Goal: Task Accomplishment & Management: Use online tool/utility

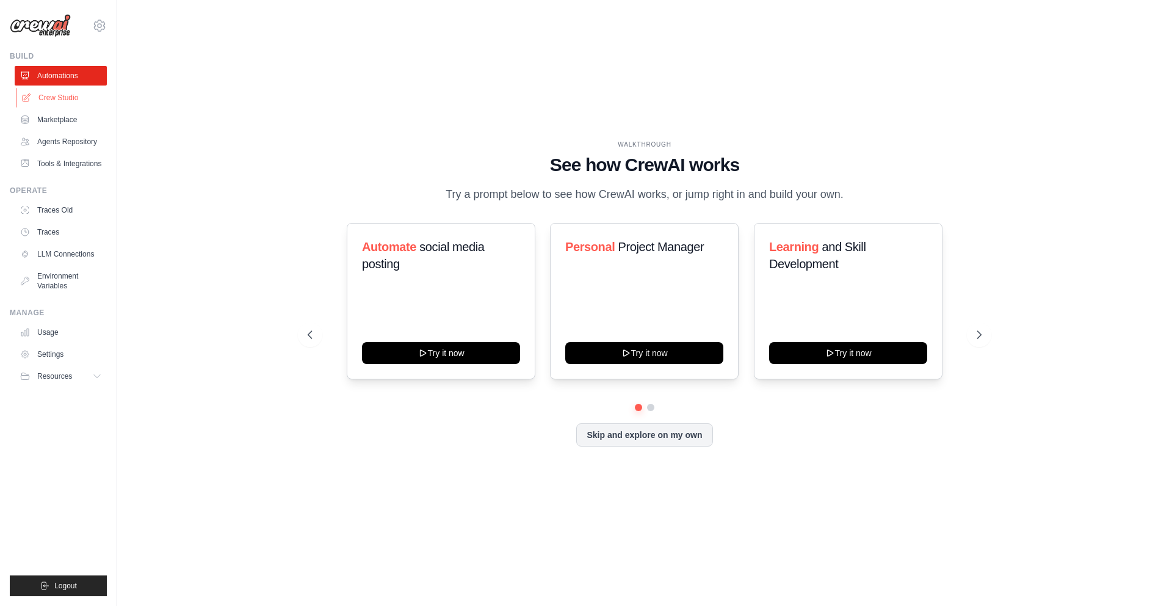
click at [59, 99] on link "Crew Studio" at bounding box center [62, 98] width 92 height 20
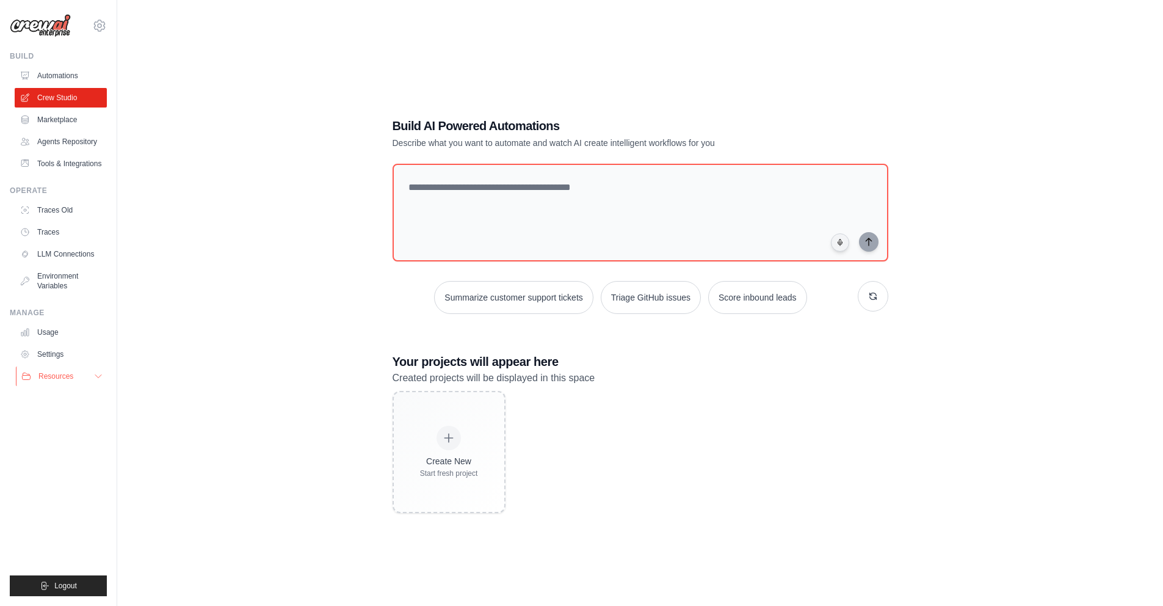
click at [92, 374] on button "Resources" at bounding box center [62, 376] width 92 height 20
click at [73, 170] on link "Tools & Integrations" at bounding box center [62, 164] width 92 height 20
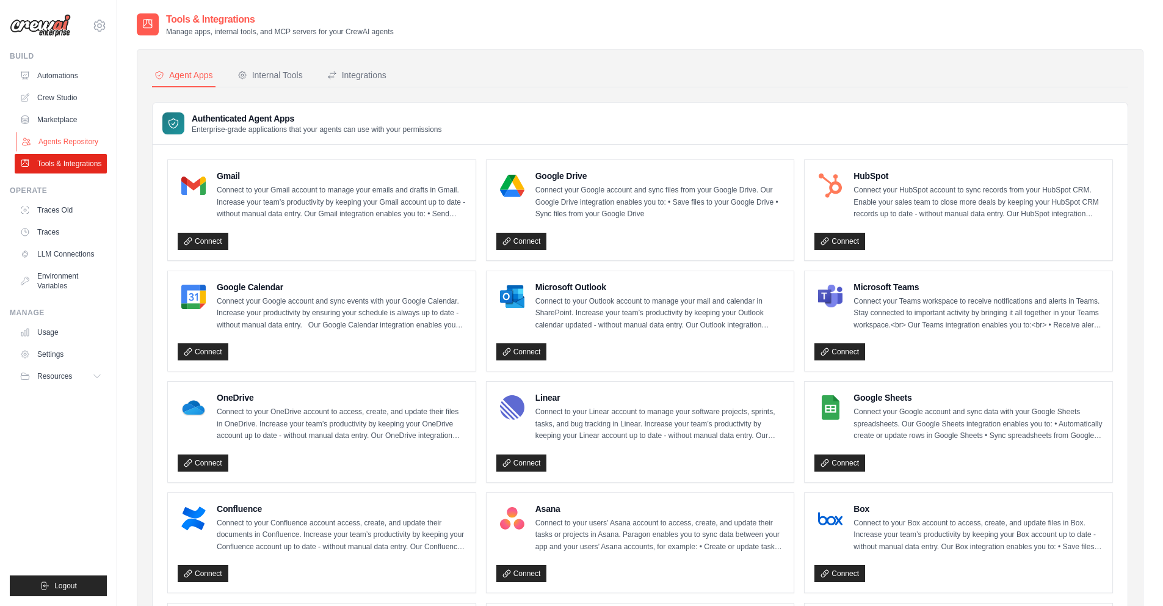
click at [74, 147] on link "Agents Repository" at bounding box center [62, 142] width 92 height 20
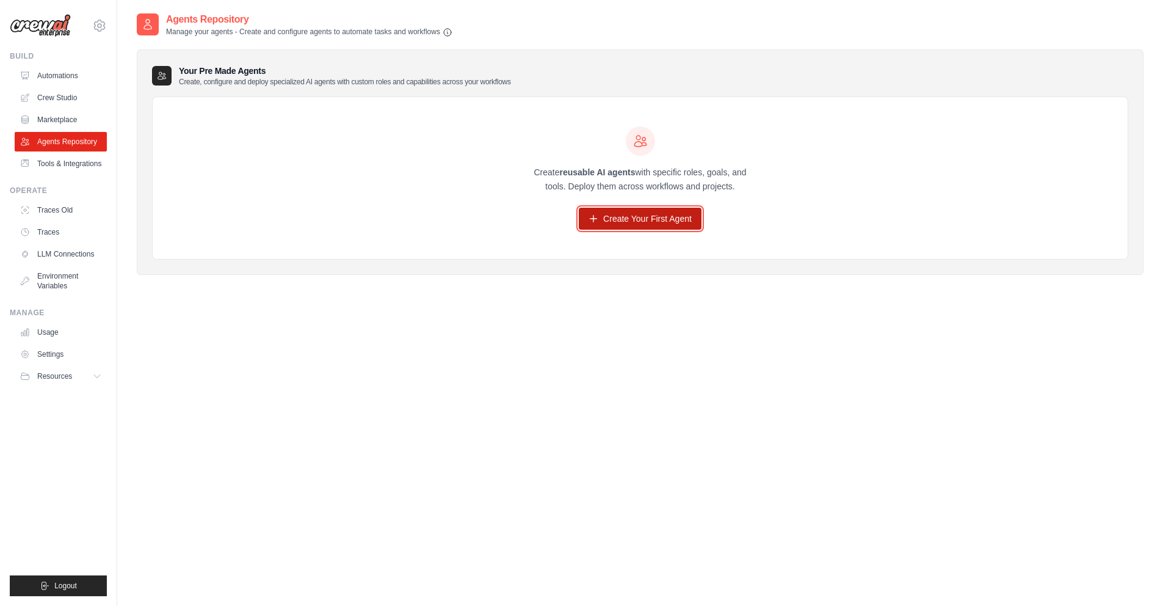
click at [600, 214] on link "Create Your First Agent" at bounding box center [640, 219] width 123 height 22
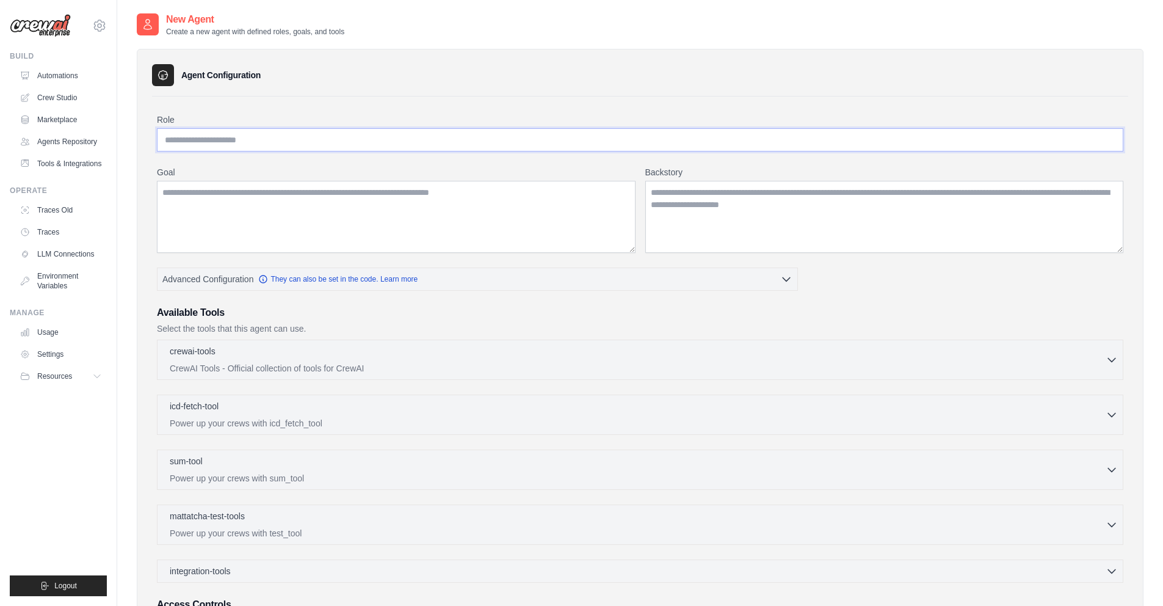
click at [406, 145] on input "Role" at bounding box center [640, 139] width 966 height 23
click at [375, 233] on textarea "Goal" at bounding box center [396, 217] width 479 height 72
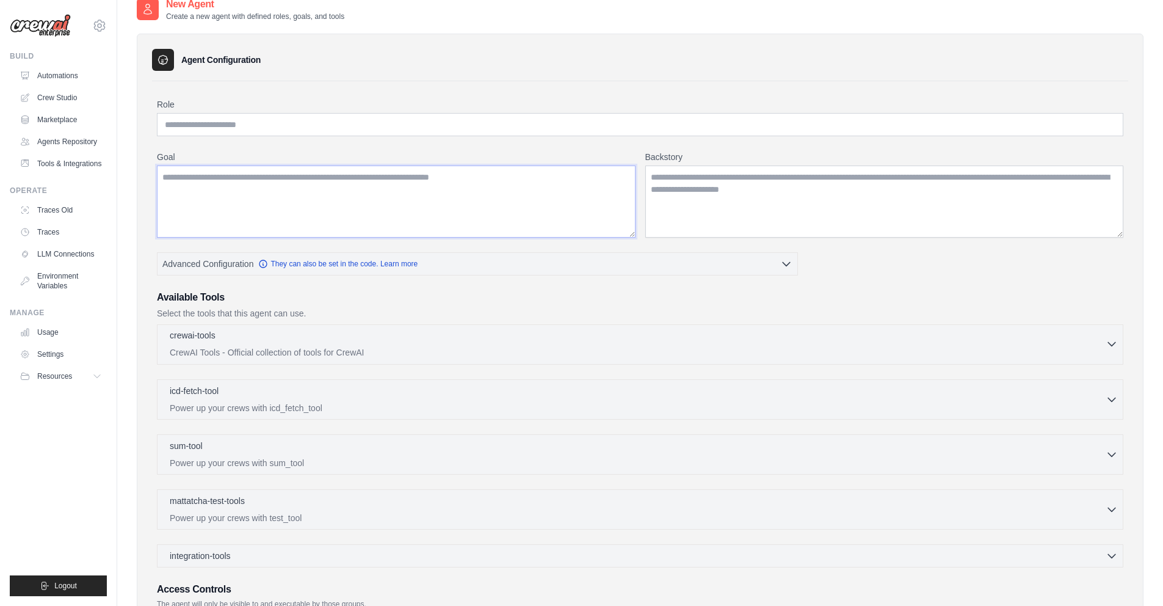
scroll to position [142, 0]
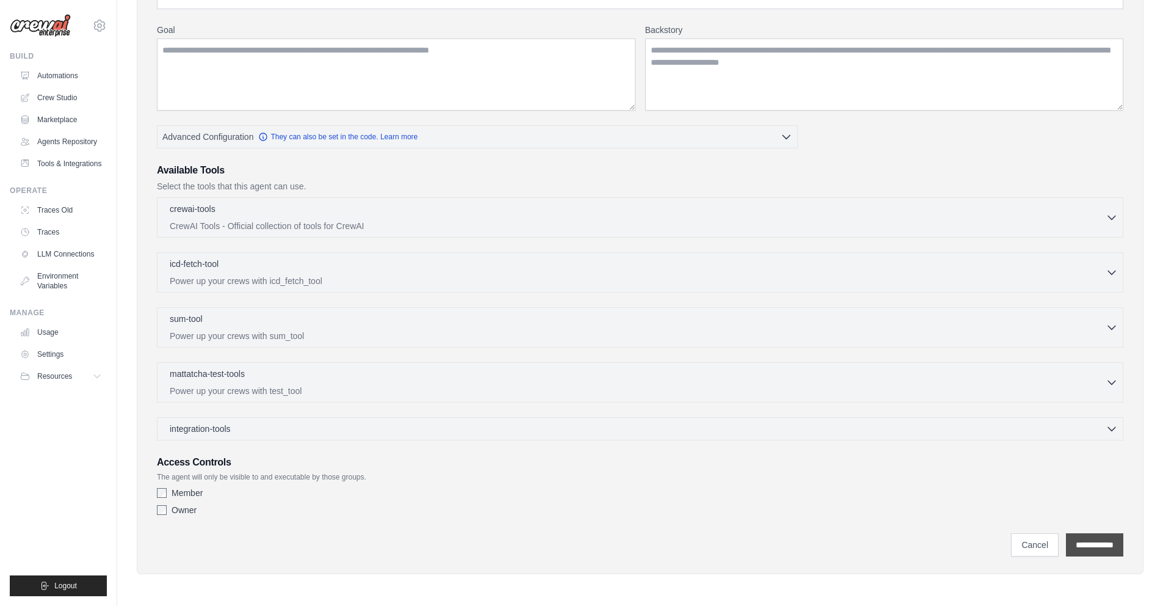
click at [1094, 548] on input "**********" at bounding box center [1094, 544] width 57 height 23
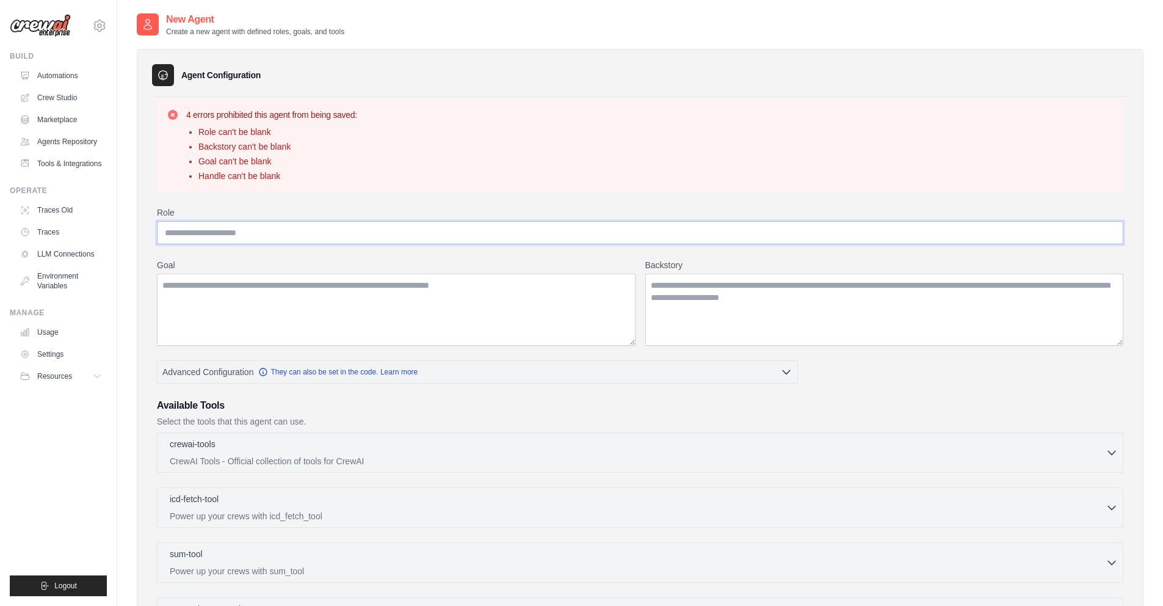
click at [381, 236] on input "Role" at bounding box center [640, 232] width 966 height 23
type input "*"
type input "**********"
click at [433, 309] on textarea "Goal" at bounding box center [396, 309] width 479 height 72
click at [764, 310] on textarea "Backstory" at bounding box center [884, 309] width 479 height 72
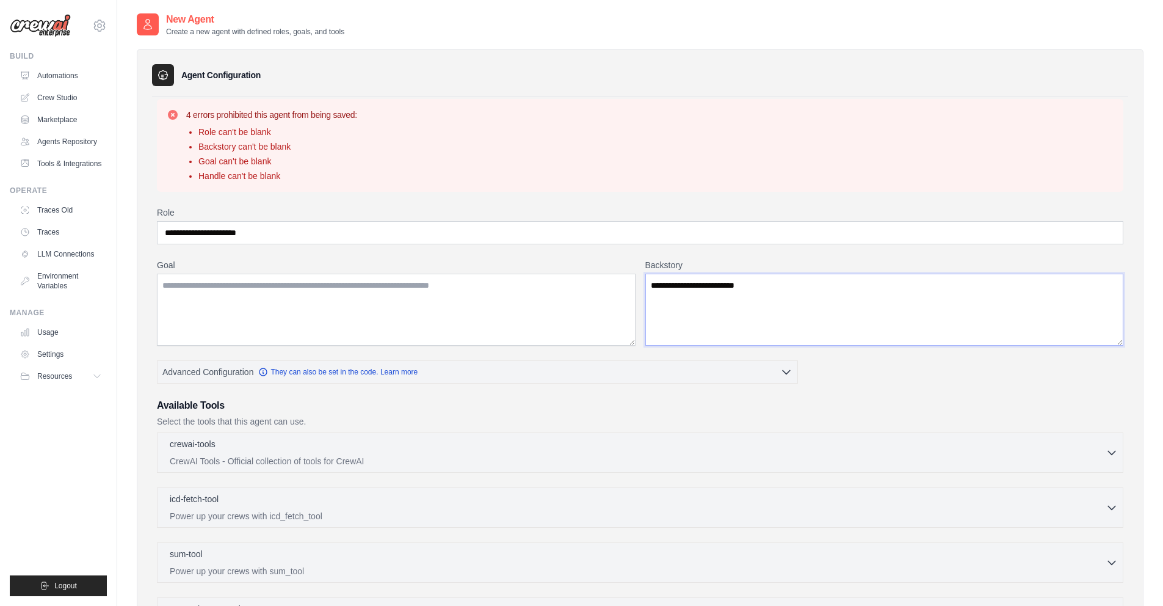
type textarea "**********"
click at [590, 304] on textarea "Goal" at bounding box center [396, 309] width 479 height 72
type textarea "**********"
click at [585, 436] on div "crewai-tools 0 selected CrewAI Tools - Official collection of tools for CrewAI …" at bounding box center [640, 452] width 966 height 40
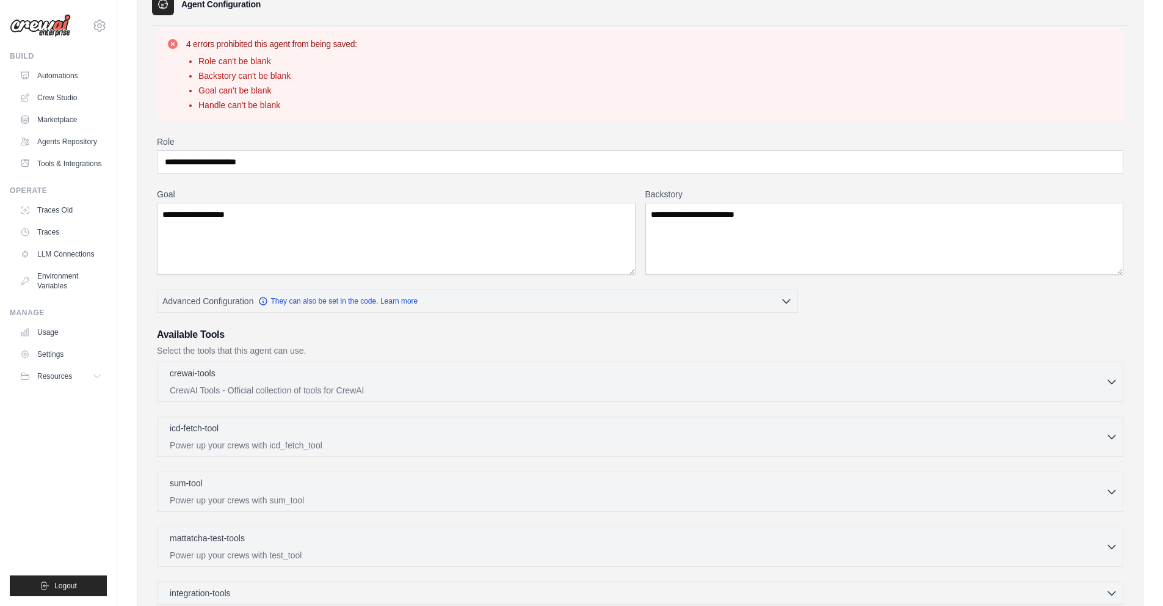
scroll to position [235, 0]
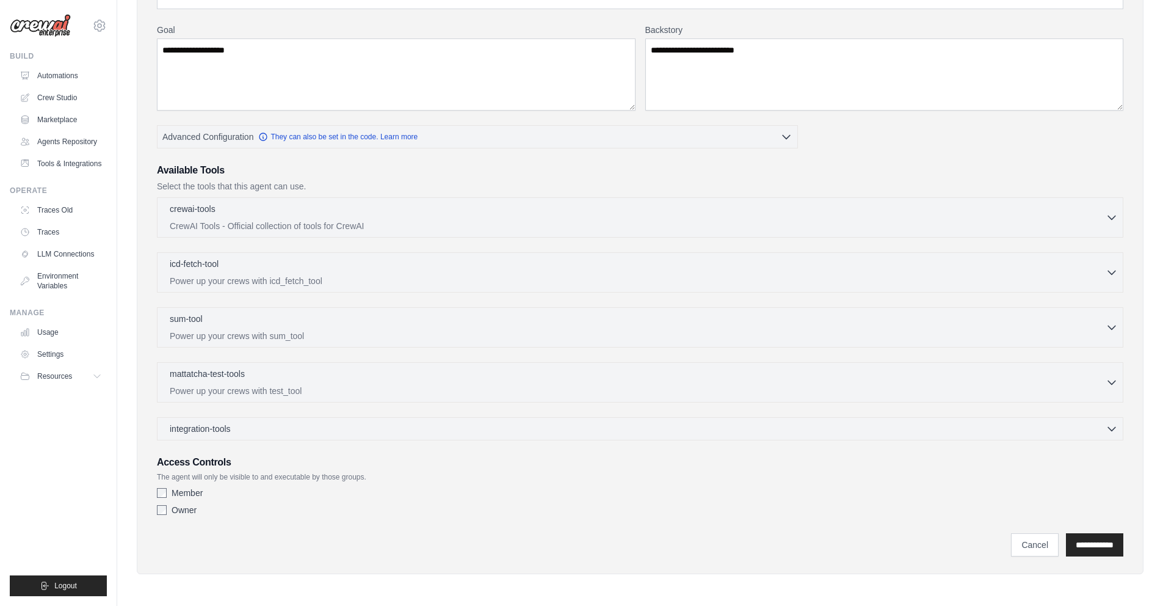
click at [192, 510] on label "Owner" at bounding box center [184, 510] width 25 height 12
click at [1084, 546] on input "**********" at bounding box center [1094, 544] width 57 height 23
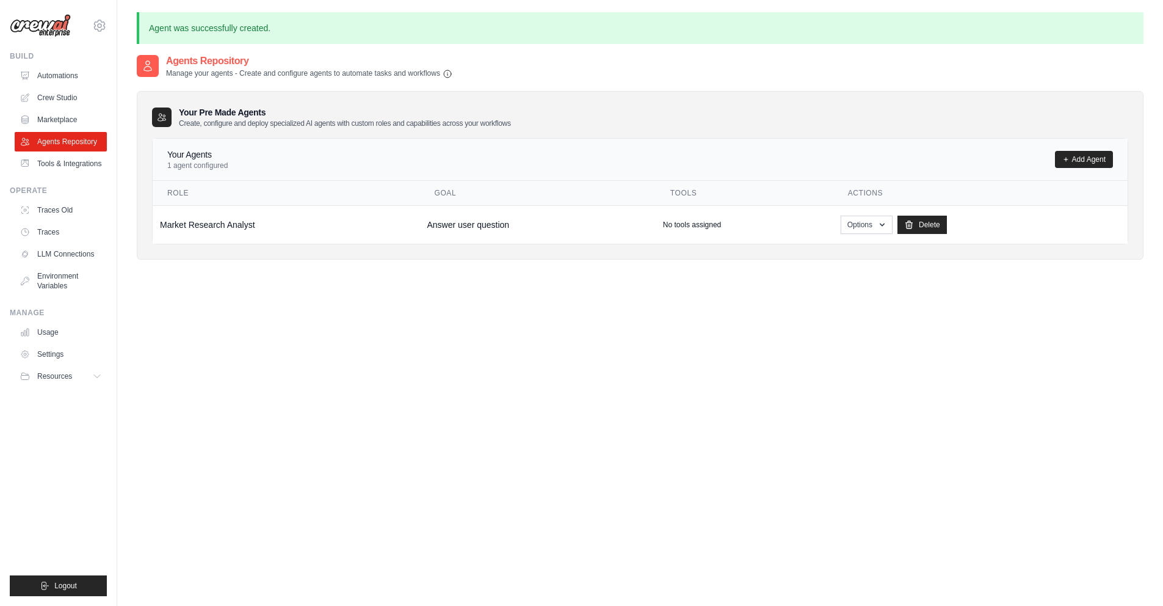
click at [278, 164] on div "Your Agents 1 agent configured Add Agent" at bounding box center [639, 159] width 945 height 22
click at [78, 120] on link "Marketplace" at bounding box center [62, 120] width 92 height 20
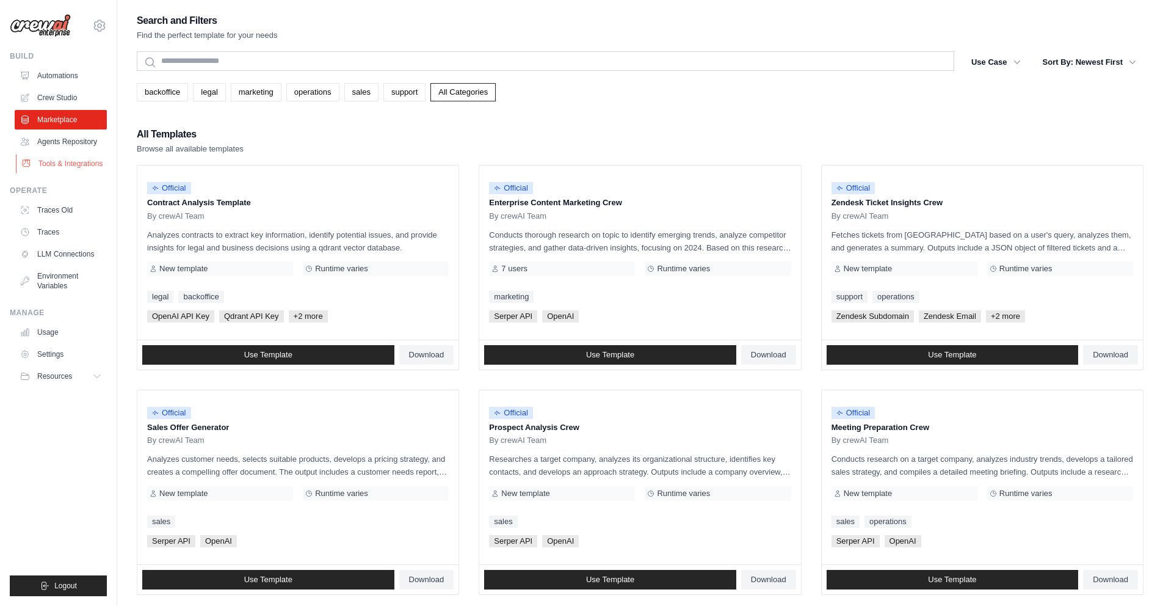
click at [78, 162] on link "Tools & Integrations" at bounding box center [62, 164] width 92 height 20
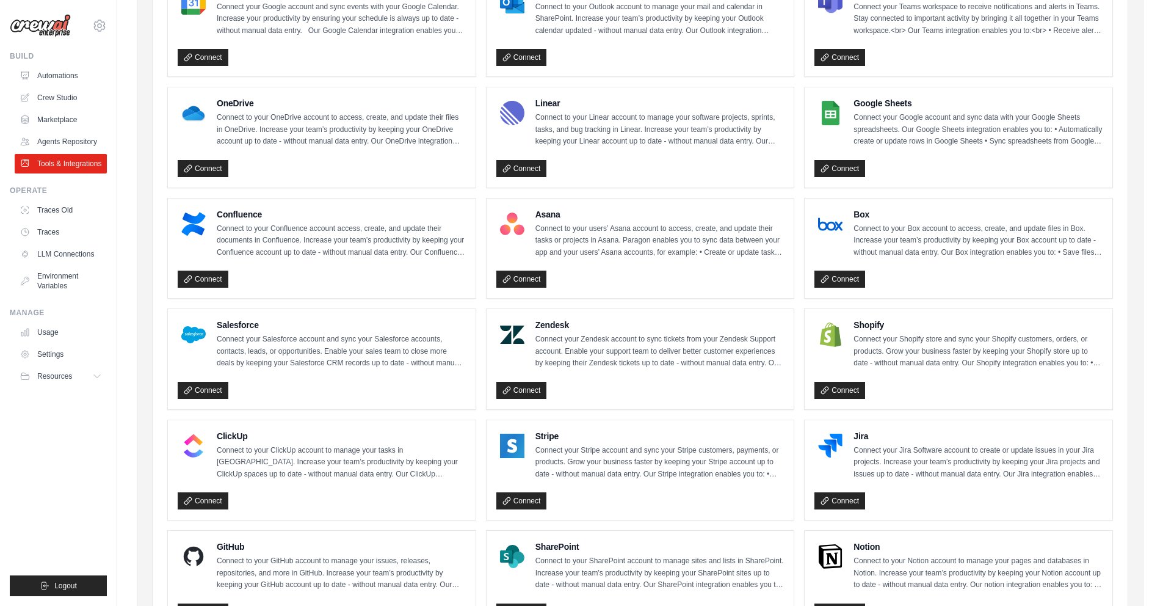
scroll to position [488, 0]
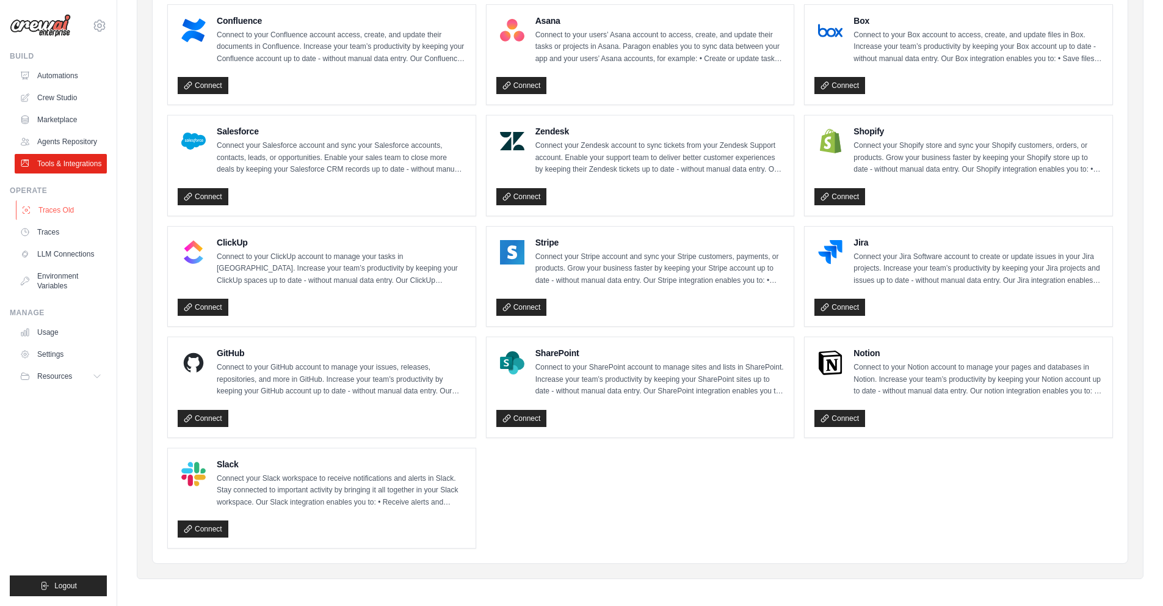
click at [74, 217] on link "Traces Old" at bounding box center [62, 210] width 92 height 20
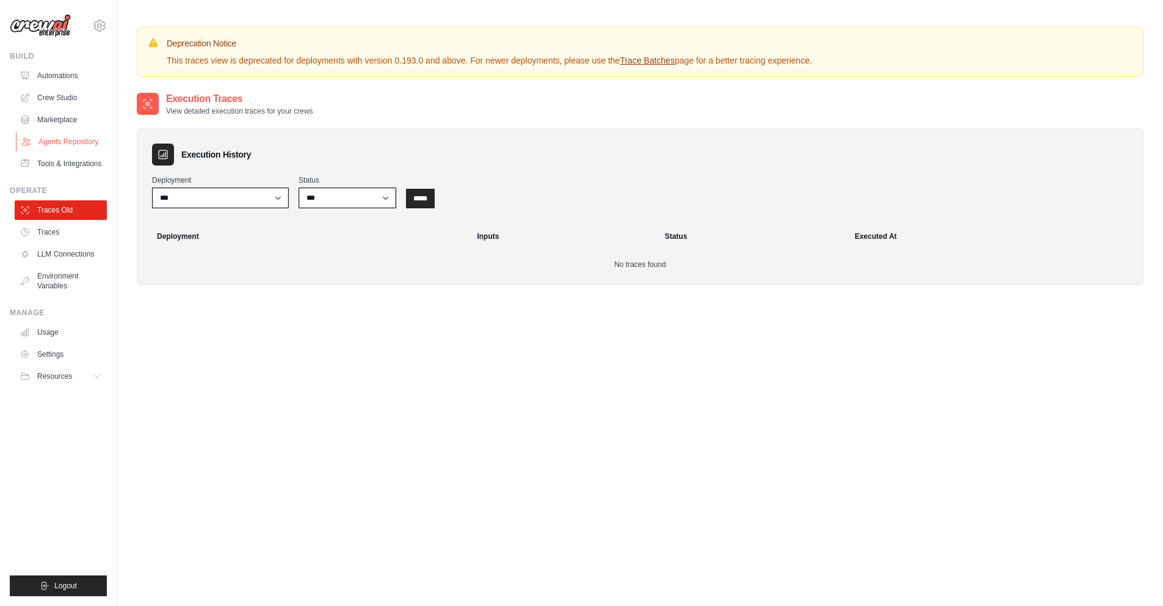
click at [72, 148] on link "Agents Repository" at bounding box center [62, 142] width 92 height 20
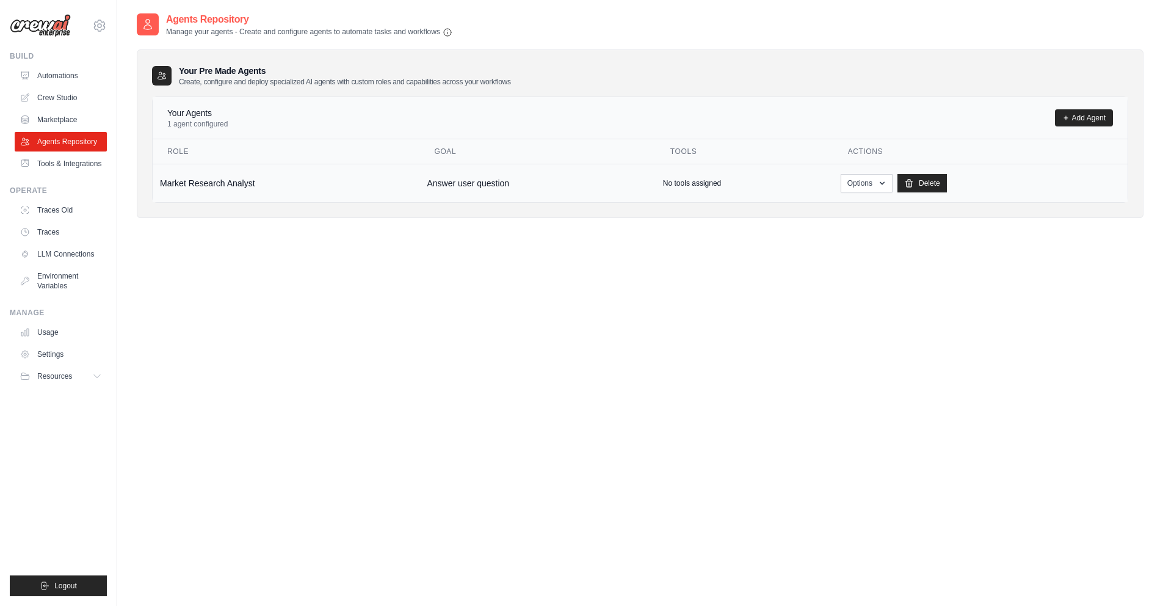
click at [290, 186] on td "Market Research Analyst" at bounding box center [286, 183] width 267 height 38
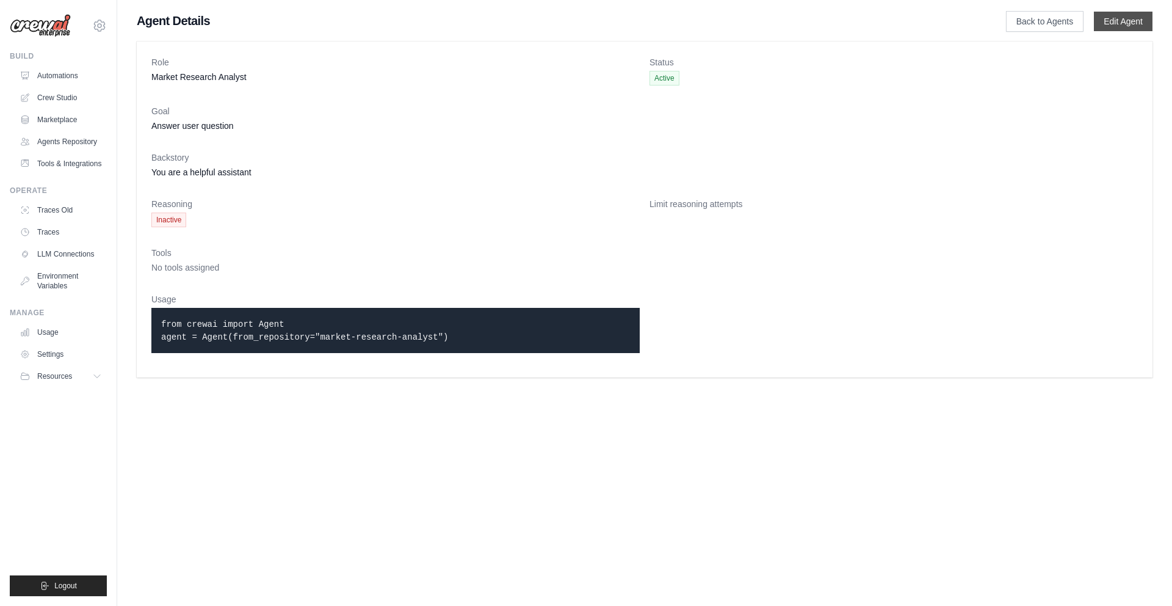
click at [1121, 27] on link "Edit Agent" at bounding box center [1123, 22] width 59 height 20
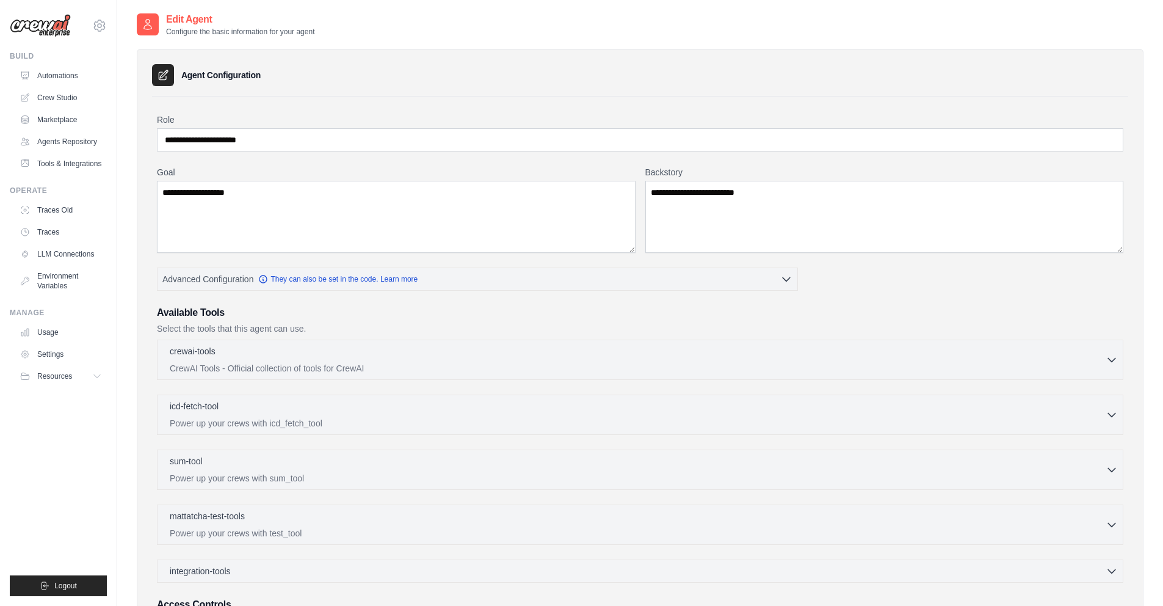
click at [801, 271] on div "**********" at bounding box center [640, 388] width 966 height 549
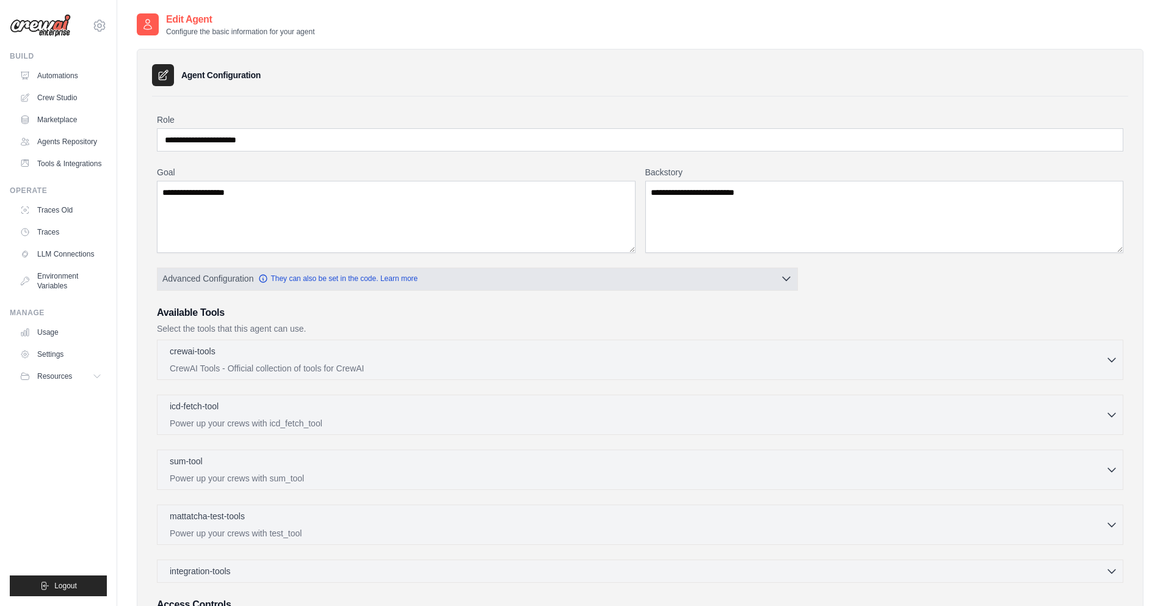
click at [788, 276] on icon "button" at bounding box center [786, 278] width 12 height 12
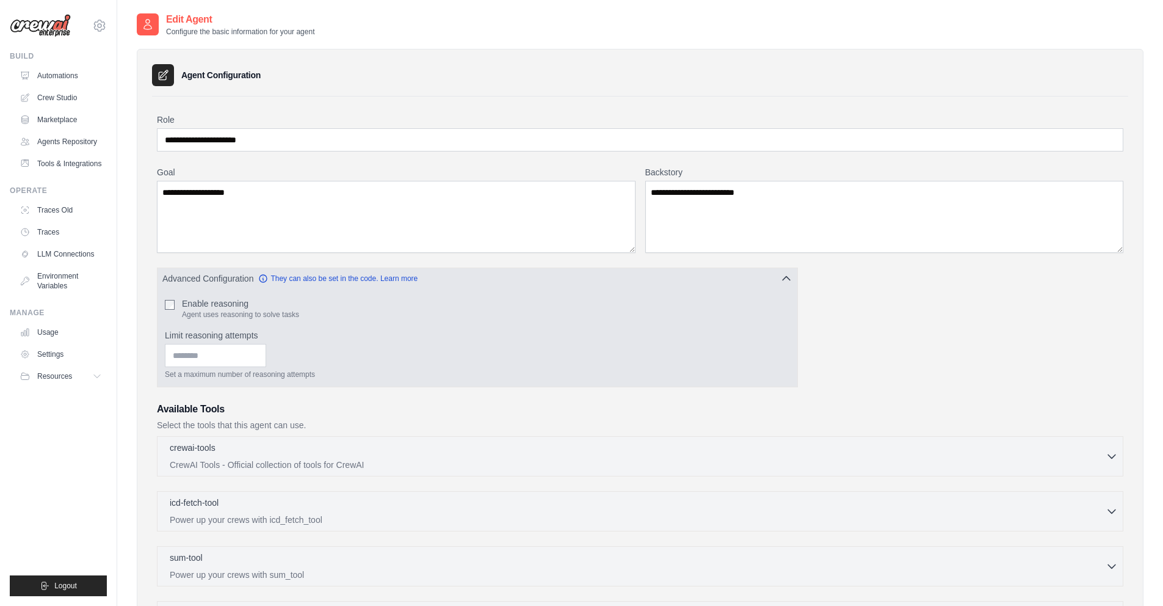
click at [788, 276] on icon "button" at bounding box center [786, 278] width 12 height 12
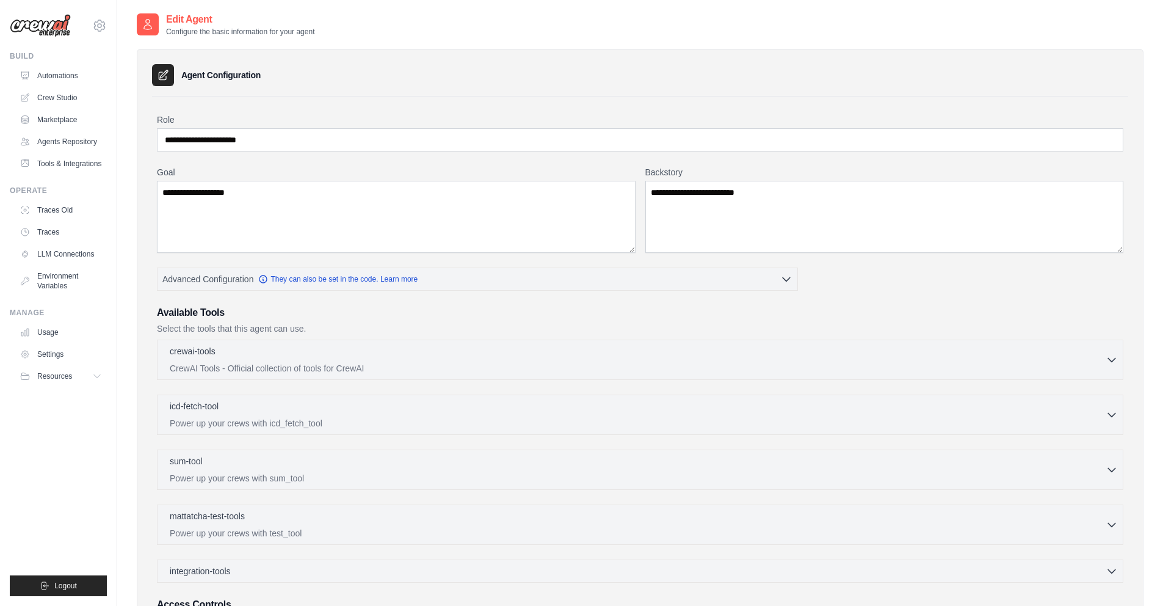
scroll to position [142, 0]
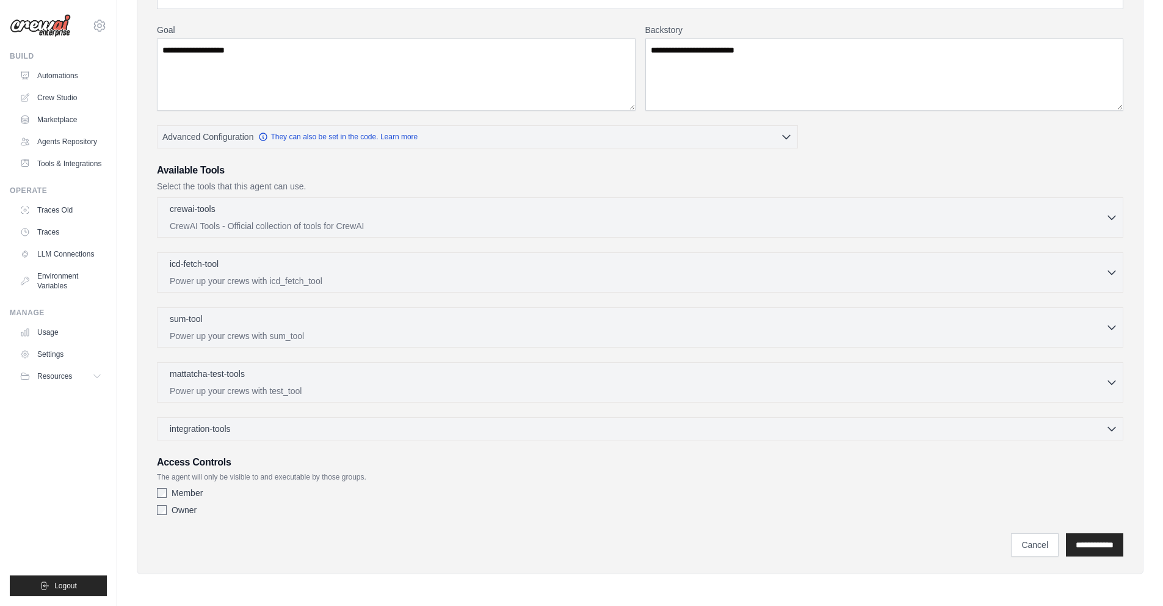
click at [778, 287] on div "icd-fetch-tool 0 selected Power up your crews with icd_fetch_tool IcdFetchTool" at bounding box center [640, 272] width 966 height 40
click at [1099, 273] on div "icd-fetch-tool 0 selected Power up your crews with icd_fetch_tool" at bounding box center [638, 271] width 936 height 29
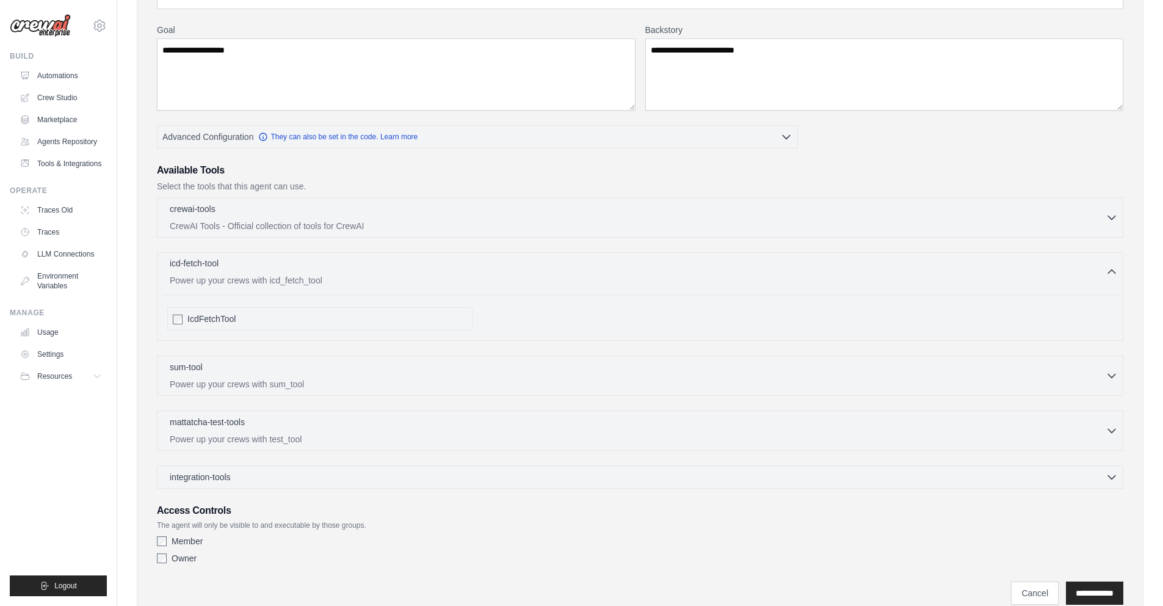
click at [1099, 273] on div "icd-fetch-tool 0 selected Power up your crews with icd_fetch_tool" at bounding box center [638, 271] width 936 height 29
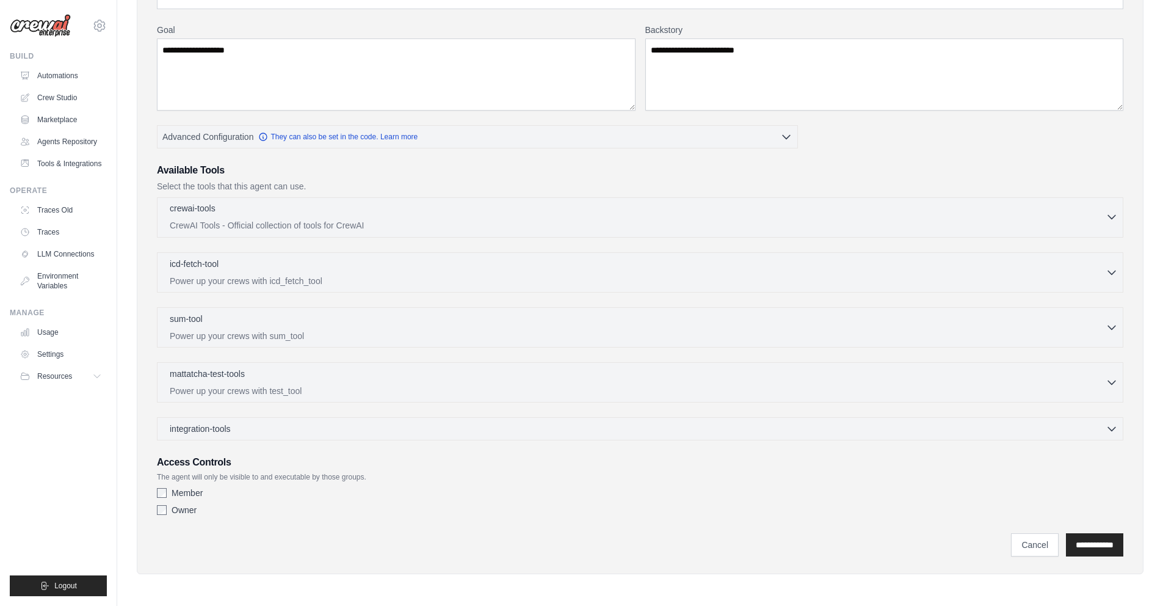
click at [1077, 230] on p "CrewAI Tools - Official collection of tools for CrewAI" at bounding box center [638, 225] width 936 height 12
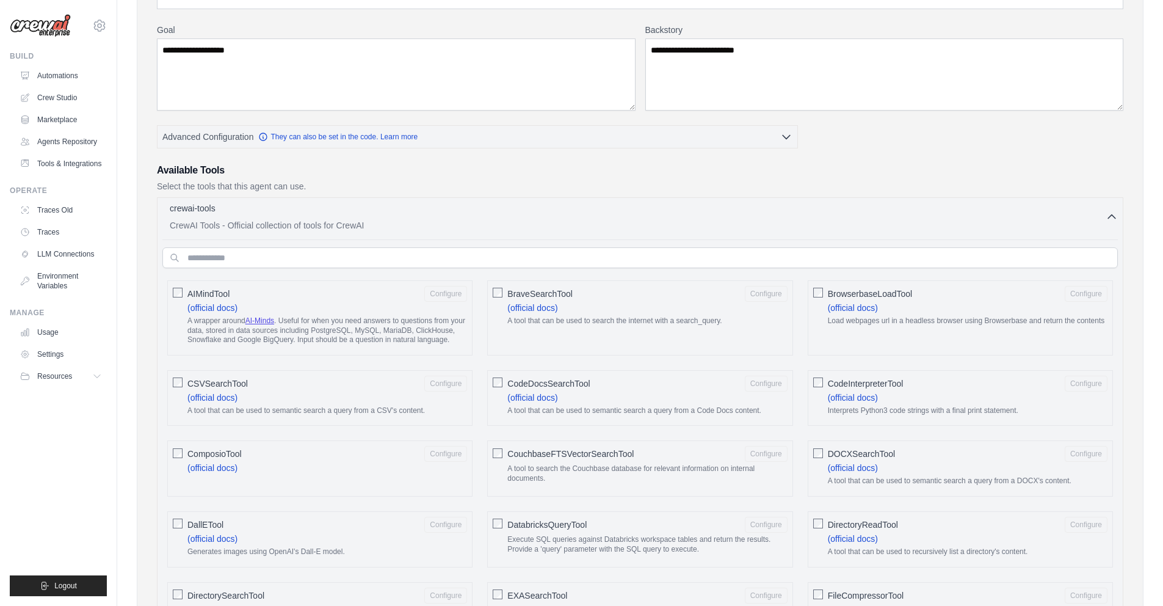
click at [1077, 230] on p "CrewAI Tools - Official collection of tools for CrewAI" at bounding box center [638, 225] width 936 height 12
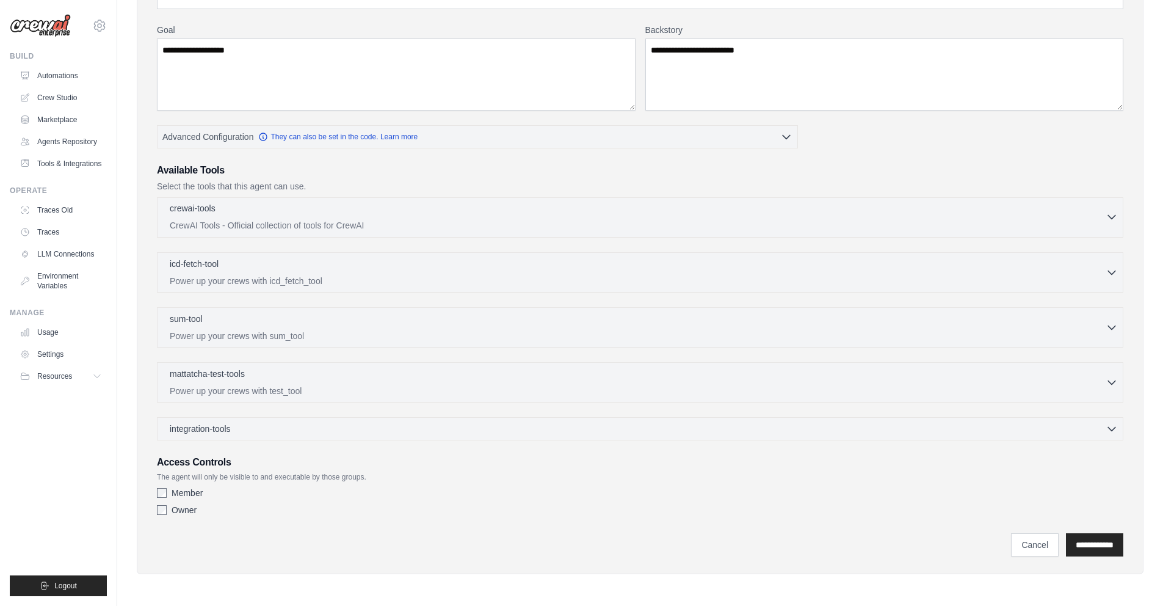
click at [1077, 230] on p "CrewAI Tools - Official collection of tools for CrewAI" at bounding box center [638, 225] width 936 height 12
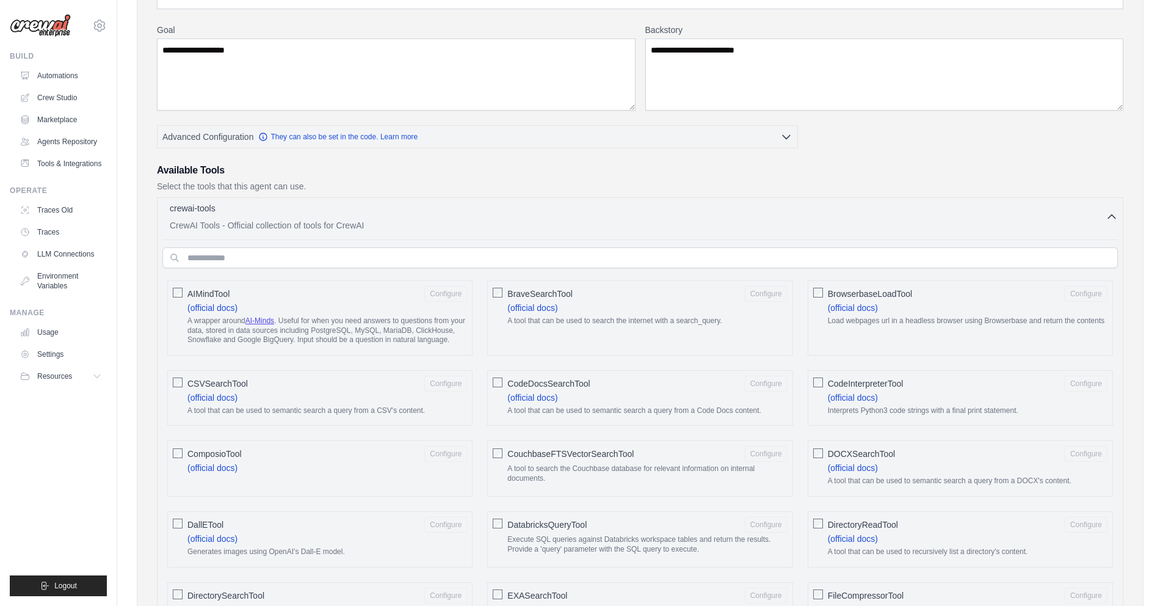
click at [1077, 230] on p "CrewAI Tools - Official collection of tools for CrewAI" at bounding box center [638, 225] width 936 height 12
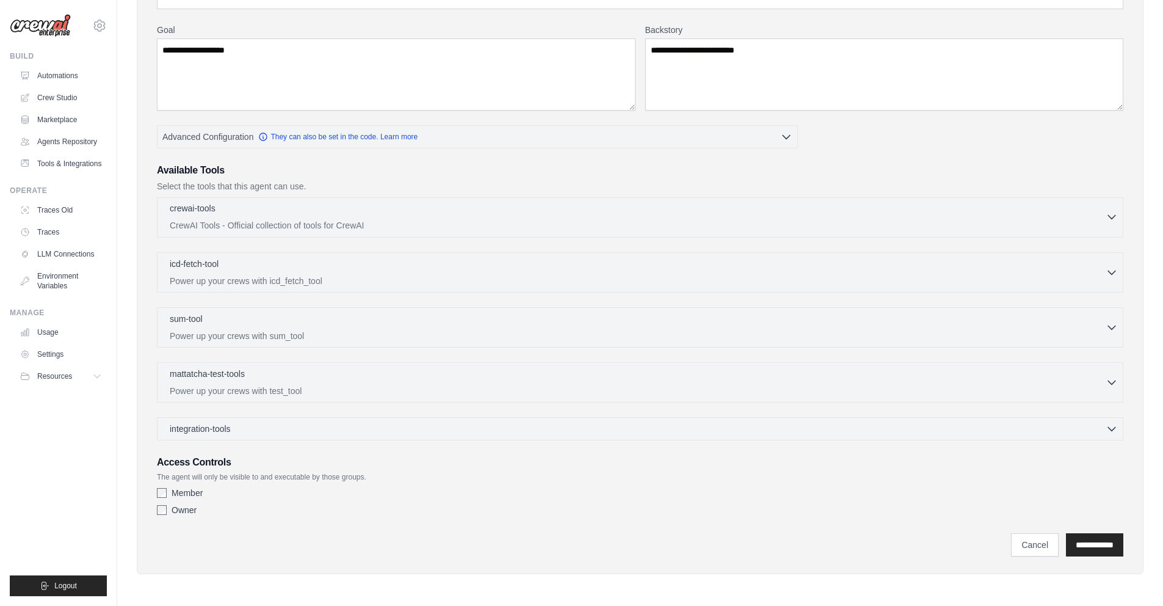
click at [1077, 230] on p "CrewAI Tools - Official collection of tools for CrewAI" at bounding box center [638, 225] width 936 height 12
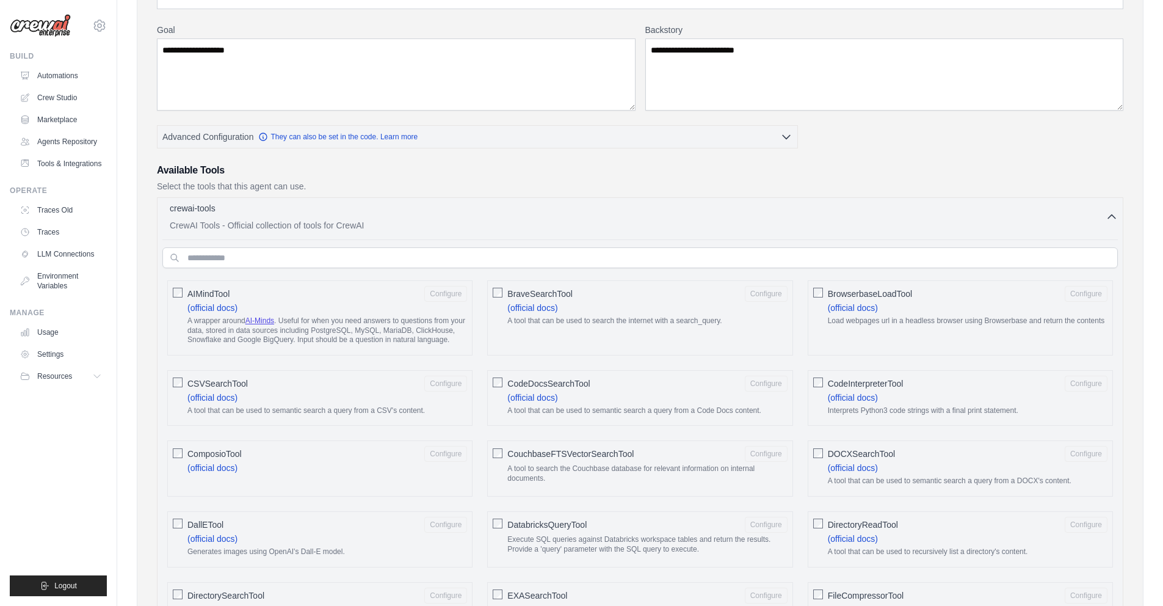
click at [1077, 230] on p "CrewAI Tools - Official collection of tools for CrewAI" at bounding box center [638, 225] width 936 height 12
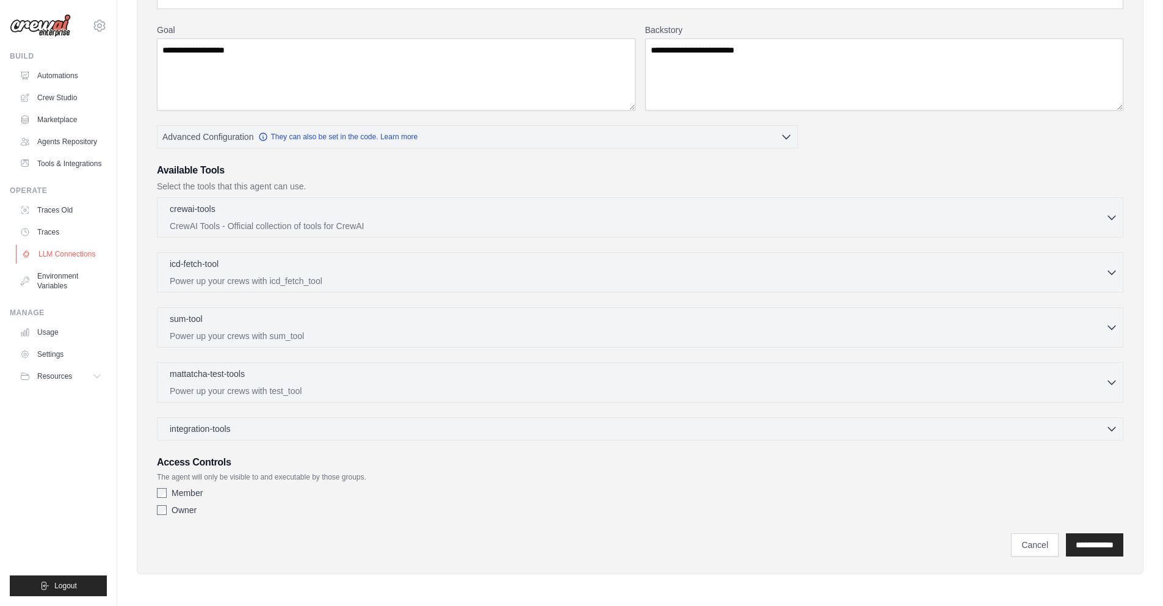
click at [32, 250] on link "LLM Connections" at bounding box center [62, 254] width 92 height 20
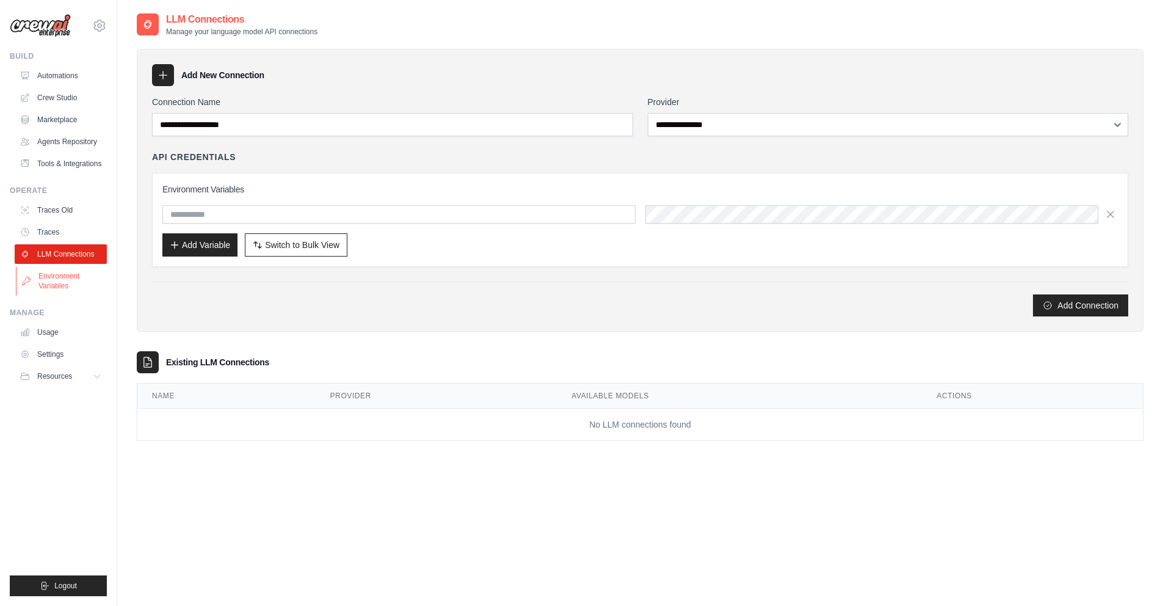
click at [38, 275] on link "Environment Variables" at bounding box center [62, 280] width 92 height 29
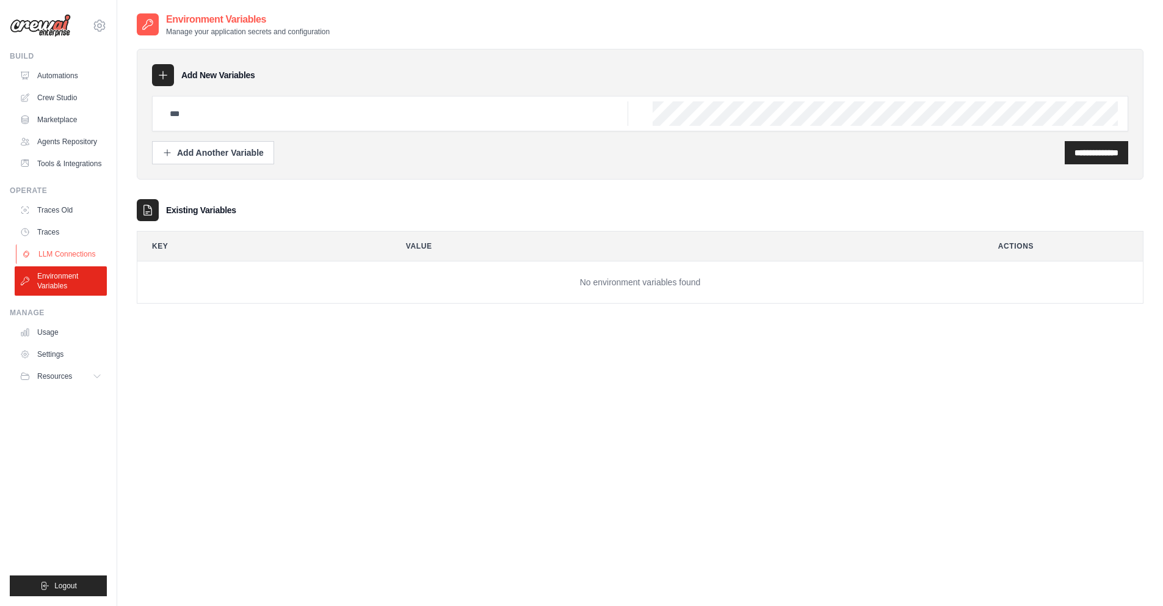
click at [48, 250] on link "LLM Connections" at bounding box center [62, 254] width 92 height 20
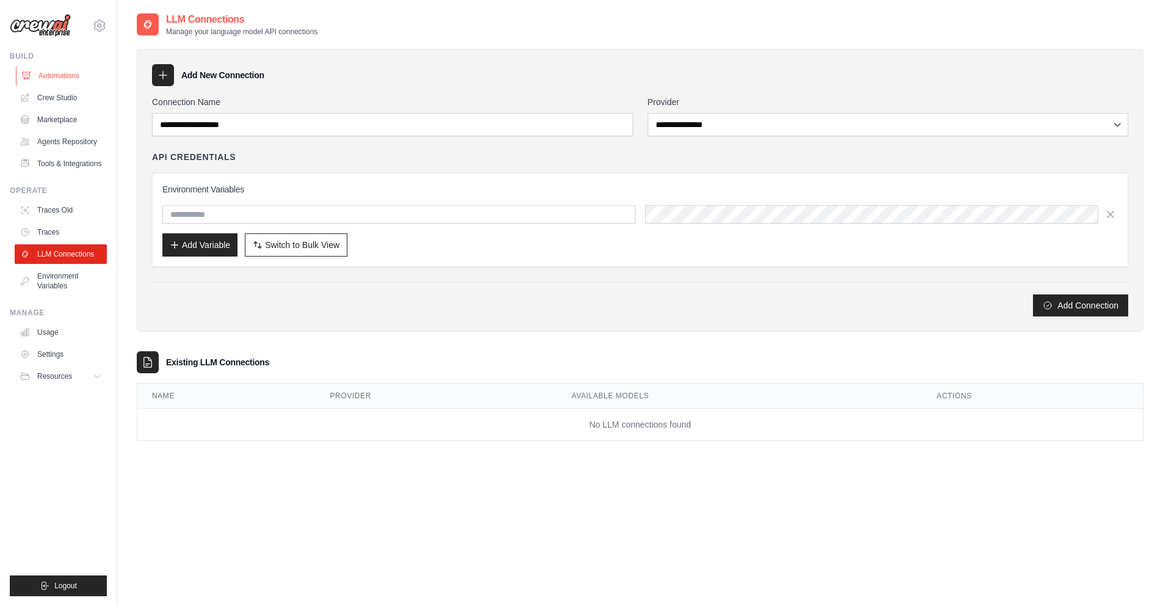
click at [66, 72] on link "Automations" at bounding box center [62, 76] width 92 height 20
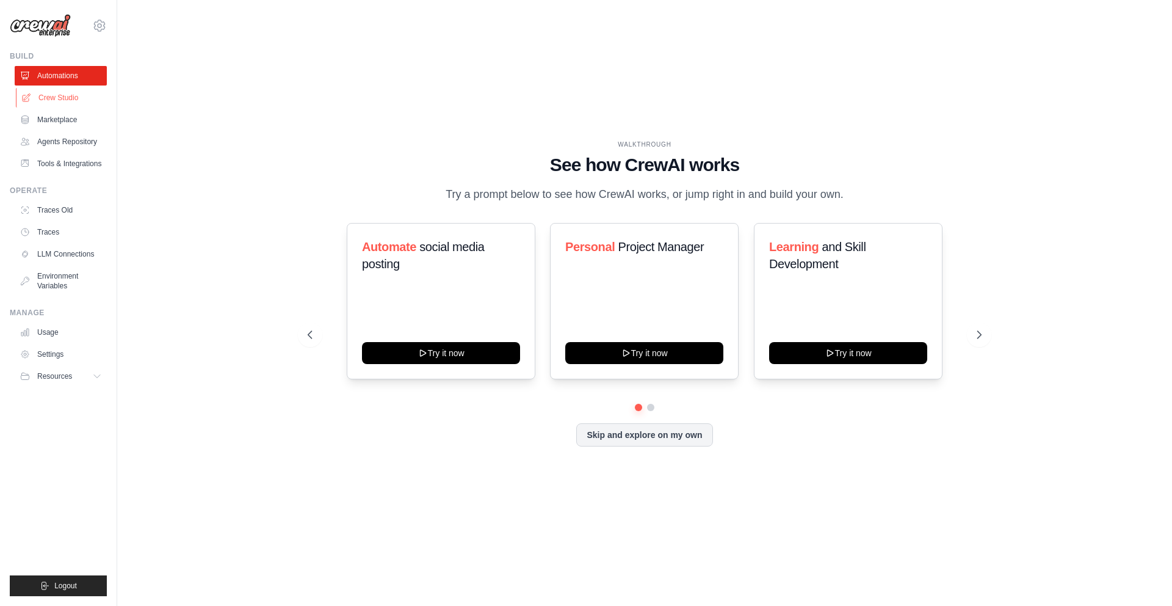
click at [62, 92] on link "Crew Studio" at bounding box center [62, 98] width 92 height 20
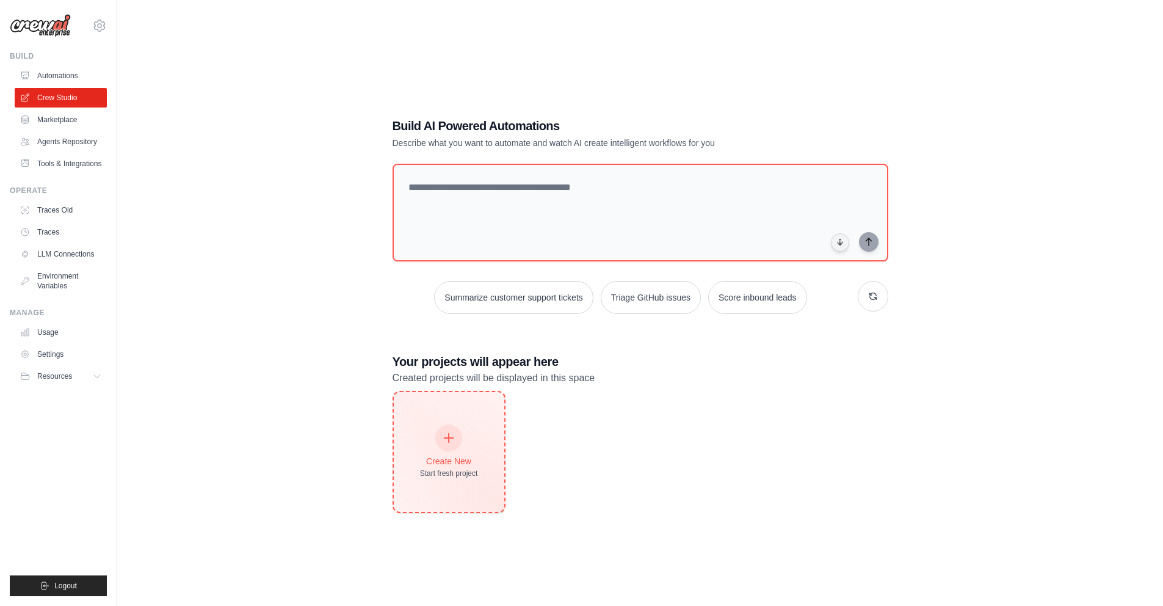
click at [455, 429] on div at bounding box center [448, 437] width 27 height 27
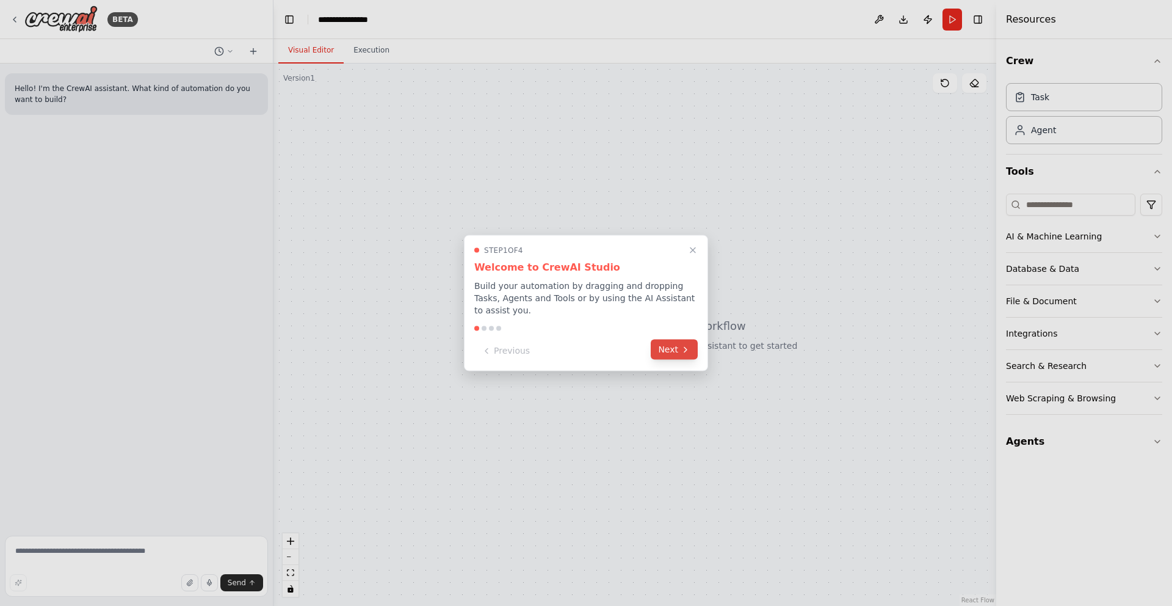
click at [665, 354] on button "Next" at bounding box center [674, 349] width 47 height 20
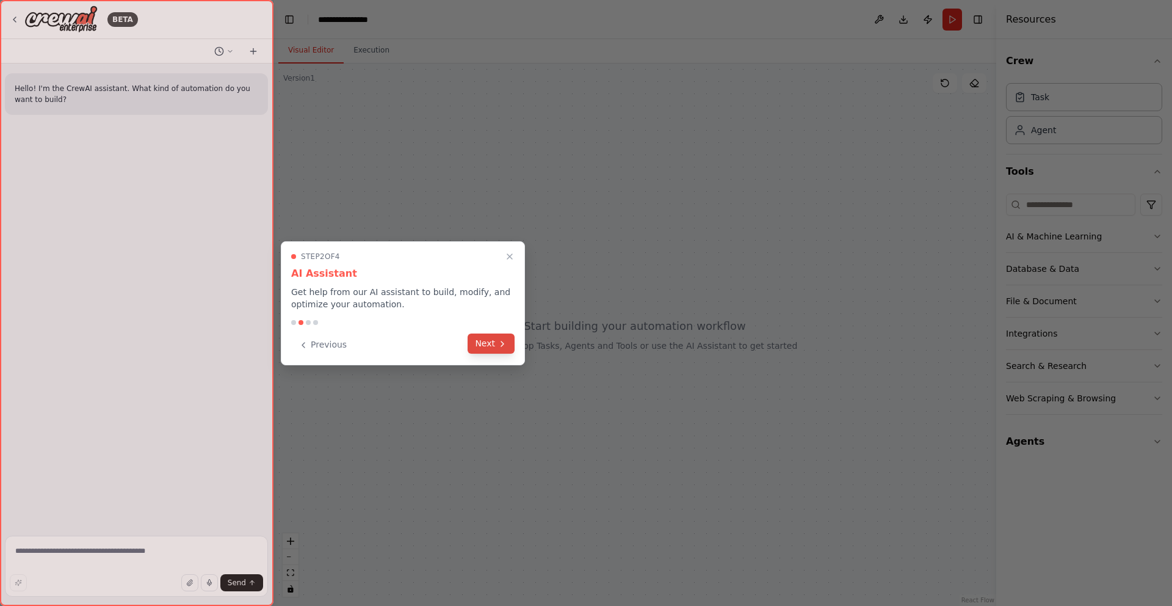
click at [510, 339] on button "Next" at bounding box center [491, 343] width 47 height 20
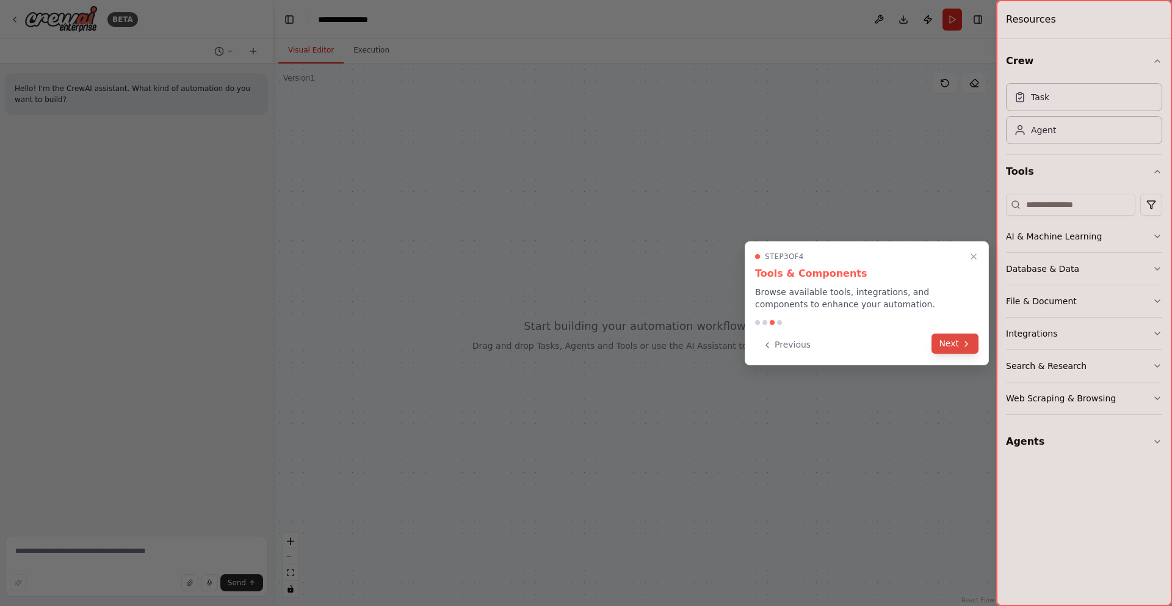
click at [946, 342] on button "Next" at bounding box center [954, 343] width 47 height 20
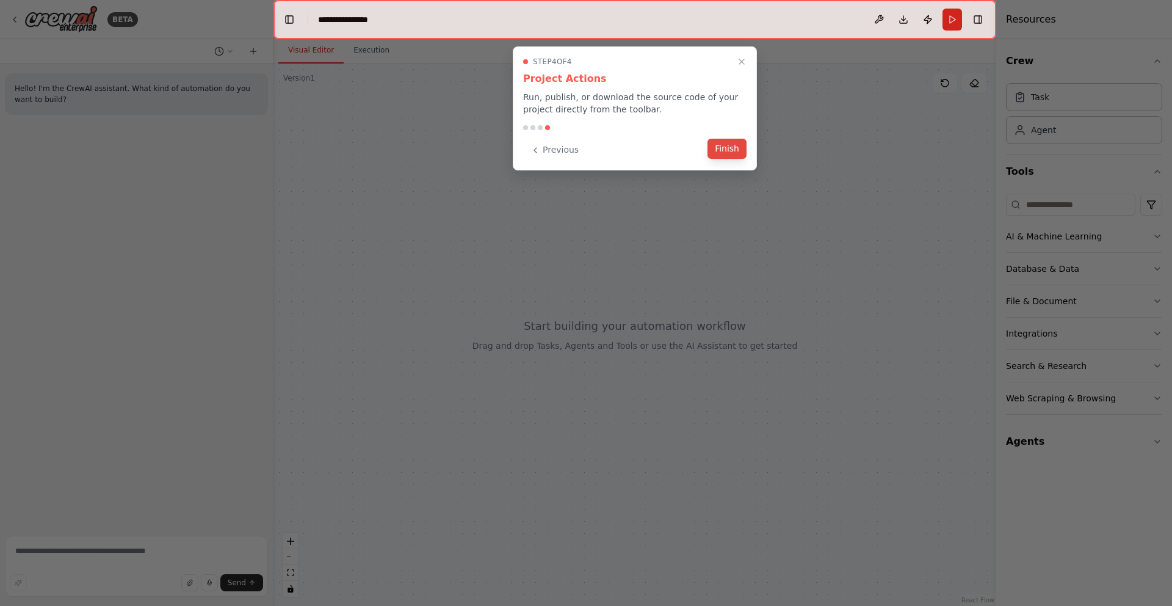
click at [737, 150] on button "Finish" at bounding box center [726, 149] width 39 height 20
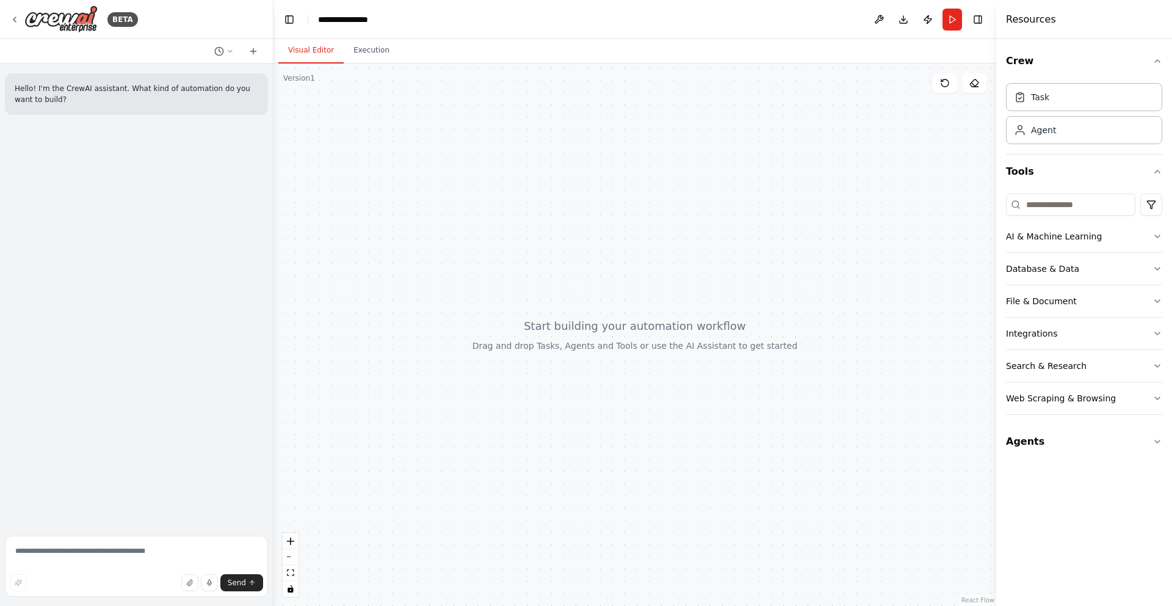
drag, startPoint x: 671, startPoint y: 267, endPoint x: 625, endPoint y: 266, distance: 46.4
click at [625, 266] on div at bounding box center [634, 334] width 723 height 542
click at [1038, 239] on div "AI & Machine Learning" at bounding box center [1054, 236] width 96 height 12
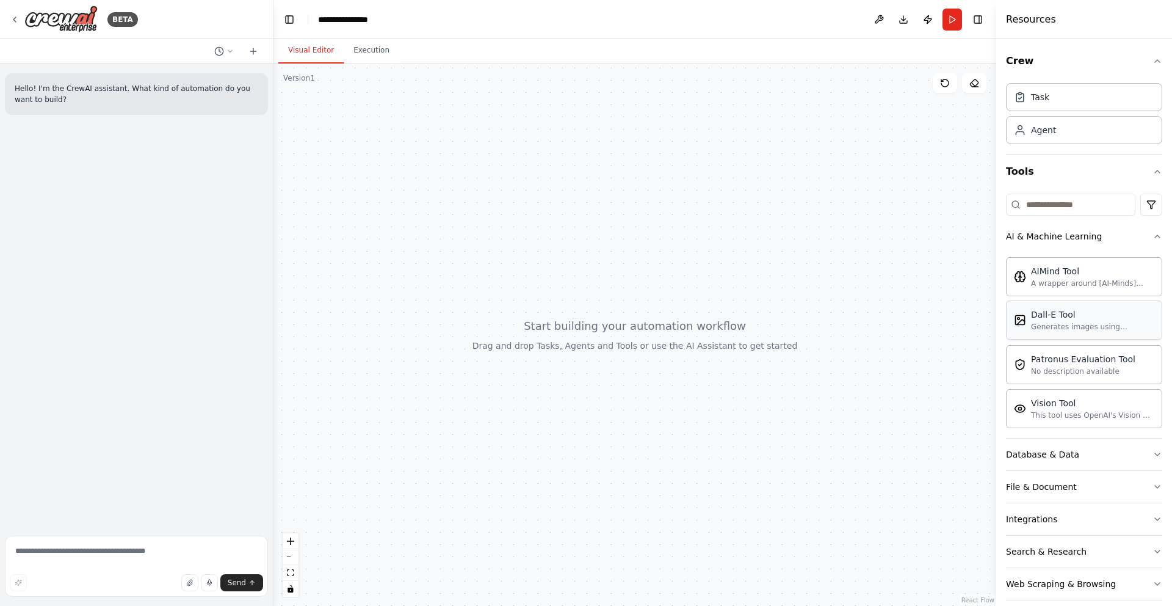
scroll to position [48, 0]
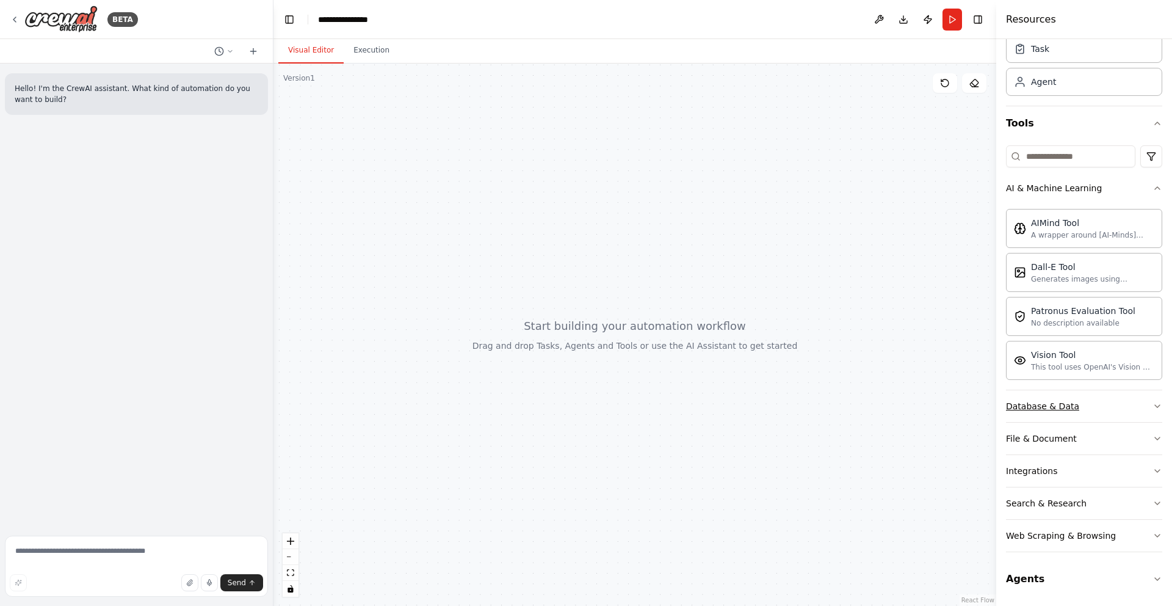
click at [1039, 409] on div "Database & Data" at bounding box center [1042, 406] width 73 height 12
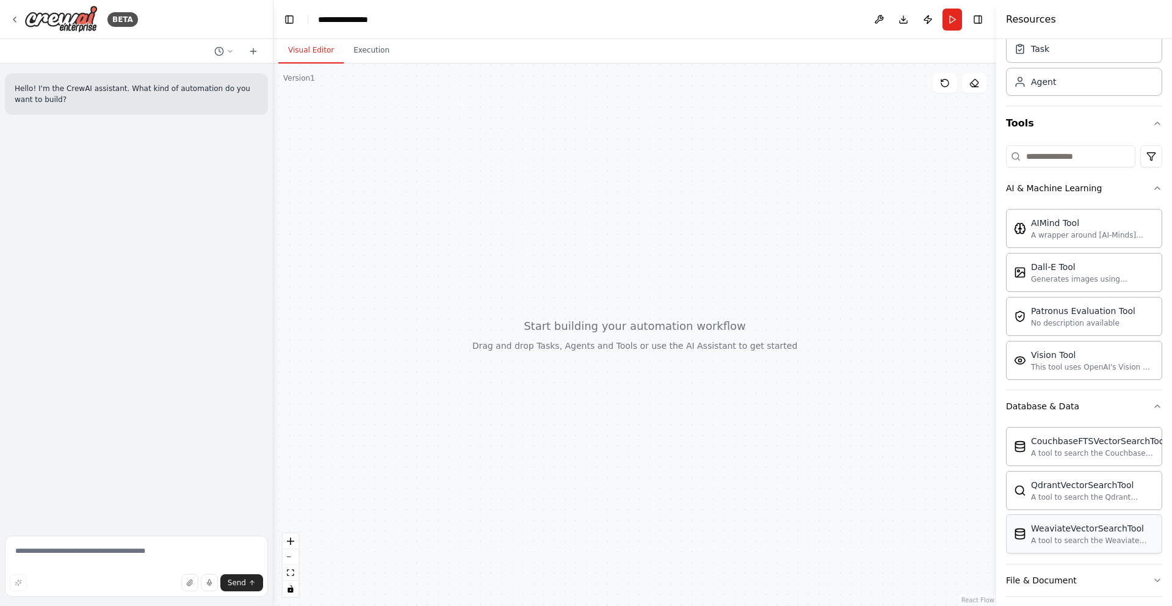
scroll to position [190, 0]
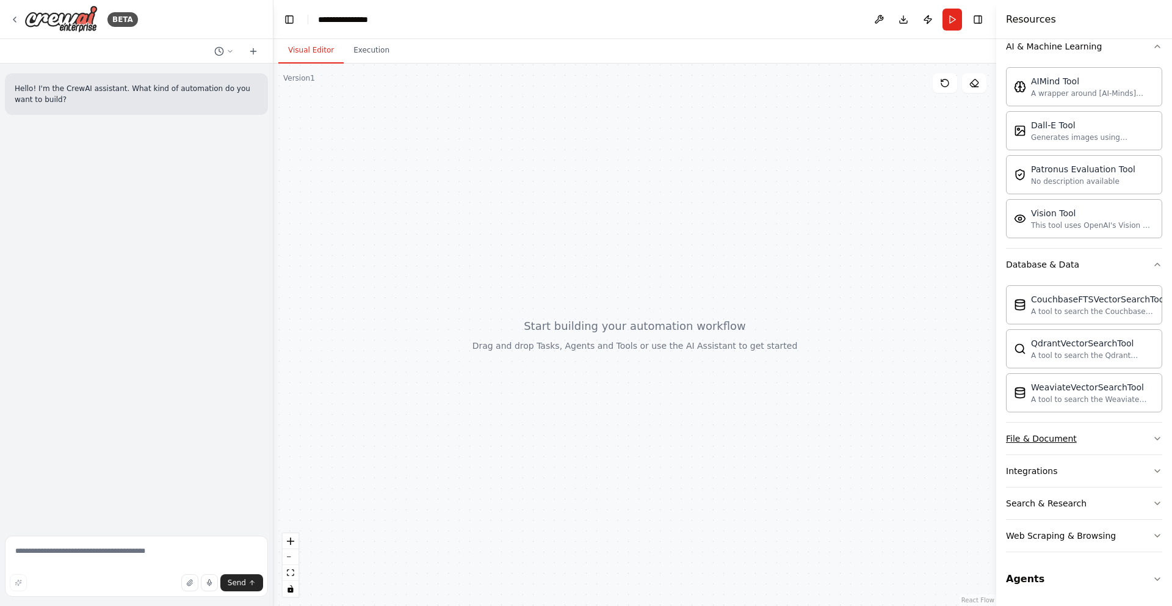
click at [1035, 441] on div "File & Document" at bounding box center [1041, 438] width 71 height 12
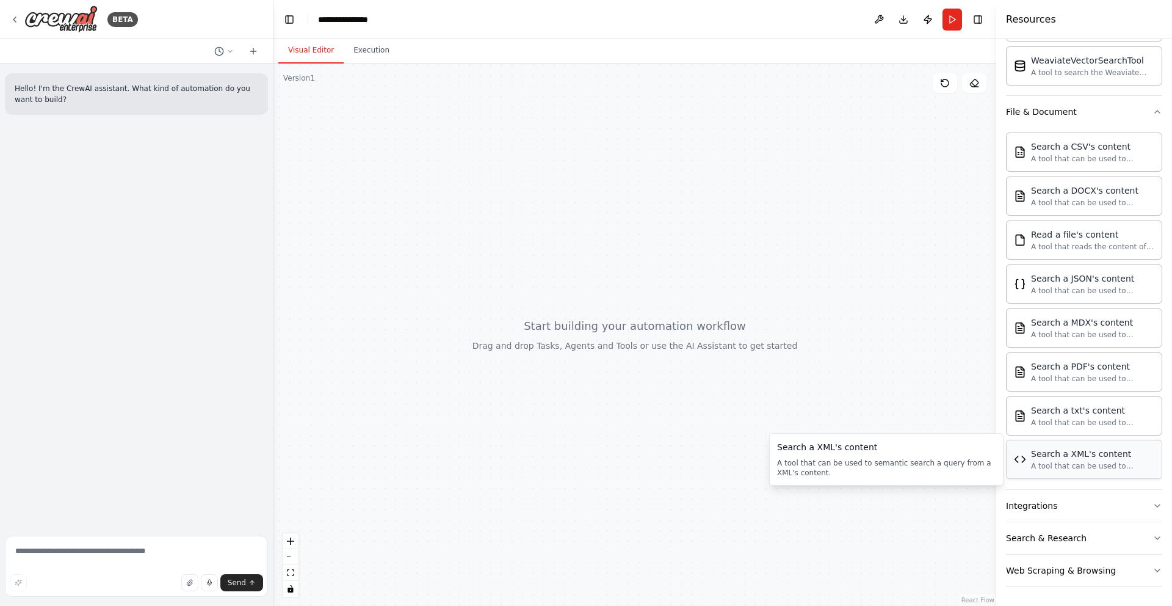
scroll to position [551, 0]
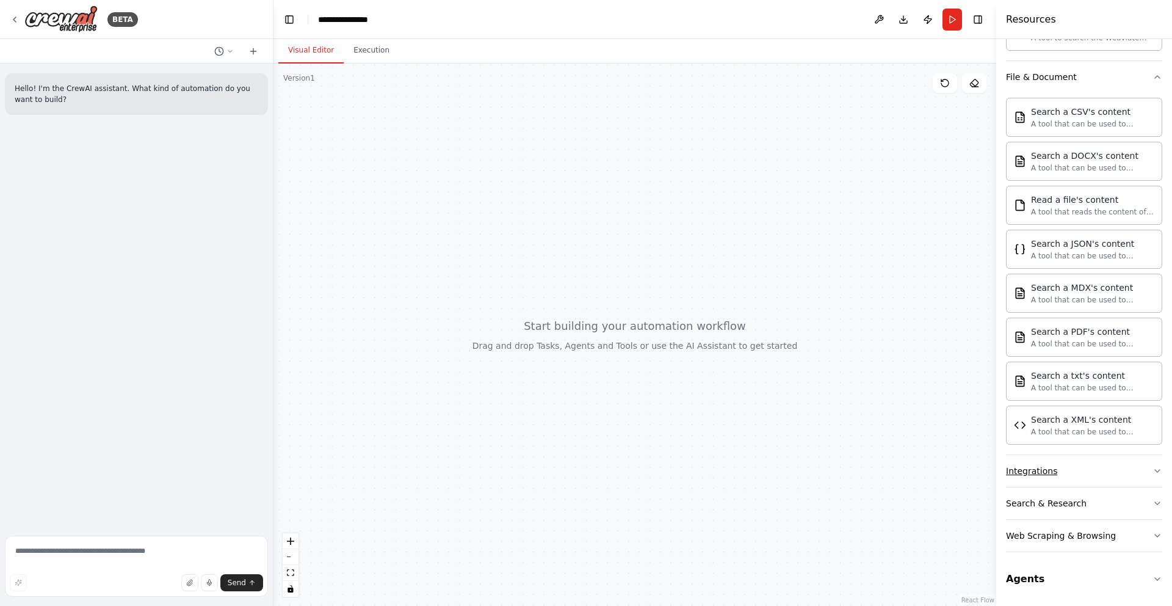
click at [1049, 472] on div "Integrations" at bounding box center [1031, 471] width 51 height 12
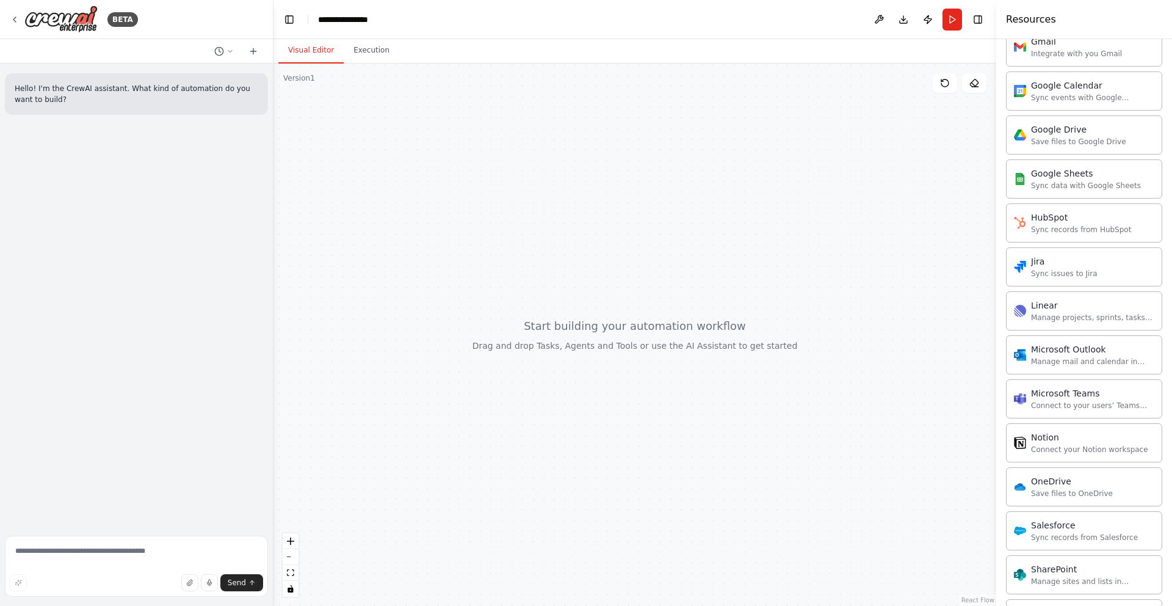
scroll to position [1528, 0]
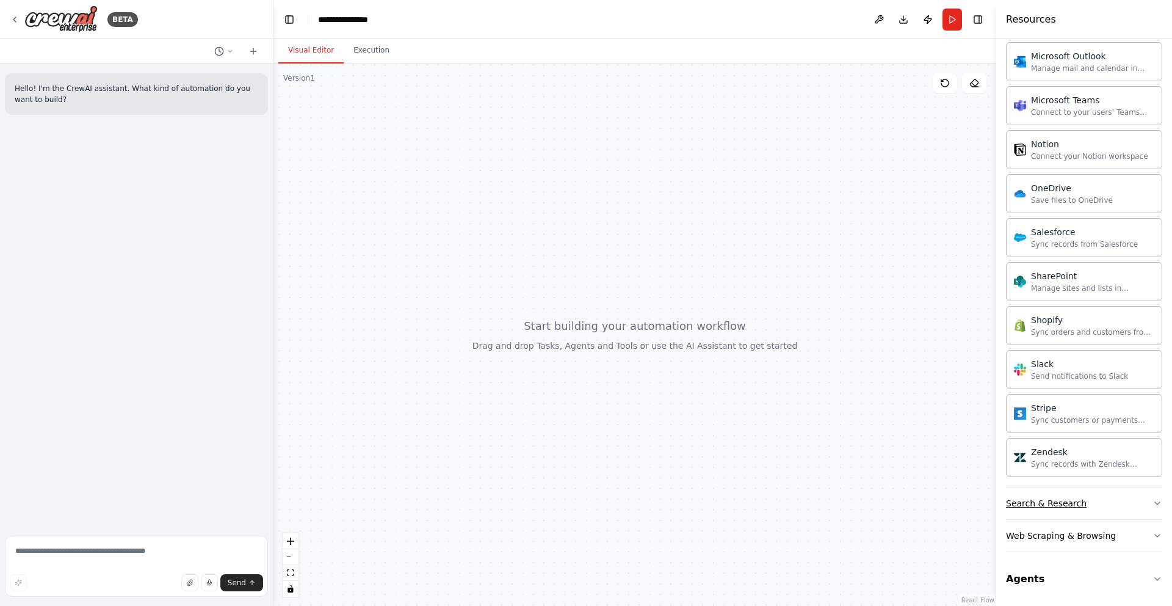
click at [1052, 499] on div "Search & Research" at bounding box center [1046, 503] width 81 height 12
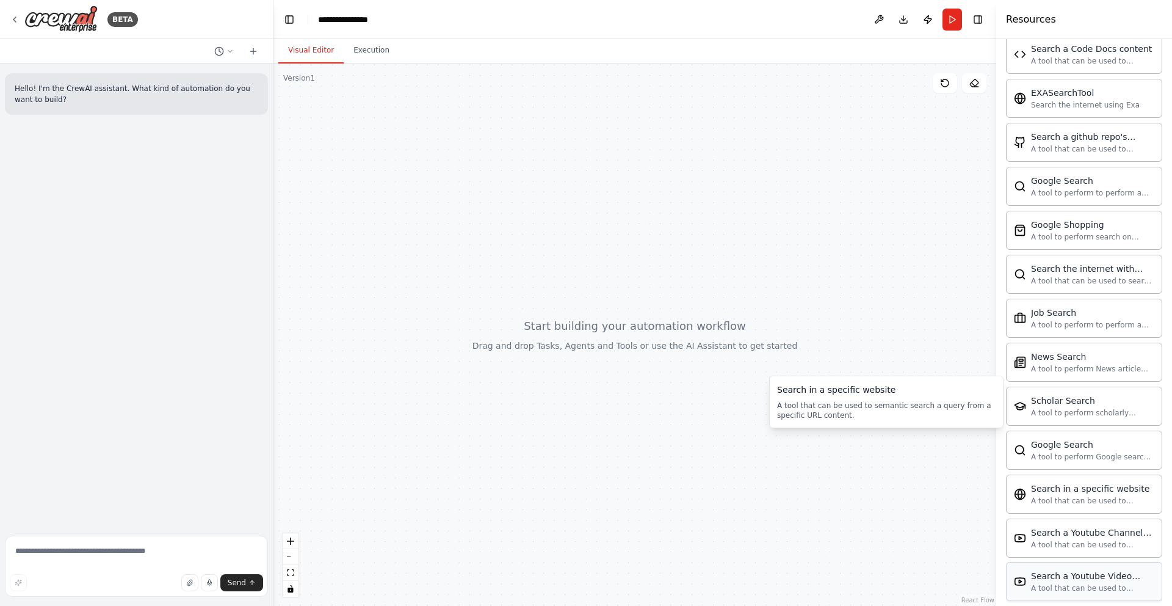
scroll to position [2153, 0]
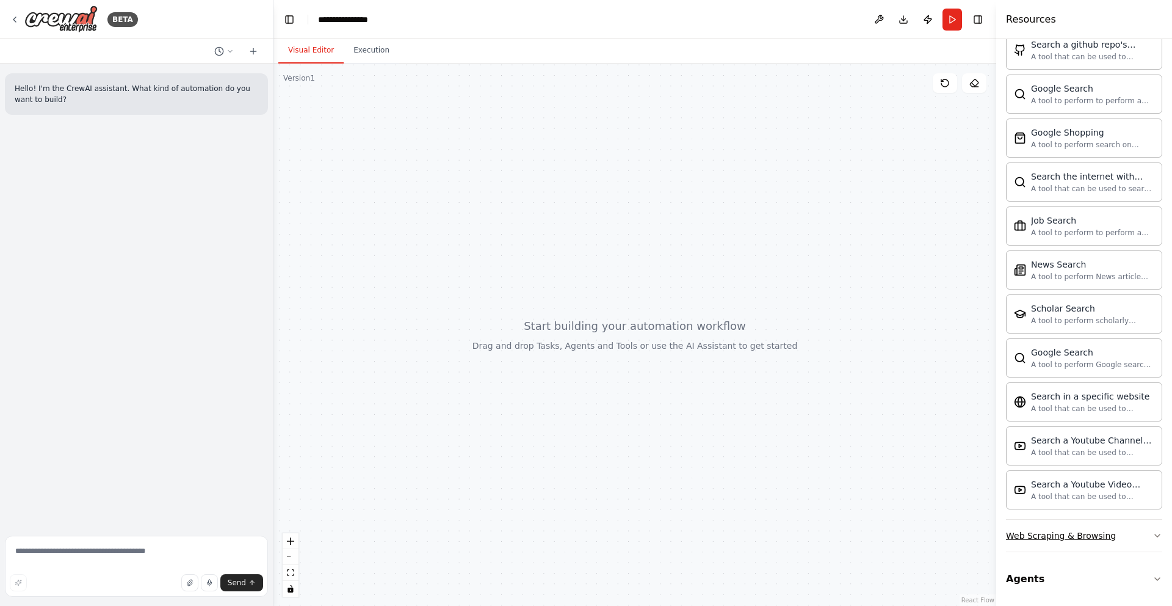
click at [1048, 549] on button "Web Scraping & Browsing" at bounding box center [1084, 535] width 156 height 32
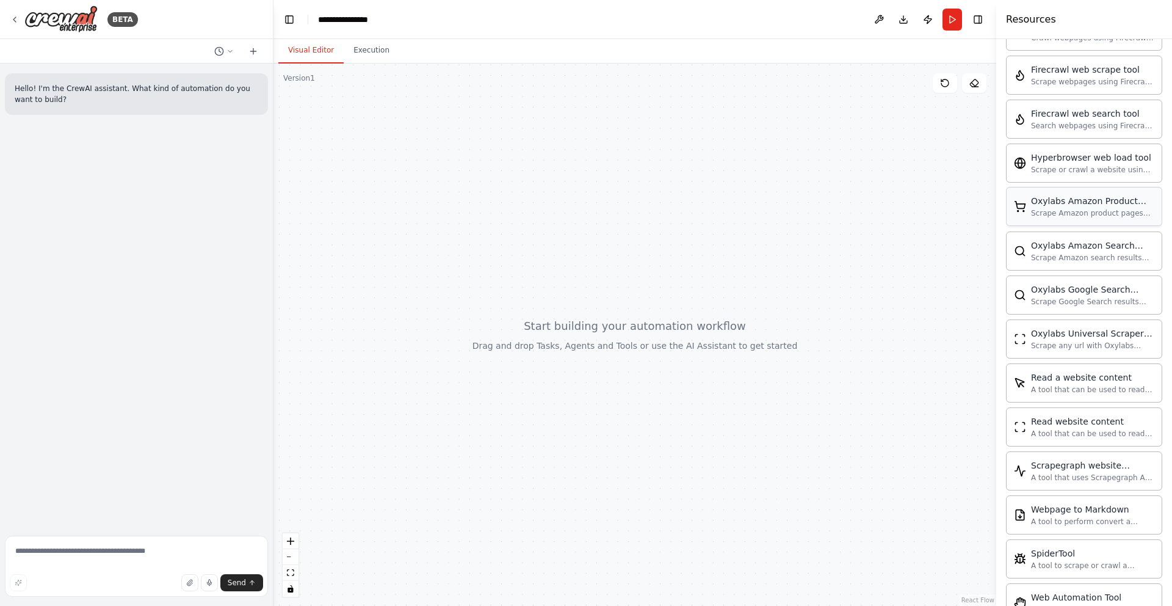
scroll to position [2822, 0]
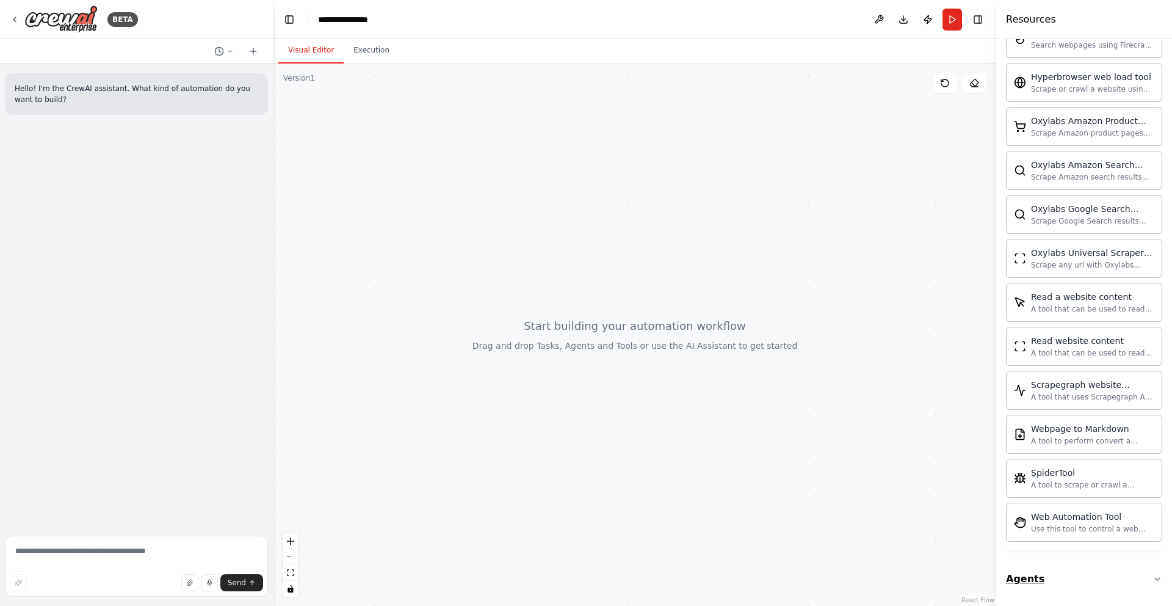
click at [1061, 569] on button "Agents" at bounding box center [1084, 579] width 156 height 34
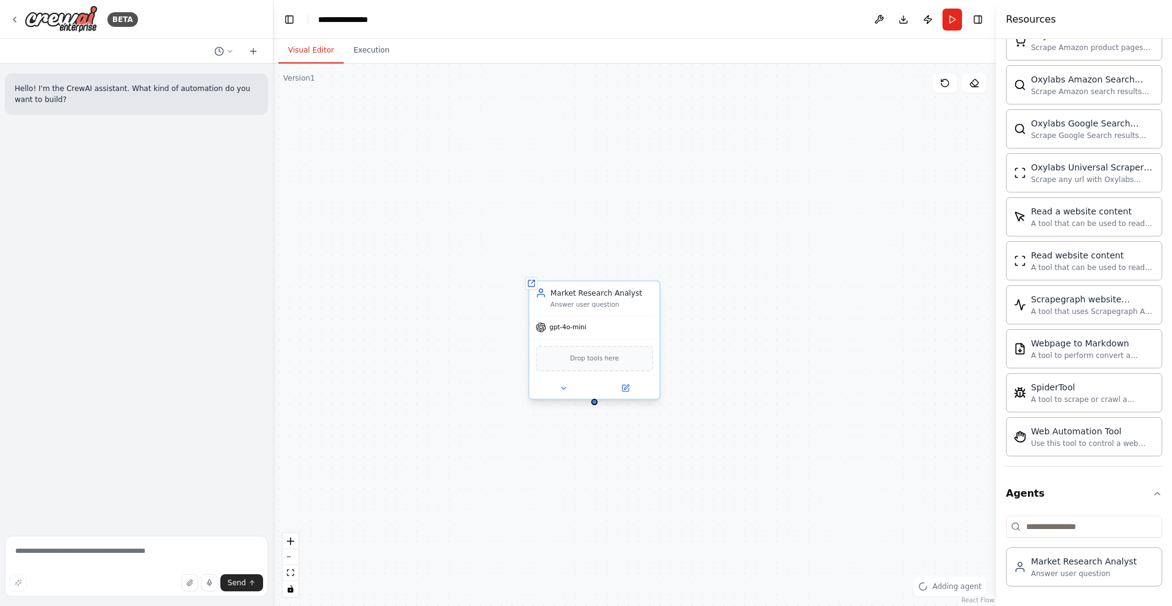
click at [560, 302] on div "Answer user question" at bounding box center [602, 304] width 103 height 9
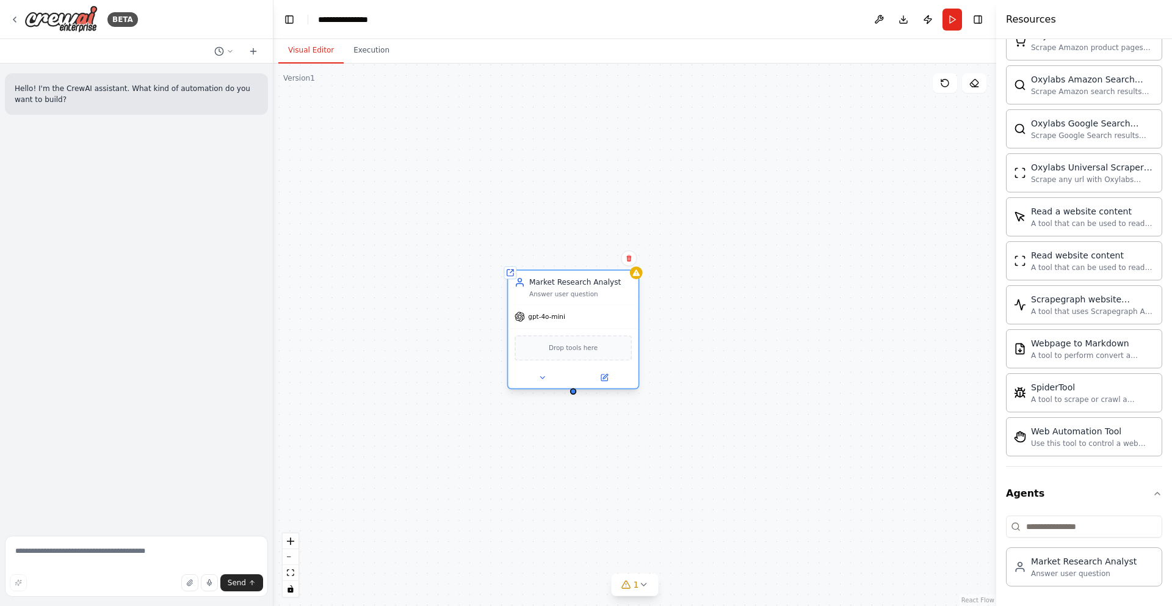
drag, startPoint x: 567, startPoint y: 297, endPoint x: 474, endPoint y: 268, distance: 97.7
click at [508, 270] on div "Market Research Analyst Answer user question" at bounding box center [573, 287] width 130 height 34
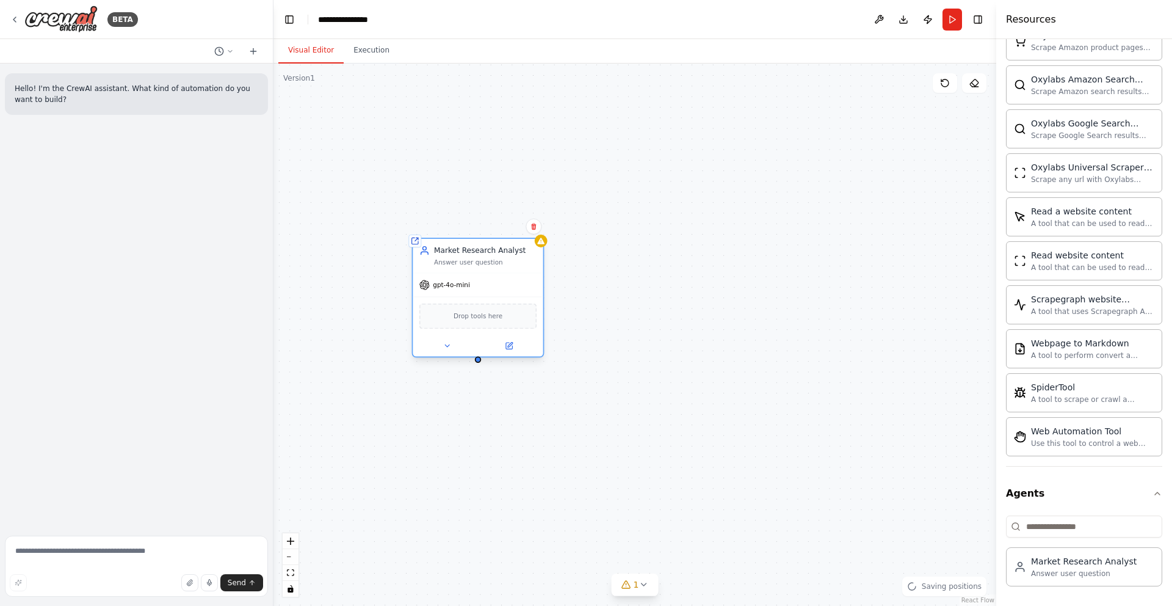
click at [474, 267] on div "Market Research Analyst Answer user question" at bounding box center [478, 256] width 130 height 34
click at [483, 256] on div "Market Research Analyst Answer user question" at bounding box center [485, 255] width 103 height 21
click at [488, 325] on div "Drop tools here" at bounding box center [477, 316] width 117 height 26
click at [490, 319] on span "Drop tools here" at bounding box center [478, 316] width 49 height 10
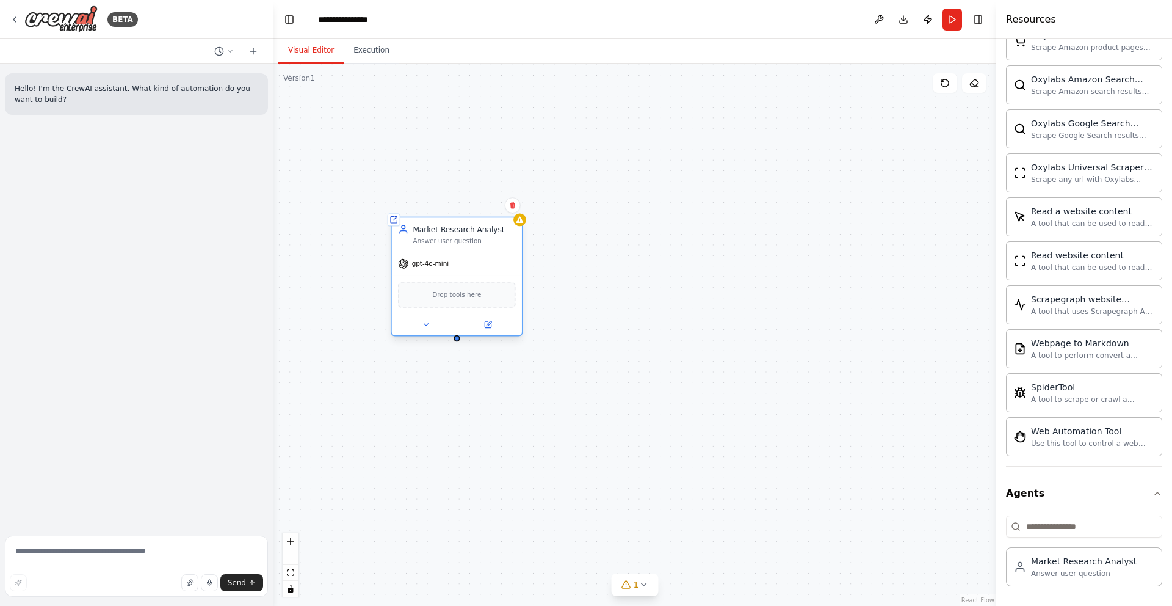
drag, startPoint x: 478, startPoint y: 269, endPoint x: 467, endPoint y: 263, distance: 12.3
click at [467, 263] on div "gpt-4o-mini" at bounding box center [457, 263] width 130 height 23
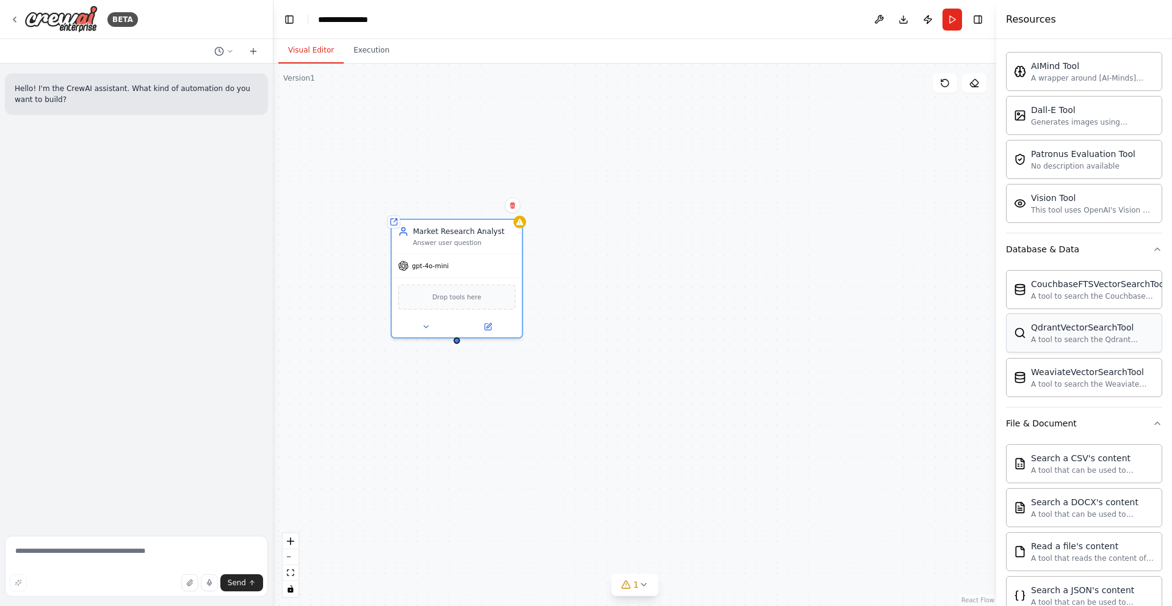
scroll to position [0, 0]
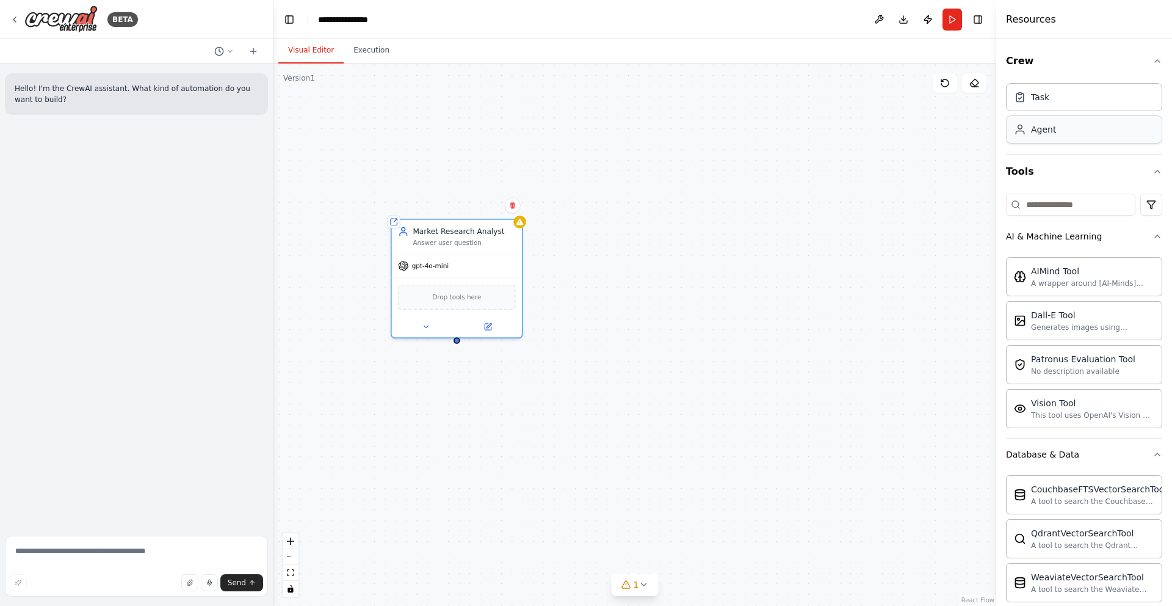
click at [1074, 129] on div "Agent" at bounding box center [1084, 129] width 156 height 28
click at [450, 295] on span "Drop tools here" at bounding box center [456, 294] width 49 height 10
click at [427, 326] on icon at bounding box center [426, 324] width 9 height 9
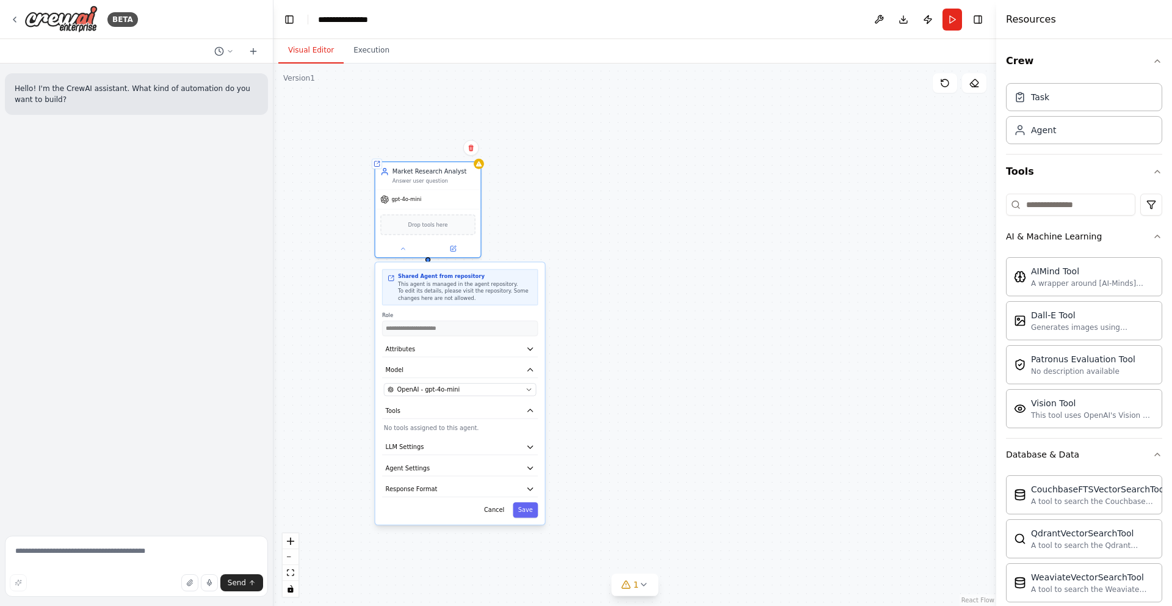
drag, startPoint x: 675, startPoint y: 386, endPoint x: 606, endPoint y: 287, distance: 121.1
click at [606, 287] on div "**********" at bounding box center [634, 334] width 723 height 542
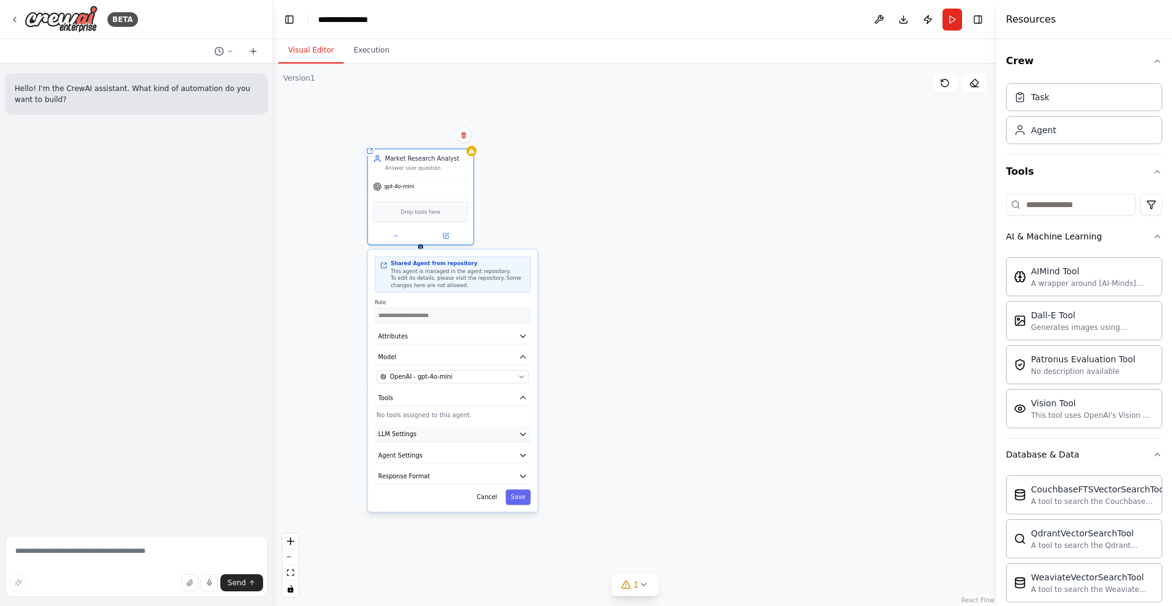
click at [528, 430] on button "LLM Settings" at bounding box center [453, 434] width 156 height 16
click at [524, 435] on icon "button" at bounding box center [523, 434] width 9 height 9
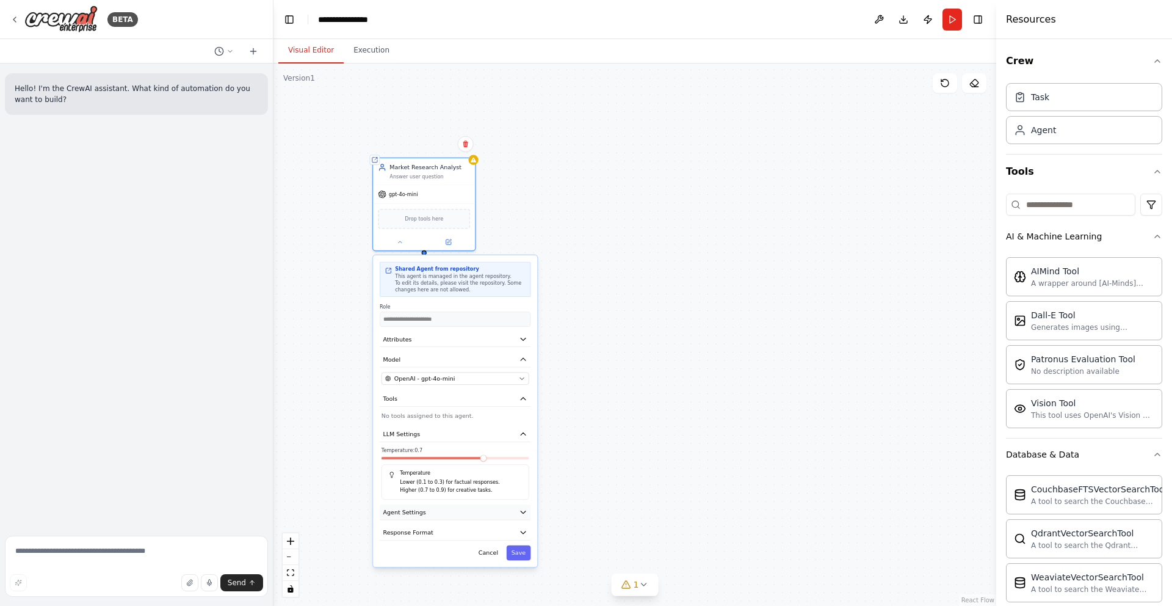
click at [524, 512] on icon "button" at bounding box center [523, 512] width 5 height 2
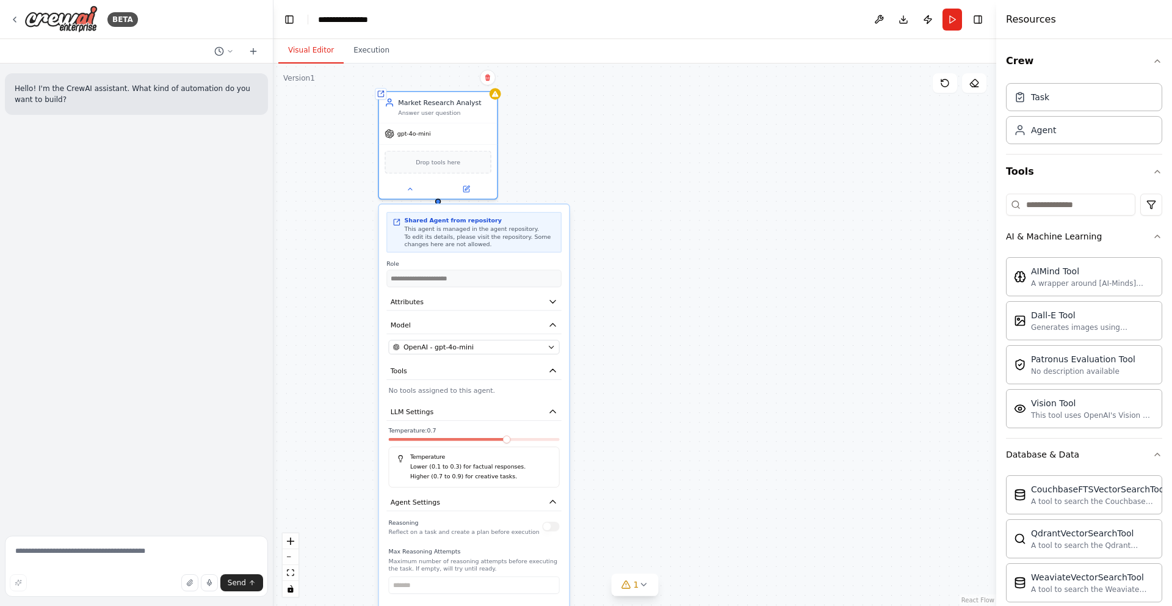
drag, startPoint x: 495, startPoint y: 533, endPoint x: 527, endPoint y: 520, distance: 34.2
click at [526, 527] on div "Reasoning Reflect on a task and create a plan before execution" at bounding box center [464, 525] width 151 height 19
click at [557, 302] on icon "button" at bounding box center [553, 302] width 10 height 10
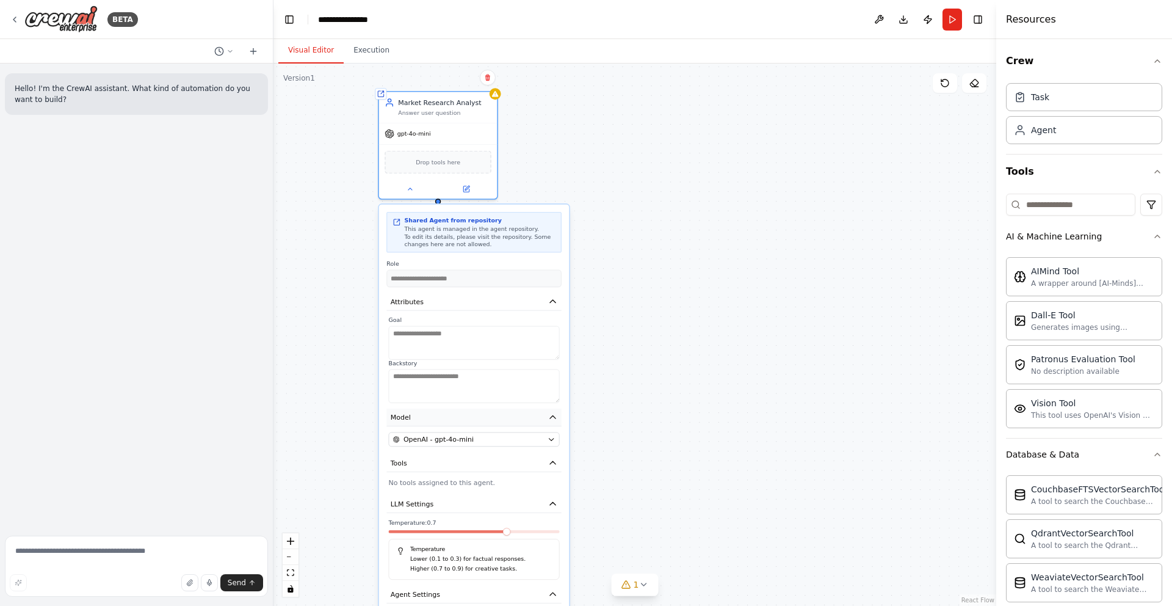
click at [553, 424] on button "Model" at bounding box center [473, 417] width 175 height 18
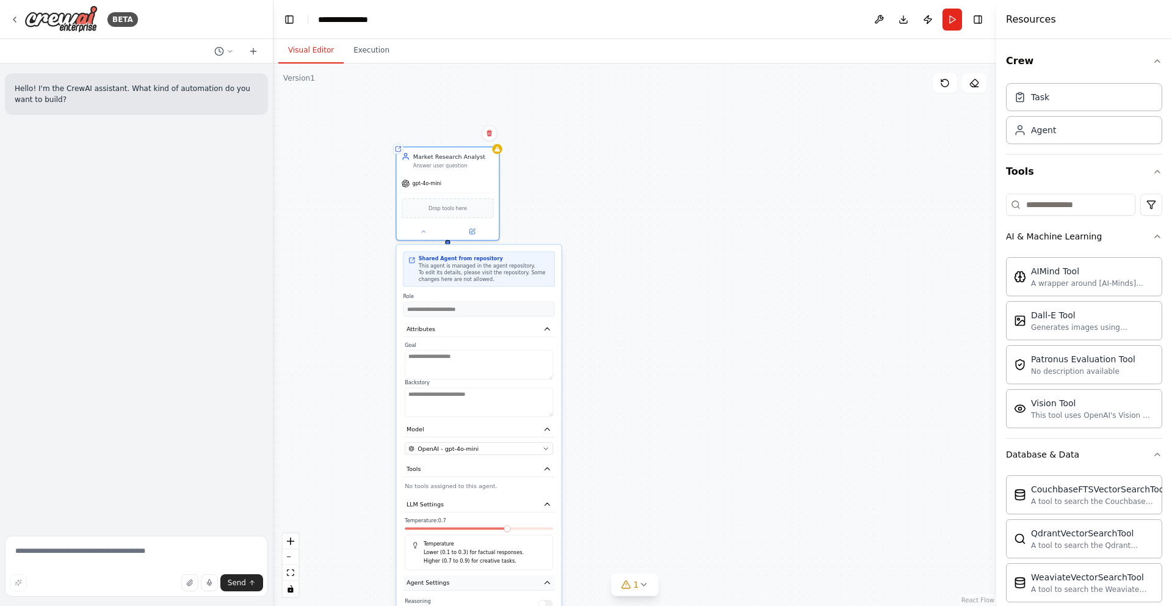
click at [513, 580] on button "Agent Settings" at bounding box center [478, 582] width 151 height 15
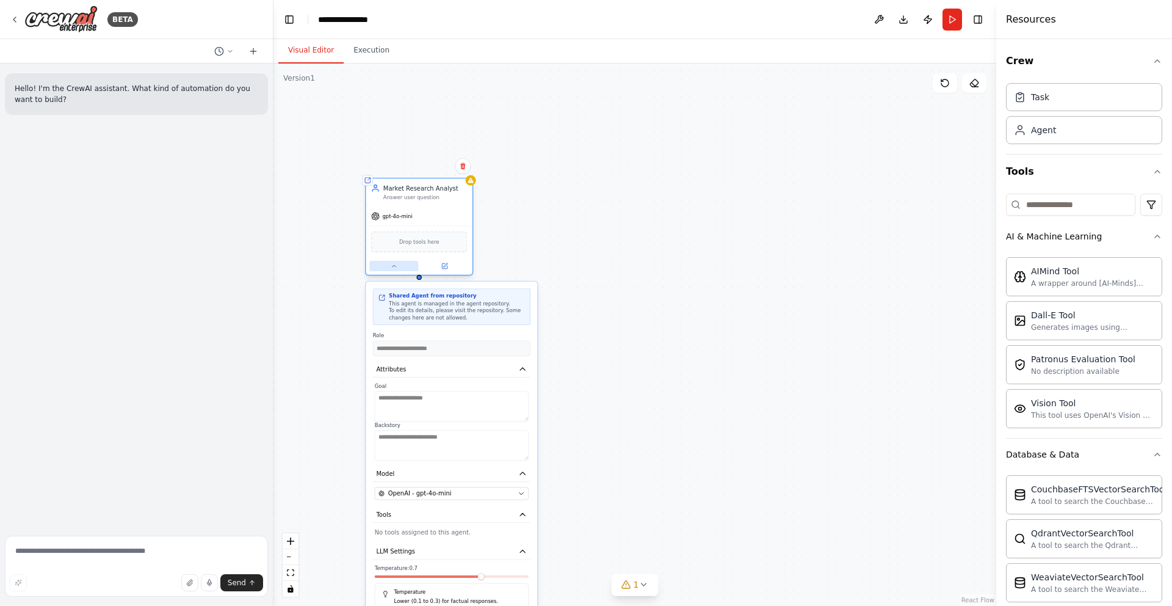
click at [396, 270] on button at bounding box center [393, 266] width 49 height 10
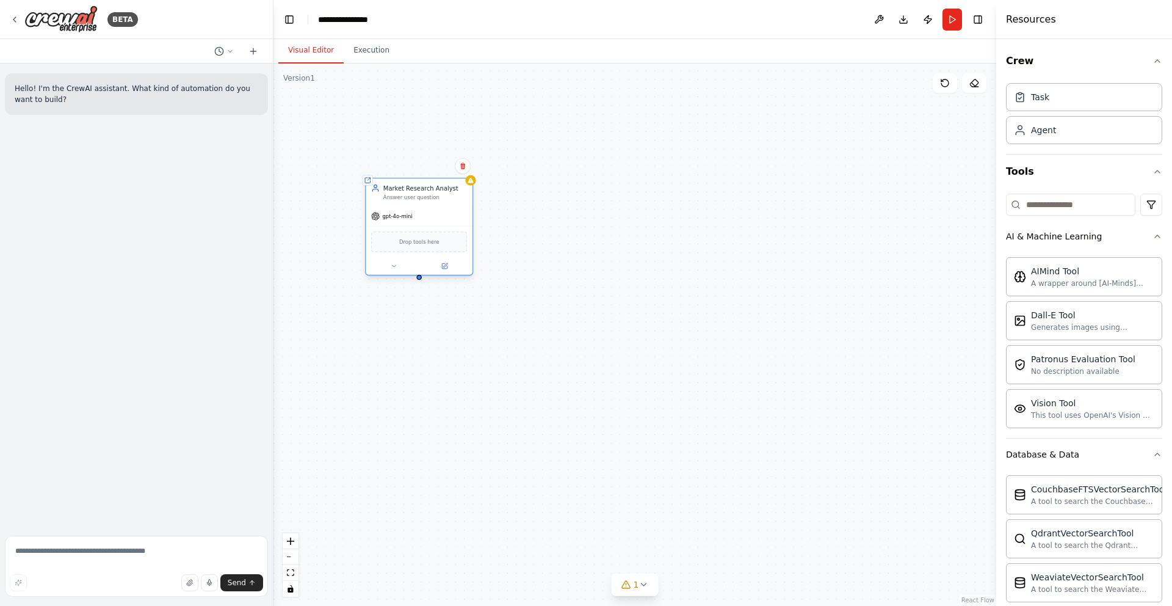
click at [448, 271] on div at bounding box center [419, 265] width 106 height 17
click at [419, 281] on div "Shared agent from repository Market Research Analyst Answer user question gpt-4…" at bounding box center [634, 334] width 723 height 542
click at [419, 279] on div at bounding box center [418, 277] width 5 height 5
click at [441, 262] on icon at bounding box center [444, 265] width 7 height 7
click at [294, 536] on button "zoom in" at bounding box center [291, 541] width 16 height 16
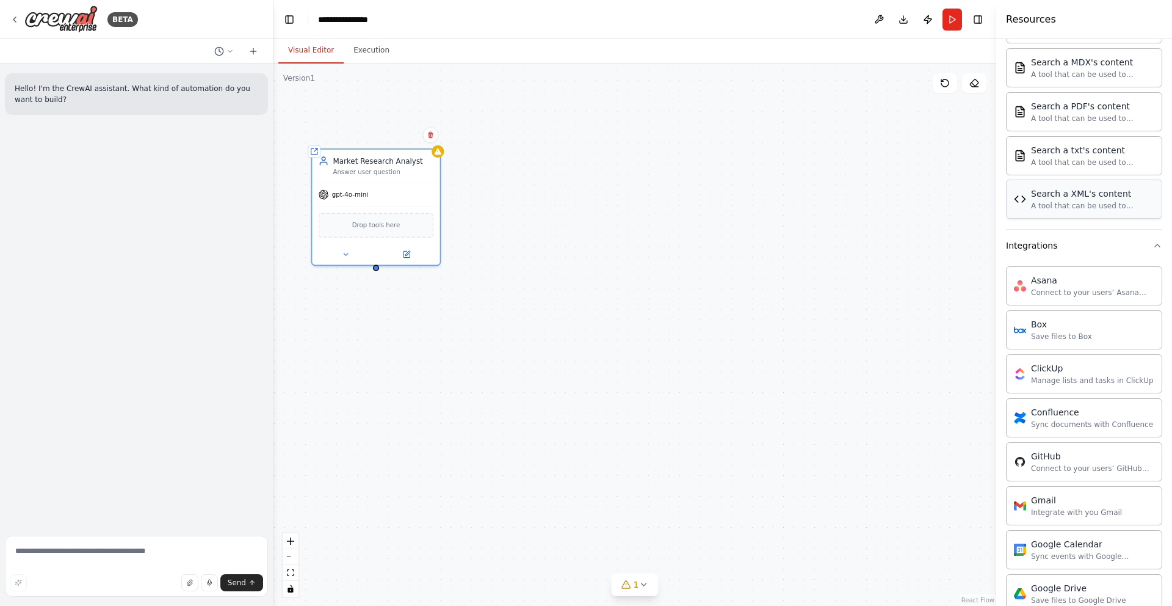
scroll to position [573, 0]
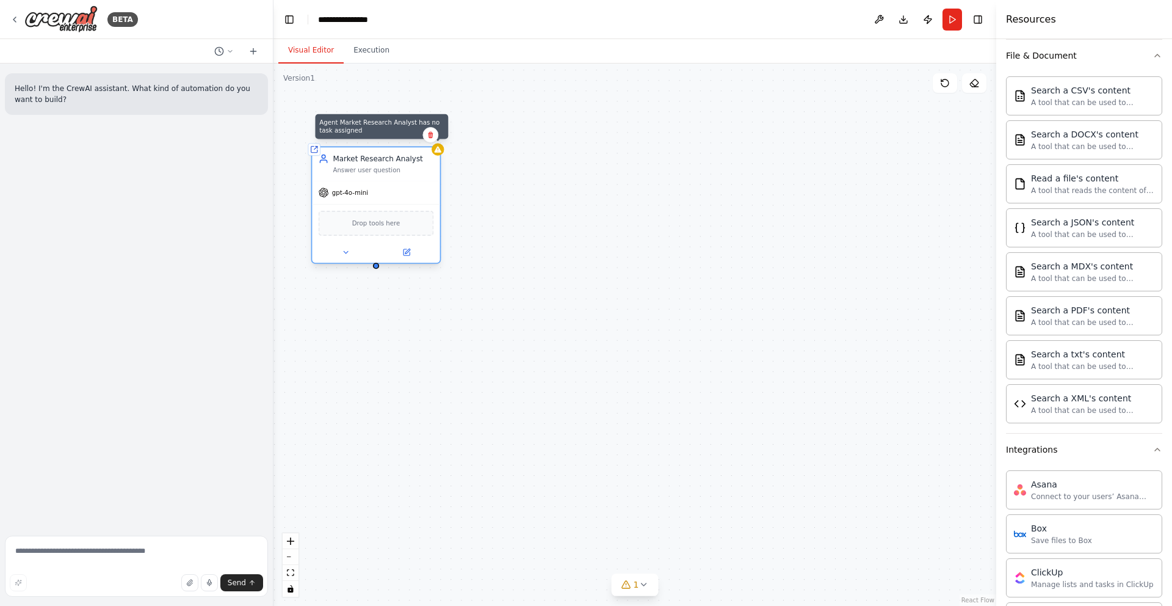
click at [441, 151] on icon at bounding box center [438, 149] width 7 height 6
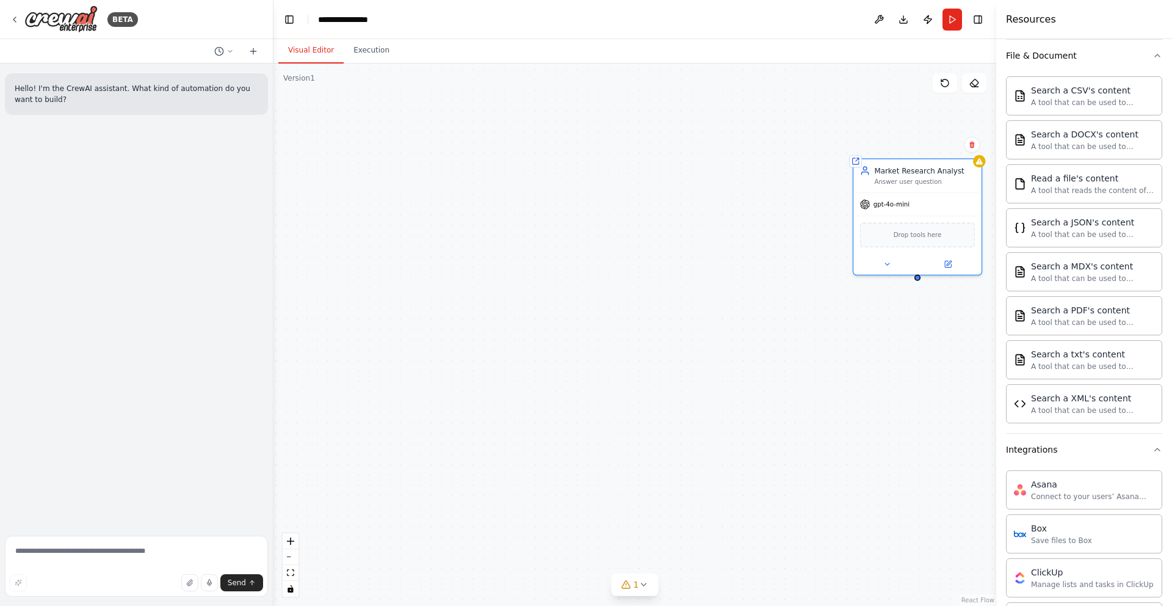
drag, startPoint x: 377, startPoint y: 273, endPoint x: 900, endPoint y: 271, distance: 523.7
click at [900, 271] on div "Shared agent from repository Market Research Analyst Answer user question gpt-4…" at bounding box center [634, 334] width 723 height 542
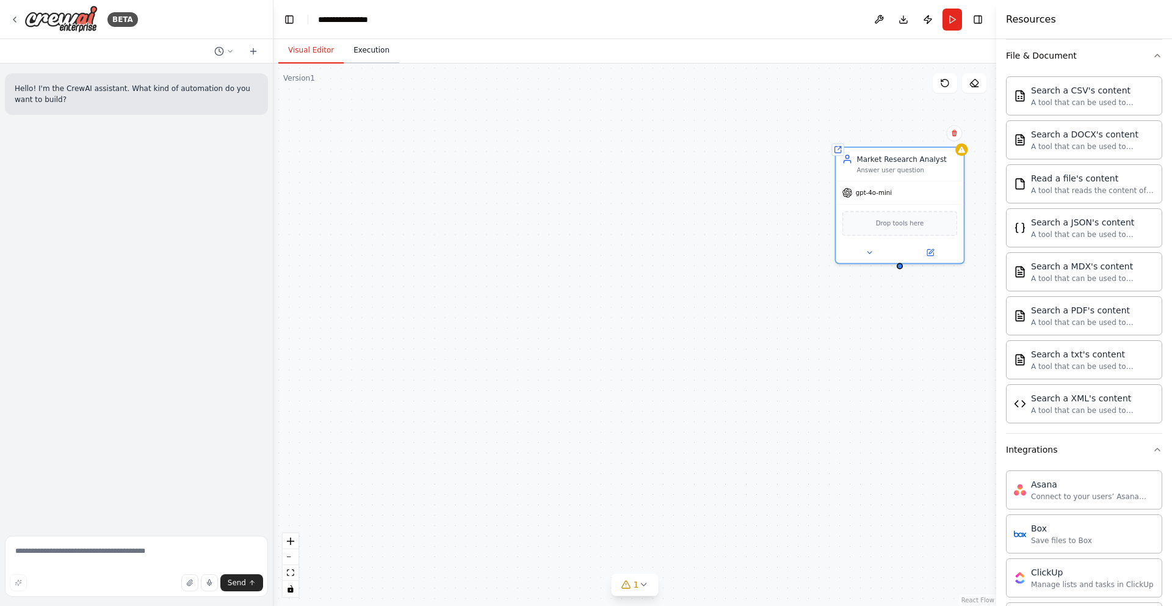
click at [367, 56] on button "Execution" at bounding box center [372, 51] width 56 height 26
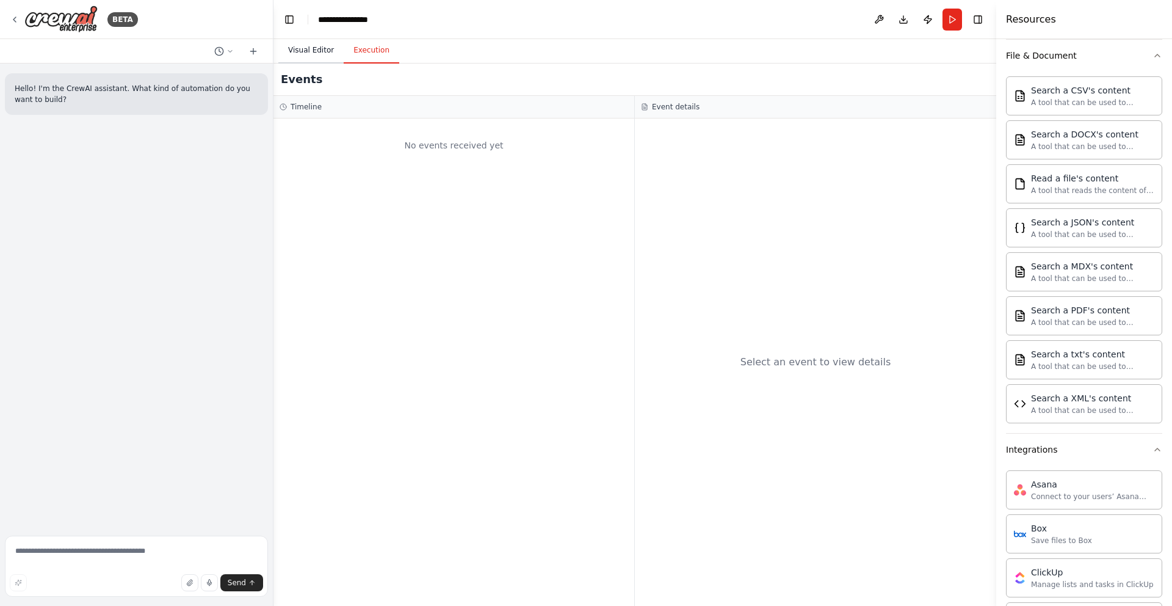
click at [311, 49] on button "Visual Editor" at bounding box center [310, 51] width 65 height 26
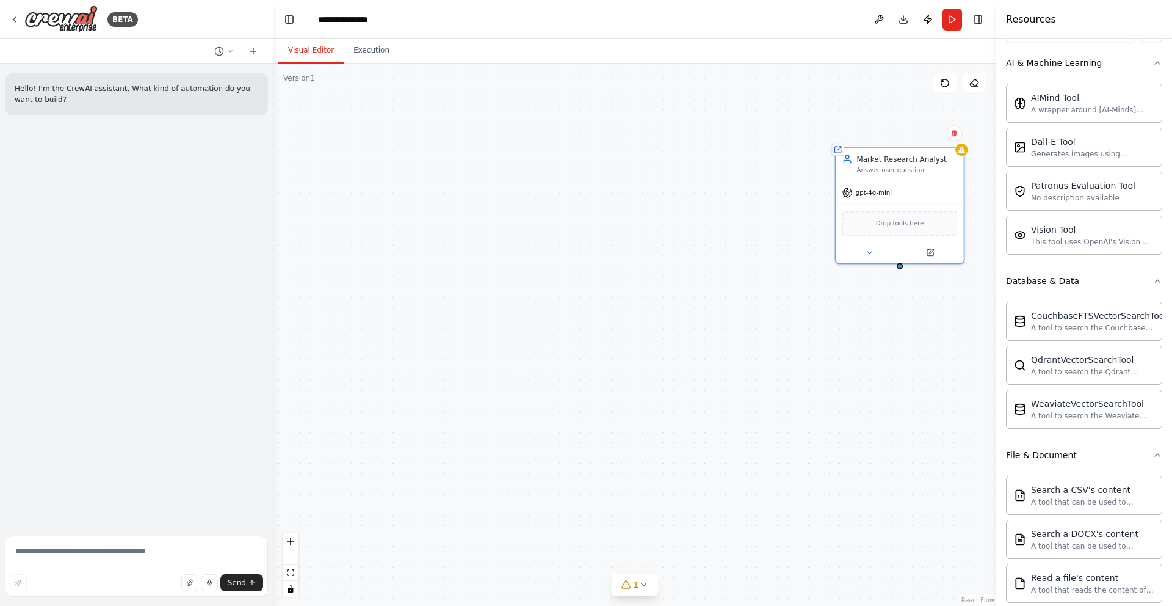
scroll to position [0, 0]
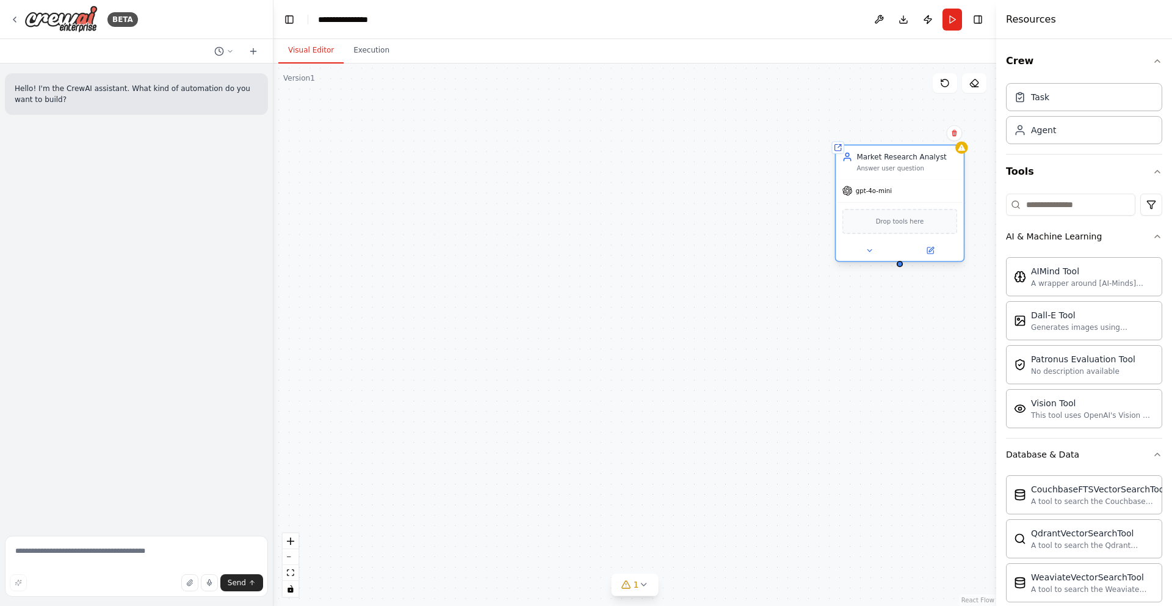
click at [892, 206] on div "Drop tools here" at bounding box center [900, 221] width 128 height 38
click at [888, 190] on span "gpt-4o-mini" at bounding box center [874, 190] width 36 height 9
click at [877, 252] on button at bounding box center [869, 250] width 59 height 12
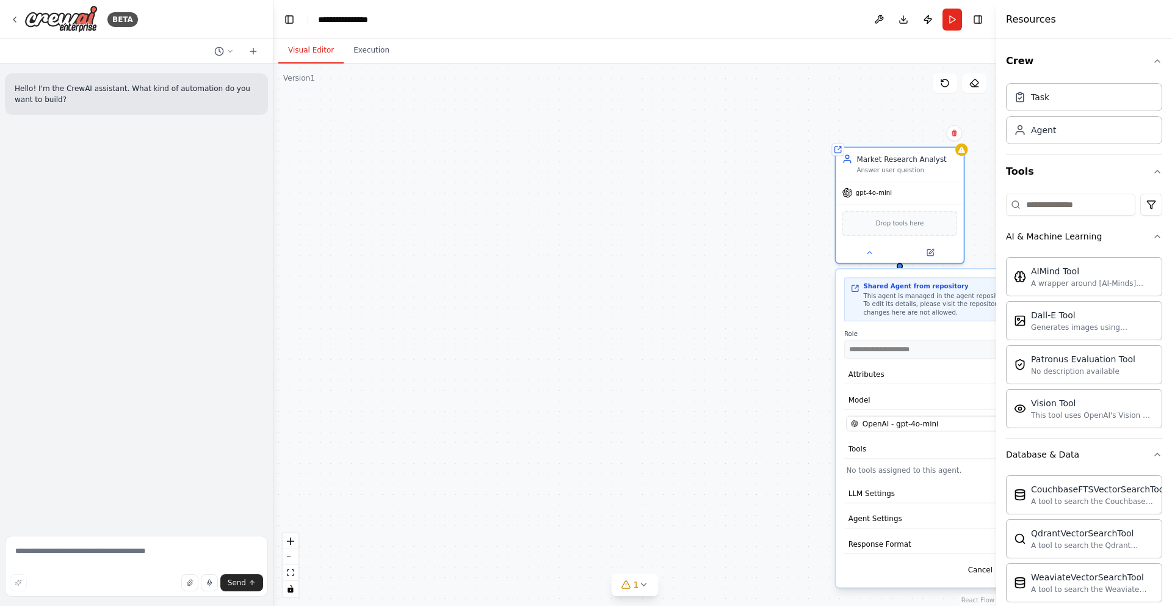
click at [875, 473] on p "No tools assigned to this agent." at bounding box center [938, 470] width 185 height 10
click at [872, 520] on span "Agent Settings" at bounding box center [875, 518] width 54 height 10
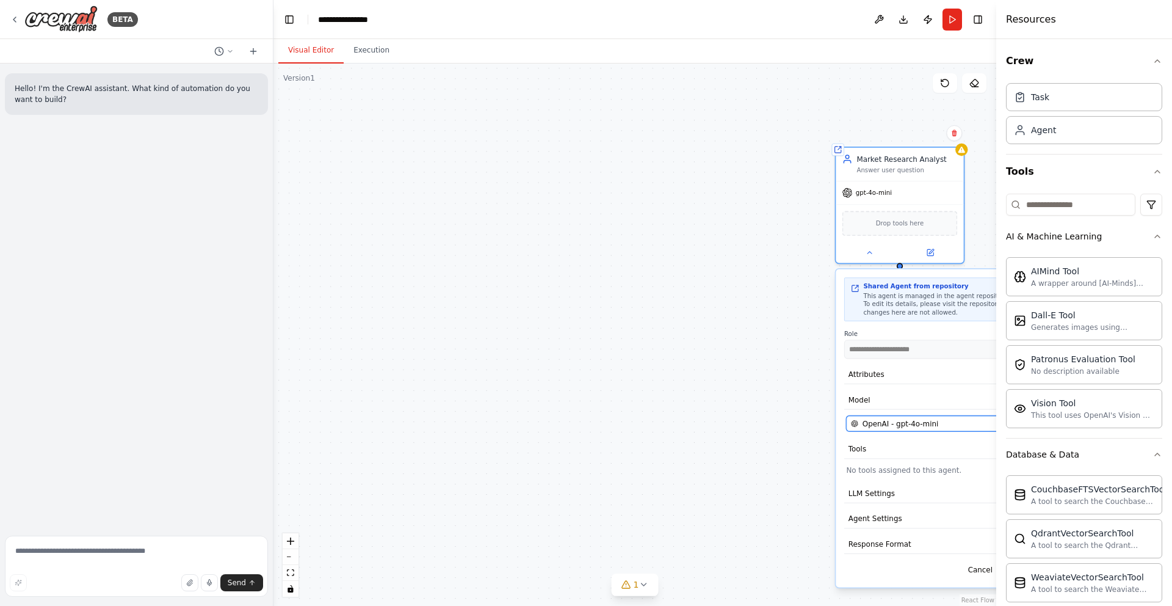
click at [878, 428] on span "OpenAI - gpt-4o-mini" at bounding box center [900, 423] width 76 height 10
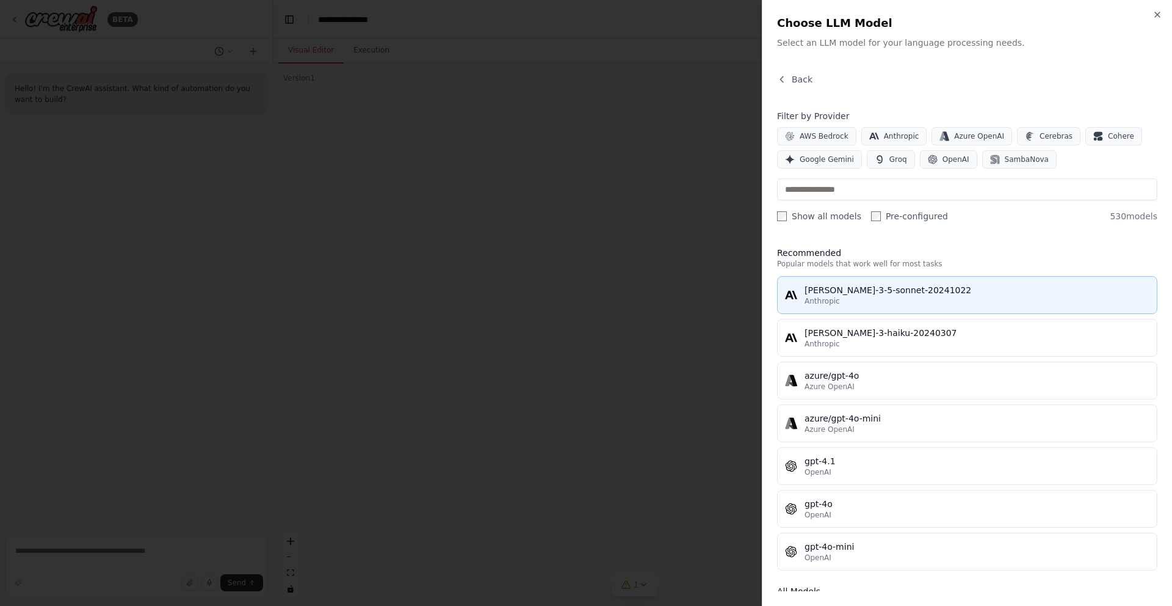
click at [888, 288] on div "claude-3-5-sonnet-20241022" at bounding box center [976, 290] width 345 height 12
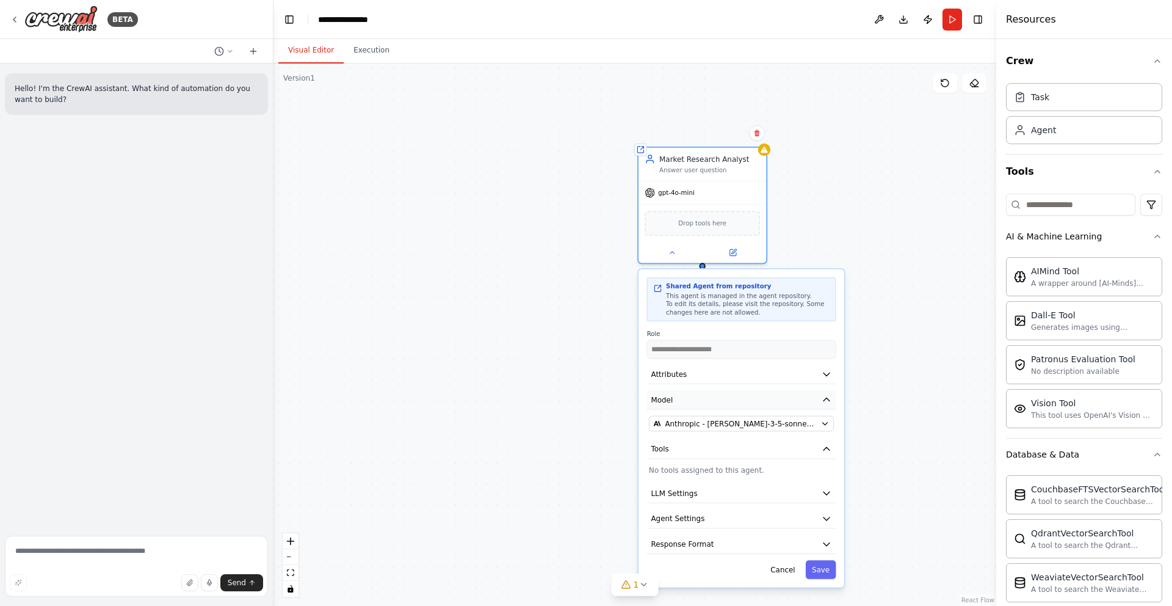
drag, startPoint x: 927, startPoint y: 400, endPoint x: 739, endPoint y: 398, distance: 188.6
click at [733, 399] on button "Model" at bounding box center [741, 399] width 189 height 19
click at [824, 565] on button "Save" at bounding box center [821, 569] width 31 height 19
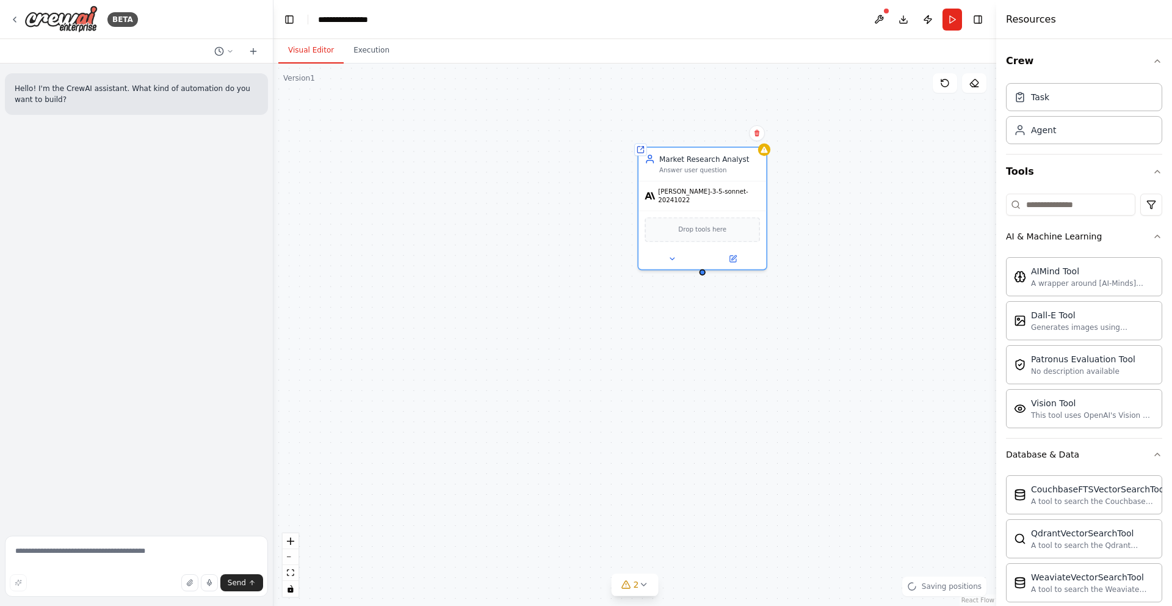
click at [894, 337] on div "Shared agent from repository Market Research Analyst Answer user question claud…" at bounding box center [634, 334] width 723 height 542
click at [1045, 275] on div "AIMind Tool" at bounding box center [1092, 270] width 123 height 12
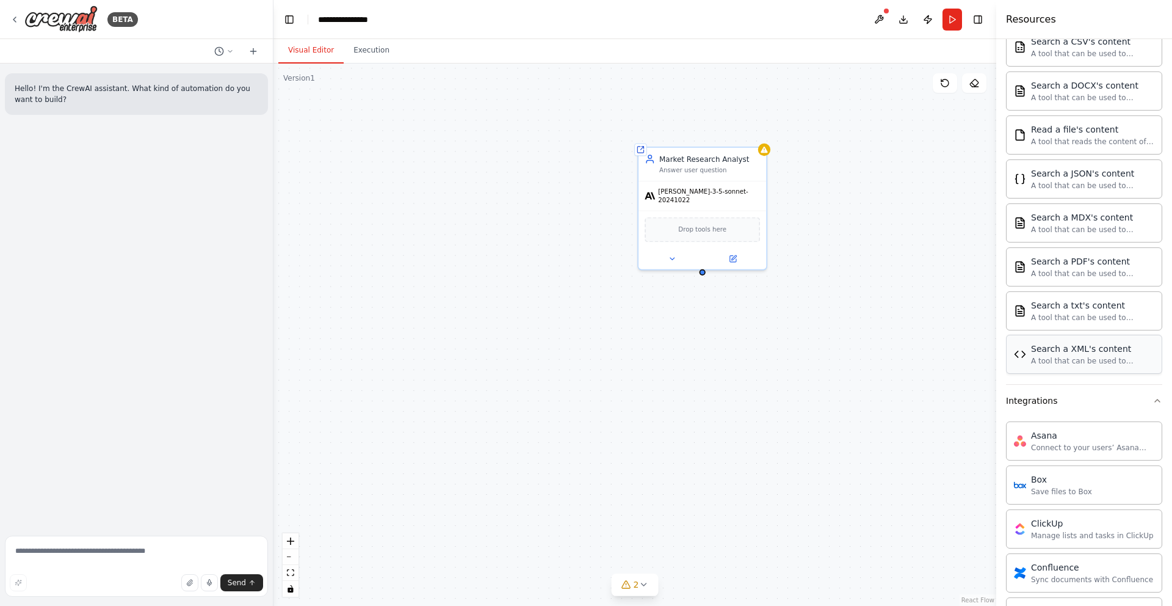
scroll to position [659, 0]
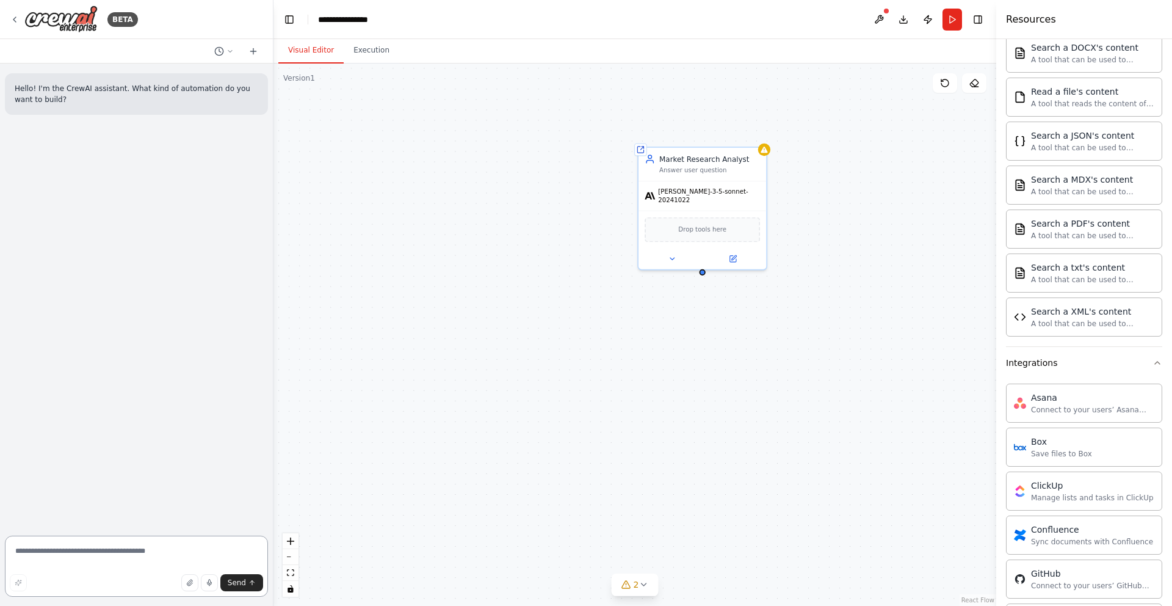
click at [144, 561] on textarea at bounding box center [136, 565] width 263 height 61
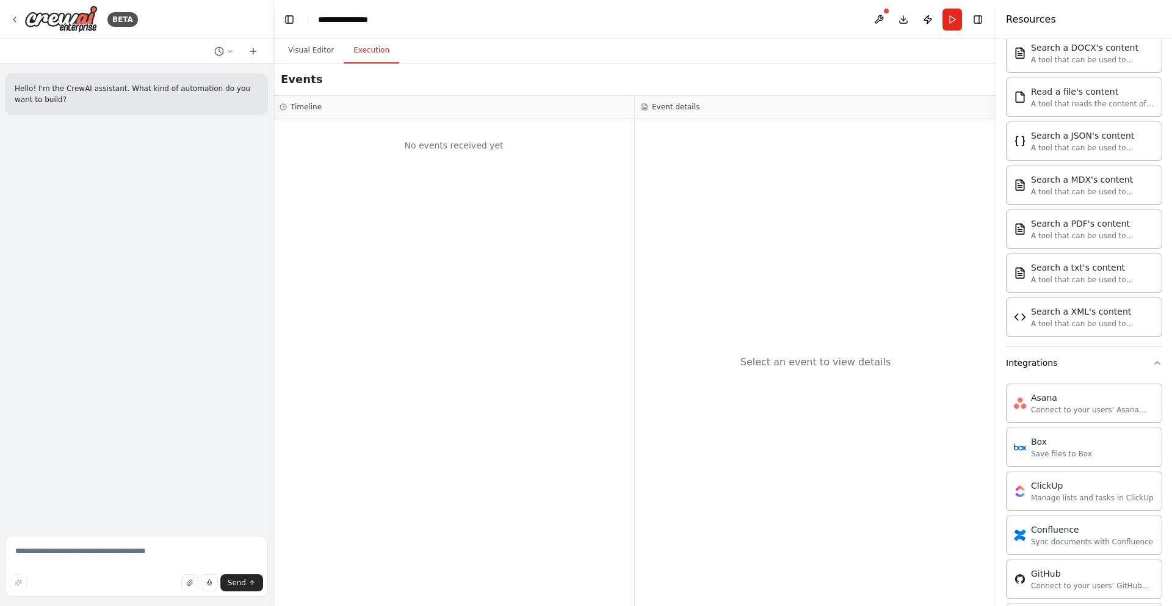
click at [375, 51] on button "Execution" at bounding box center [372, 51] width 56 height 26
click at [312, 51] on button "Visual Editor" at bounding box center [310, 51] width 65 height 26
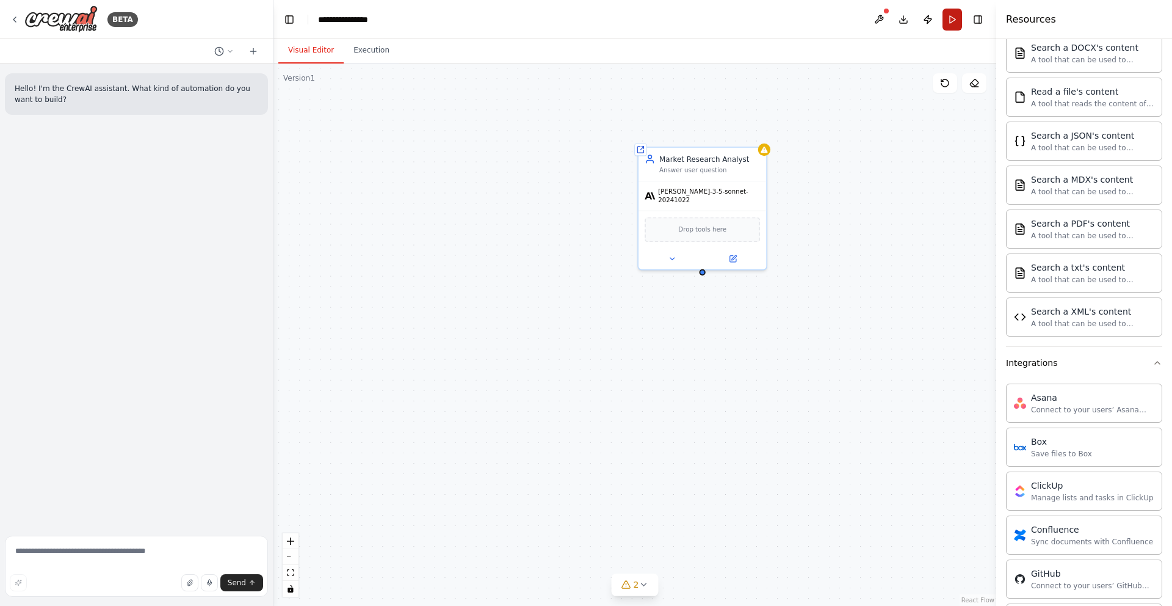
click at [958, 25] on button "Run" at bounding box center [952, 20] width 20 height 22
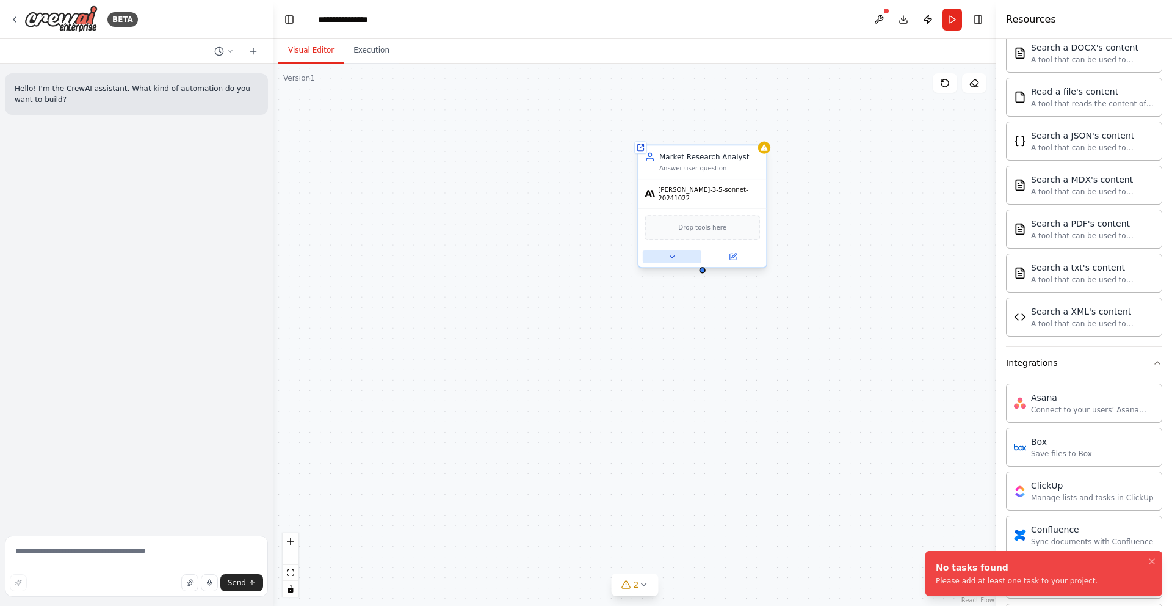
click at [671, 253] on icon at bounding box center [672, 257] width 9 height 9
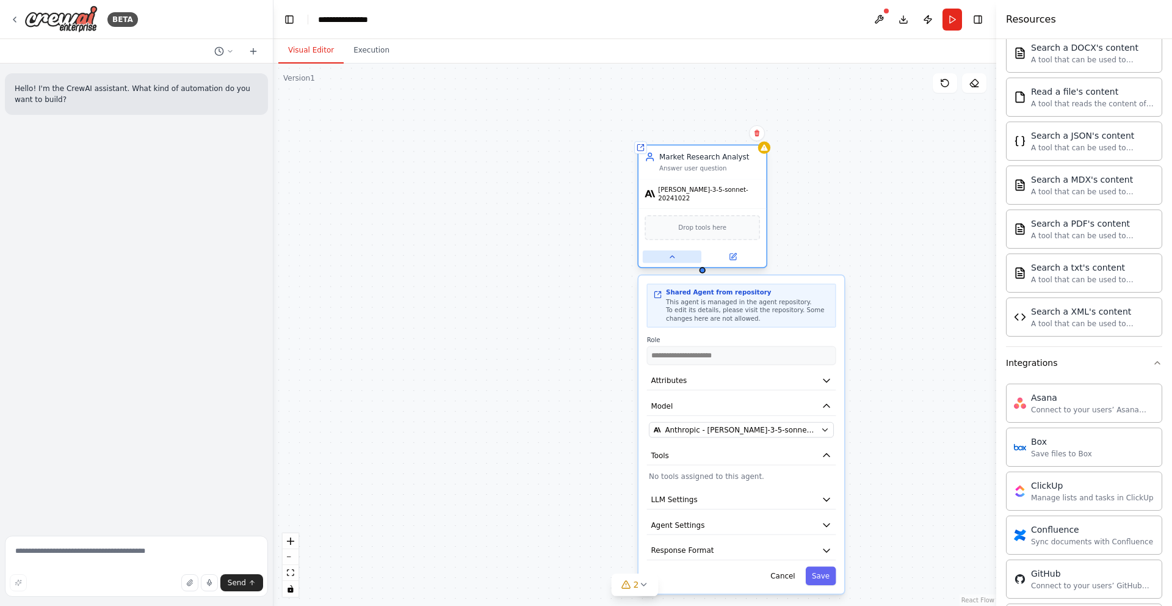
click at [669, 253] on icon at bounding box center [672, 257] width 9 height 9
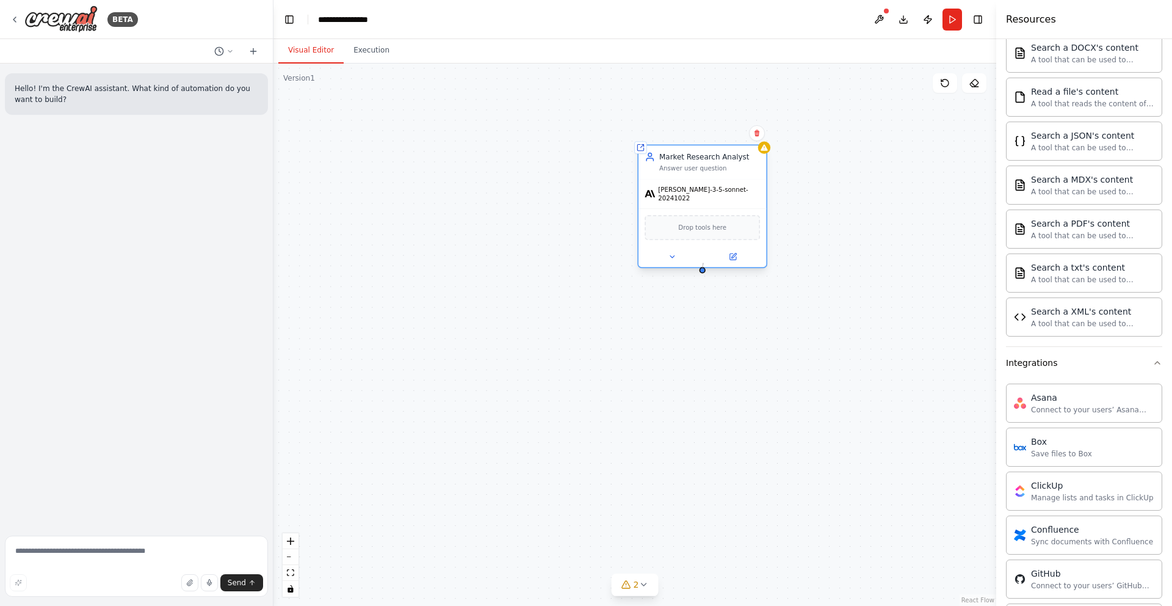
click at [703, 267] on div at bounding box center [703, 270] width 6 height 6
drag, startPoint x: 703, startPoint y: 264, endPoint x: 703, endPoint y: 271, distance: 6.7
click at [703, 271] on div "Shared agent from repository Market Research Analyst Answer user question claud…" at bounding box center [634, 334] width 723 height 542
click at [701, 267] on div "Shared agent from repository Market Research Analyst Answer user question claud…" at bounding box center [634, 334] width 723 height 542
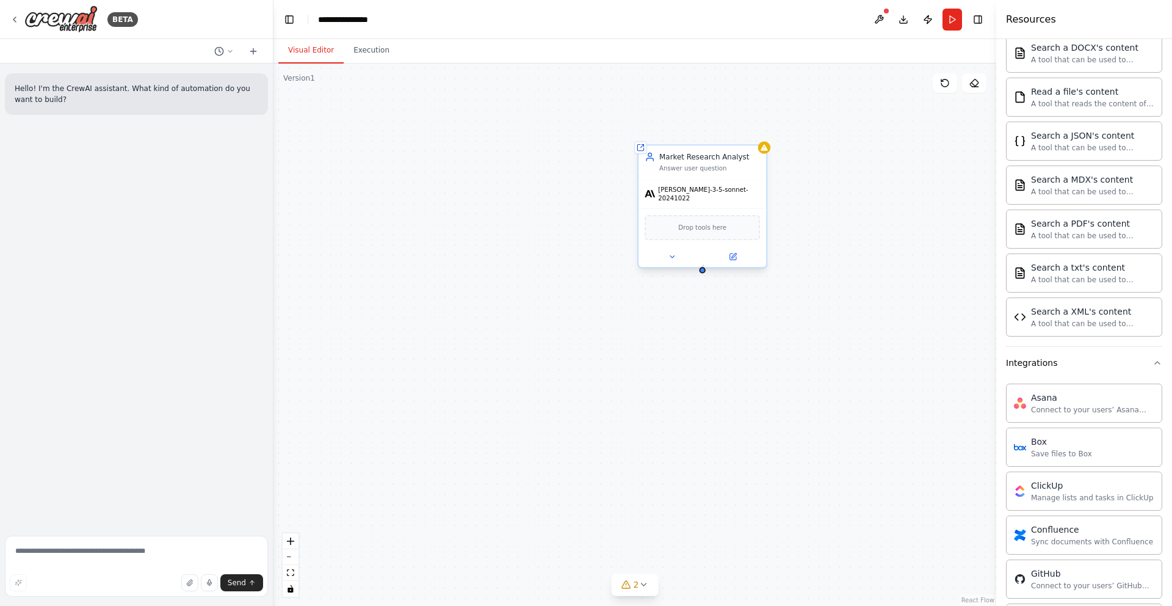
click at [704, 267] on div at bounding box center [703, 270] width 6 height 6
click at [656, 148] on div "Market Research Analyst Answer user question" at bounding box center [702, 161] width 128 height 33
drag, startPoint x: 703, startPoint y: 265, endPoint x: 794, endPoint y: 425, distance: 184.3
click at [794, 425] on div "Shared agent from repository Market Research Analyst Answer user question claud…" at bounding box center [634, 334] width 723 height 542
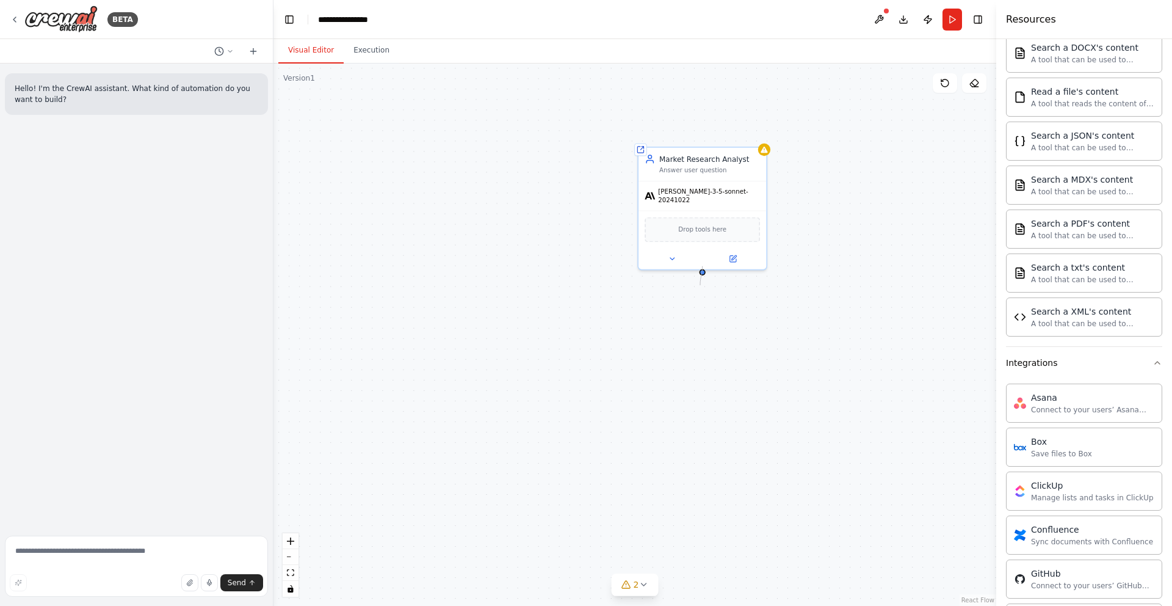
drag, startPoint x: 701, startPoint y: 267, endPoint x: 701, endPoint y: 280, distance: 12.8
click at [700, 286] on div "Shared agent from repository Market Research Analyst Answer user question claud…" at bounding box center [634, 334] width 723 height 542
click at [701, 280] on div "Shared agent from repository Market Research Analyst Answer user question claud…" at bounding box center [634, 334] width 723 height 542
drag, startPoint x: 702, startPoint y: 268, endPoint x: 659, endPoint y: 550, distance: 285.2
click at [641, 581] on div "Version 1 Show Tools Hide Agents Shared agent from repository Market Research A…" at bounding box center [634, 334] width 723 height 542
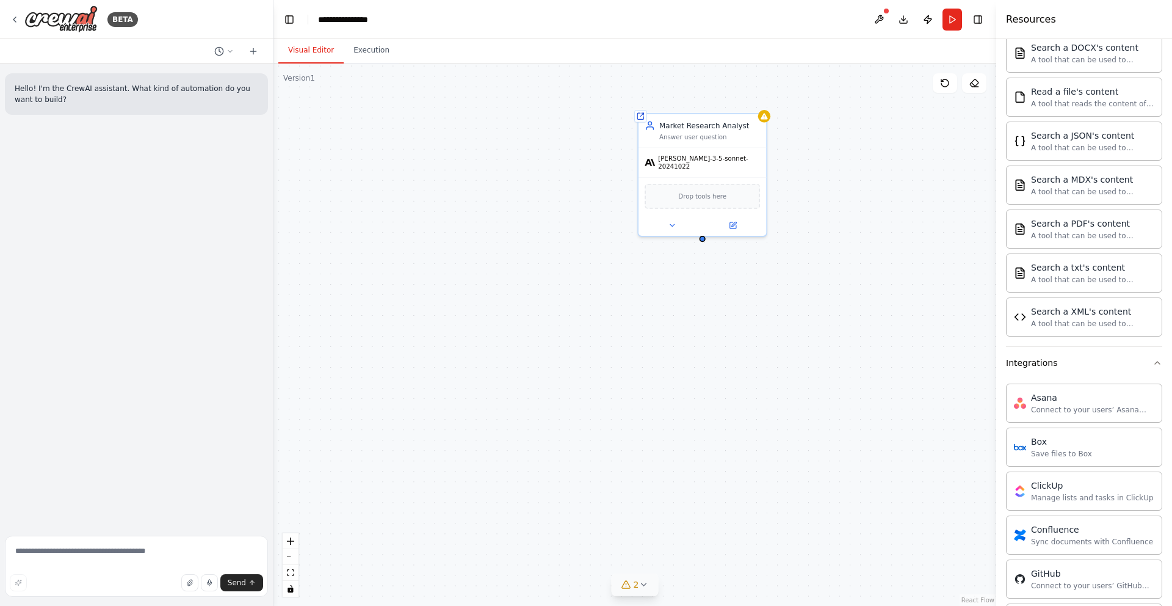
click at [635, 586] on span "2" at bounding box center [636, 584] width 5 height 12
click at [803, 505] on icon at bounding box center [800, 504] width 5 height 2
click at [1039, 322] on div "A tool that can be used to semantic search a query from a XML's content." at bounding box center [1092, 323] width 123 height 10
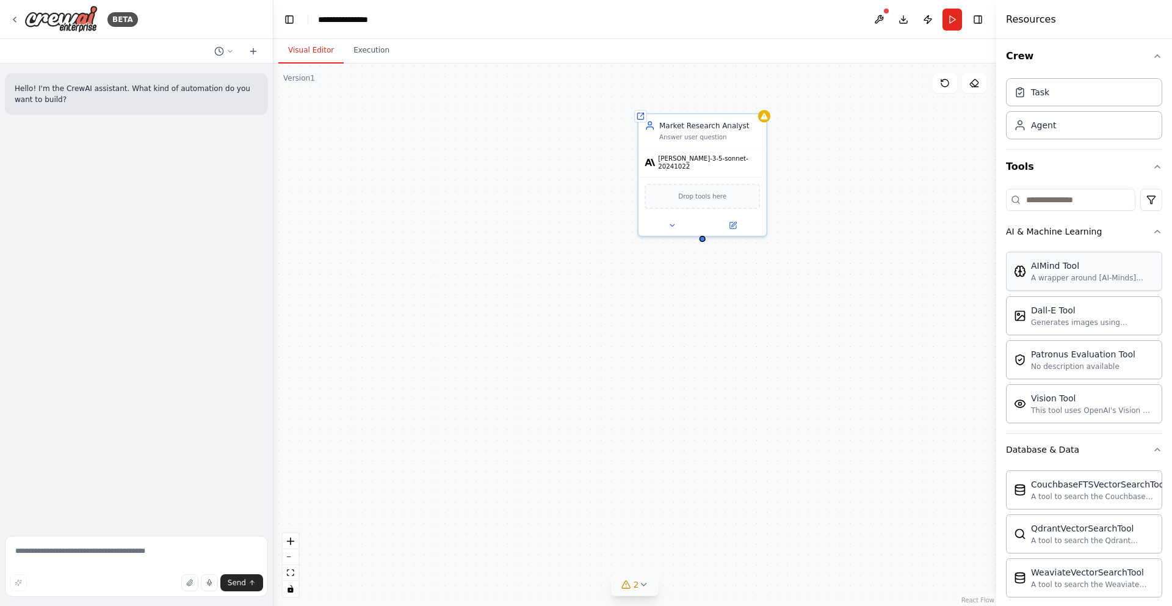
scroll to position [0, 0]
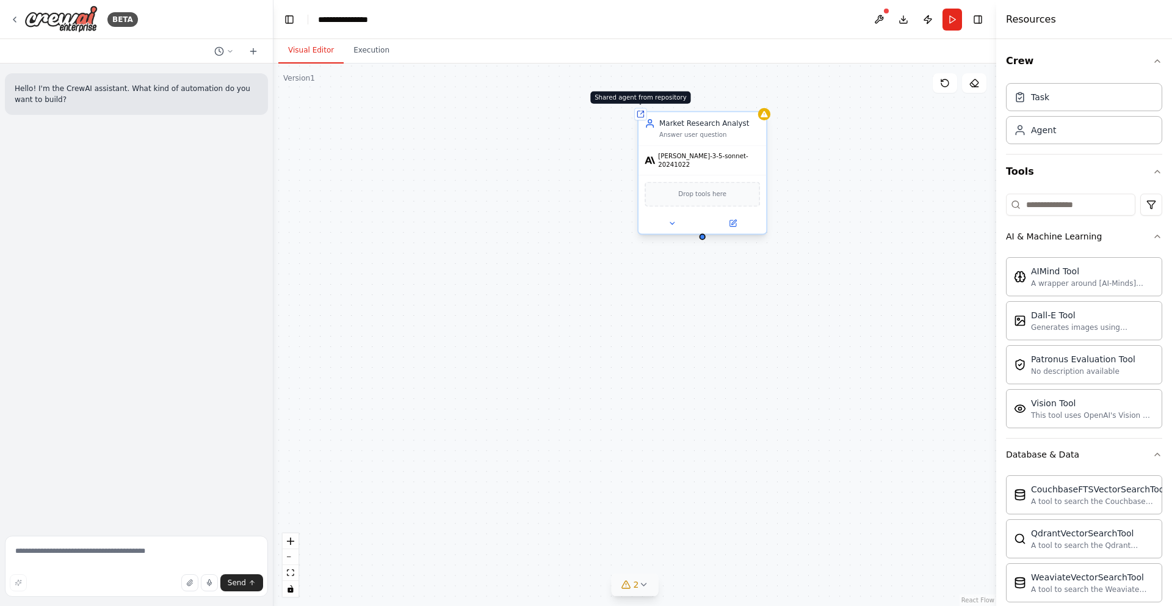
click at [645, 118] on div "Shared agent from repository" at bounding box center [640, 114] width 12 height 12
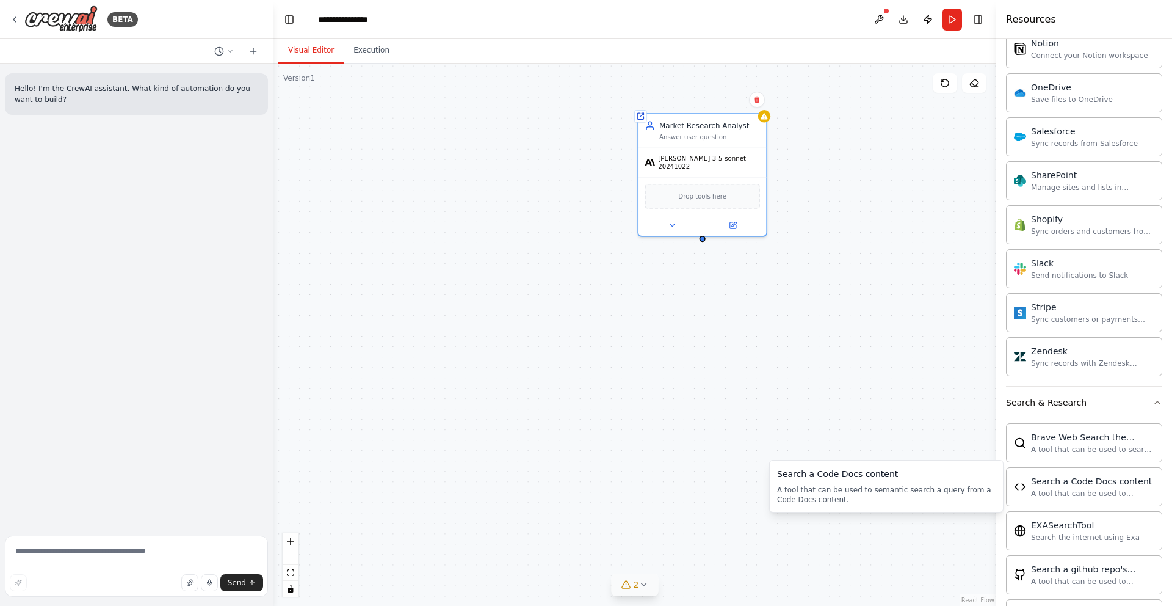
scroll to position [1842, 0]
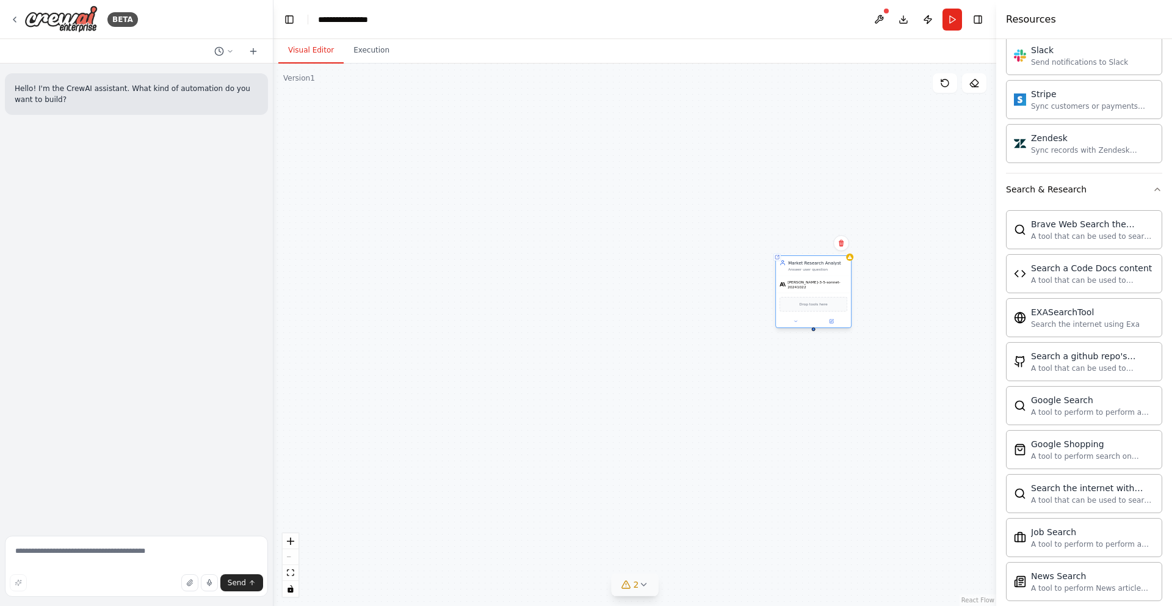
click at [790, 297] on div "Drop tools here" at bounding box center [813, 304] width 68 height 15
click at [828, 297] on div "Drop tools here" at bounding box center [813, 304] width 68 height 15
click at [844, 245] on icon at bounding box center [840, 242] width 7 height 7
click at [807, 249] on button "Confirm" at bounding box center [806, 243] width 43 height 15
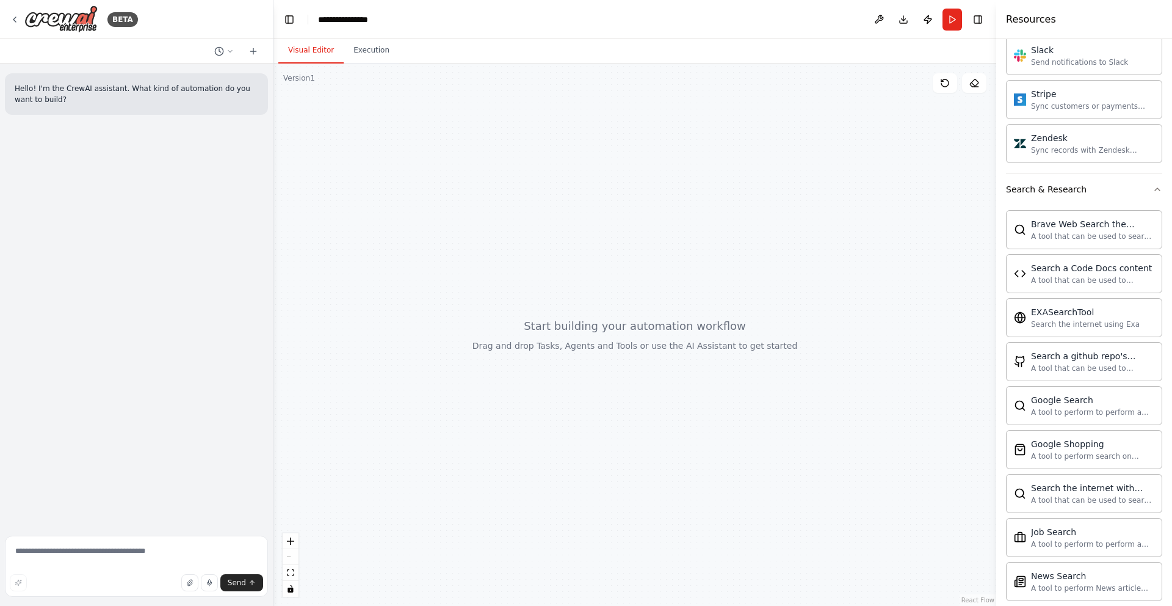
drag, startPoint x: 725, startPoint y: 356, endPoint x: 718, endPoint y: 357, distance: 7.4
click at [718, 357] on div at bounding box center [634, 334] width 723 height 542
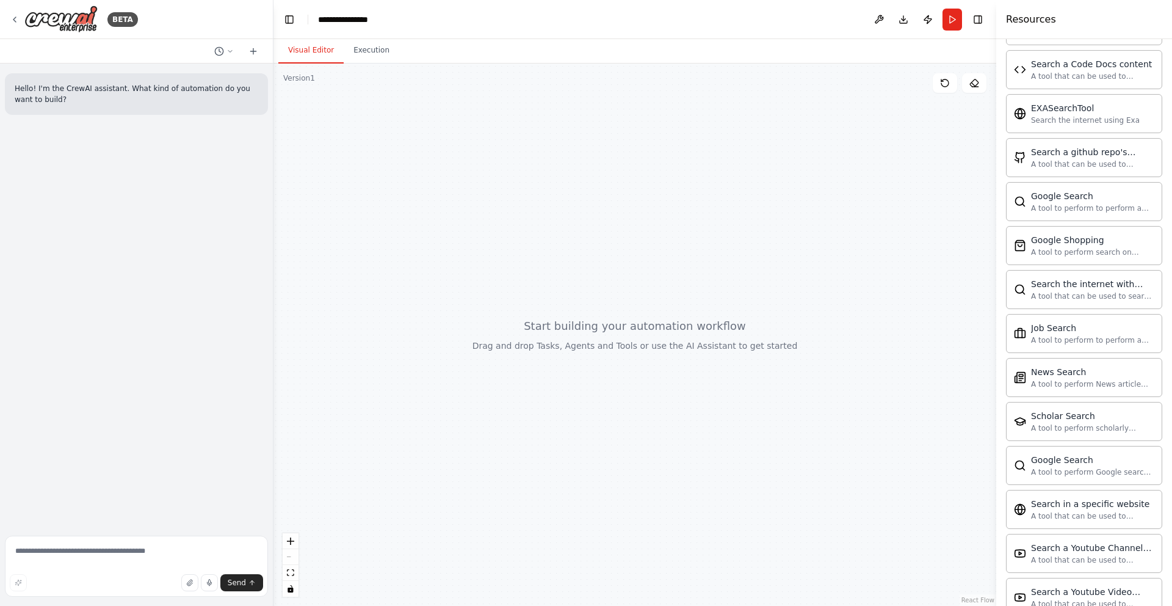
scroll to position [2305, 0]
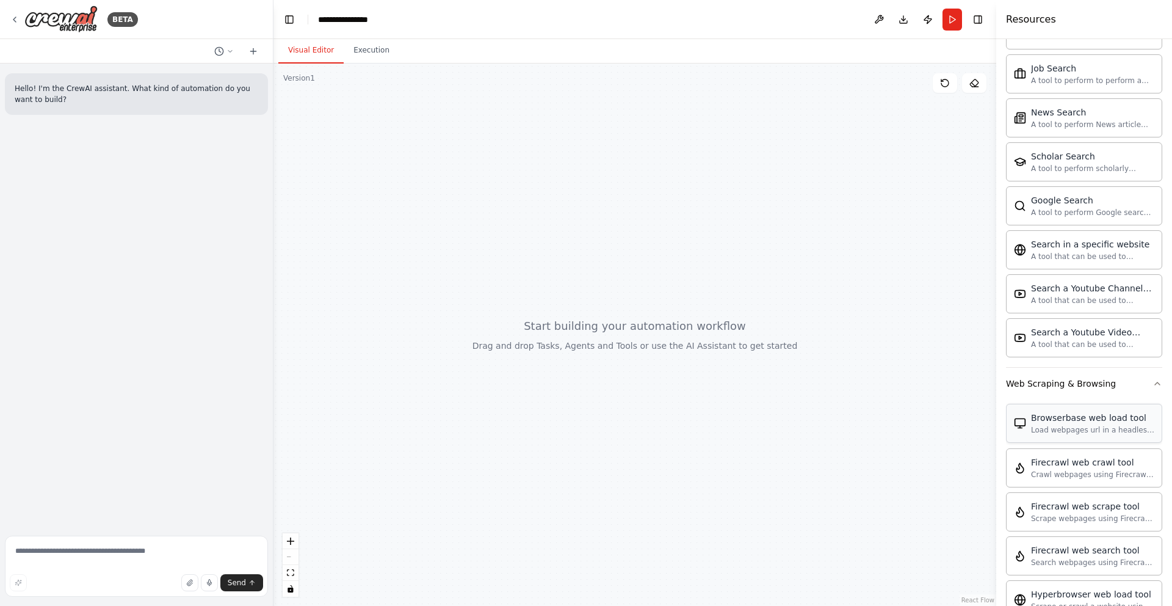
click at [1060, 436] on div "Browserbase web load tool Load webpages url in a headless browser using Browser…" at bounding box center [1084, 422] width 156 height 39
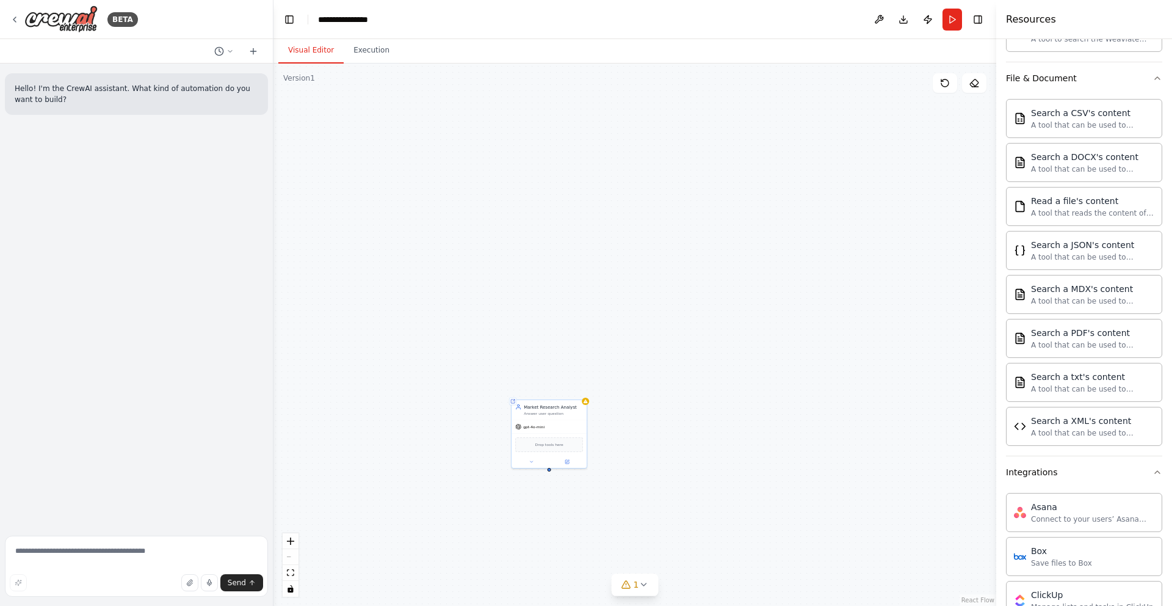
scroll to position [0, 0]
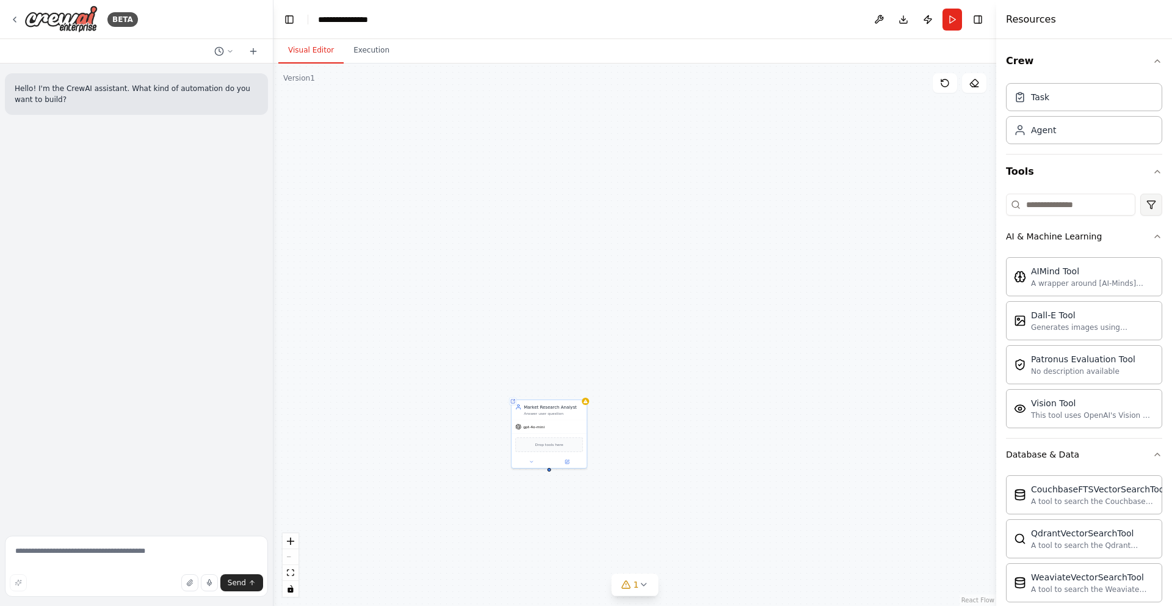
click at [1138, 211] on html "**********" at bounding box center [586, 303] width 1172 height 606
click at [1039, 276] on div "Integrations" at bounding box center [1094, 276] width 111 height 20
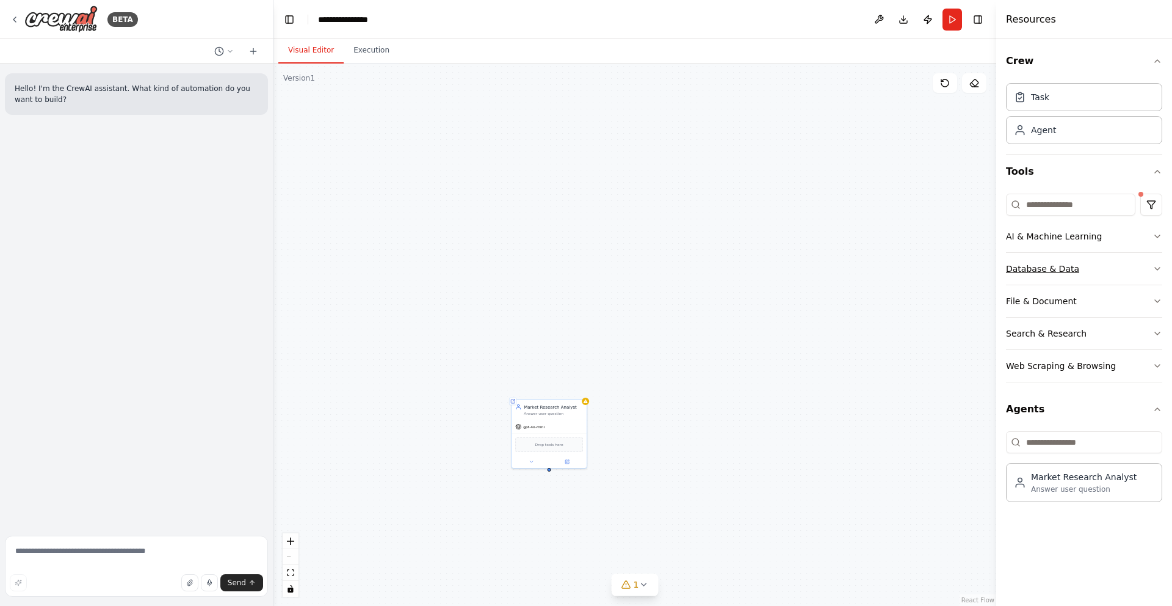
click at [1037, 270] on div "Database & Data" at bounding box center [1042, 268] width 73 height 12
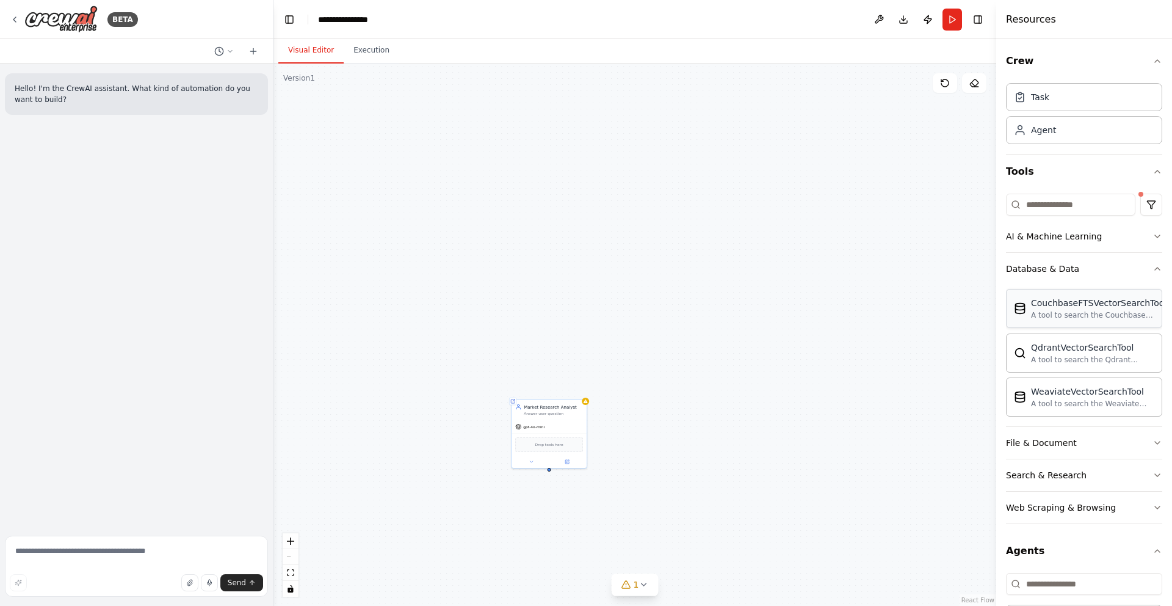
click at [1074, 303] on div "CouchbaseFTSVectorSearchTool" at bounding box center [1099, 303] width 136 height 12
click at [1083, 391] on div "WeaviateVectorSearchTool" at bounding box center [1092, 391] width 123 height 12
click at [1085, 399] on div "A tool to search the Weaviate database for relevant information on internal doc…" at bounding box center [1092, 403] width 123 height 10
click at [1064, 96] on div "Task" at bounding box center [1084, 96] width 156 height 28
click at [1051, 128] on div "Agent" at bounding box center [1043, 129] width 25 height 12
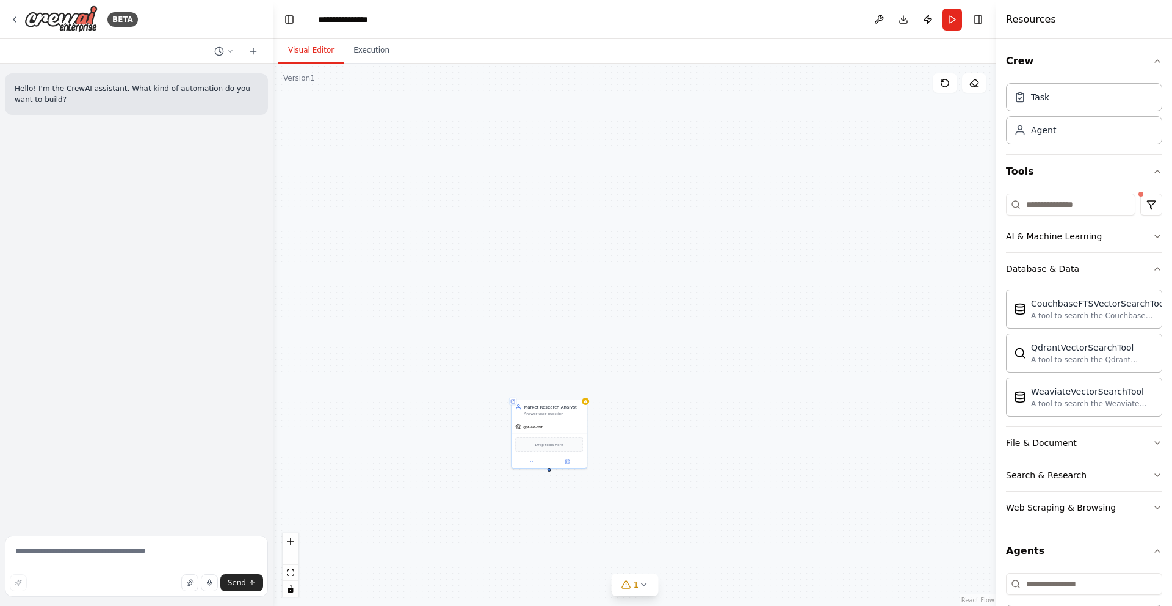
drag, startPoint x: 1051, startPoint y: 128, endPoint x: 555, endPoint y: 159, distance: 497.2
click at [493, 167] on div "**********" at bounding box center [586, 303] width 1172 height 606
click at [1112, 91] on div "Task" at bounding box center [1084, 96] width 156 height 28
click at [866, 16] on header "**********" at bounding box center [634, 19] width 723 height 39
click at [69, 22] on img at bounding box center [60, 18] width 73 height 27
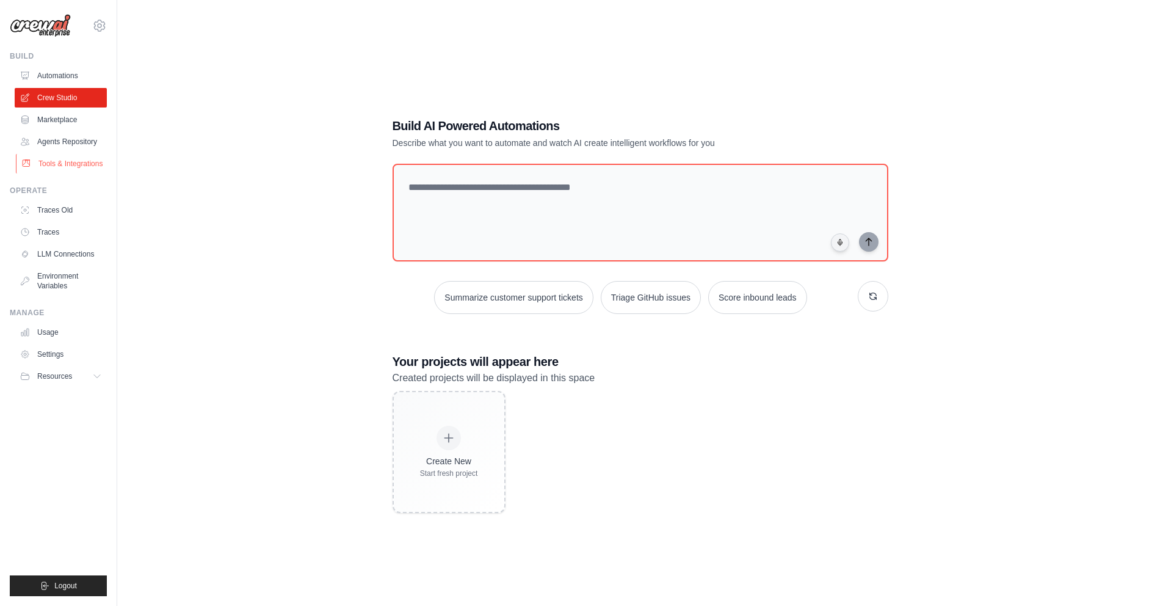
click at [93, 167] on link "Tools & Integrations" at bounding box center [62, 164] width 92 height 20
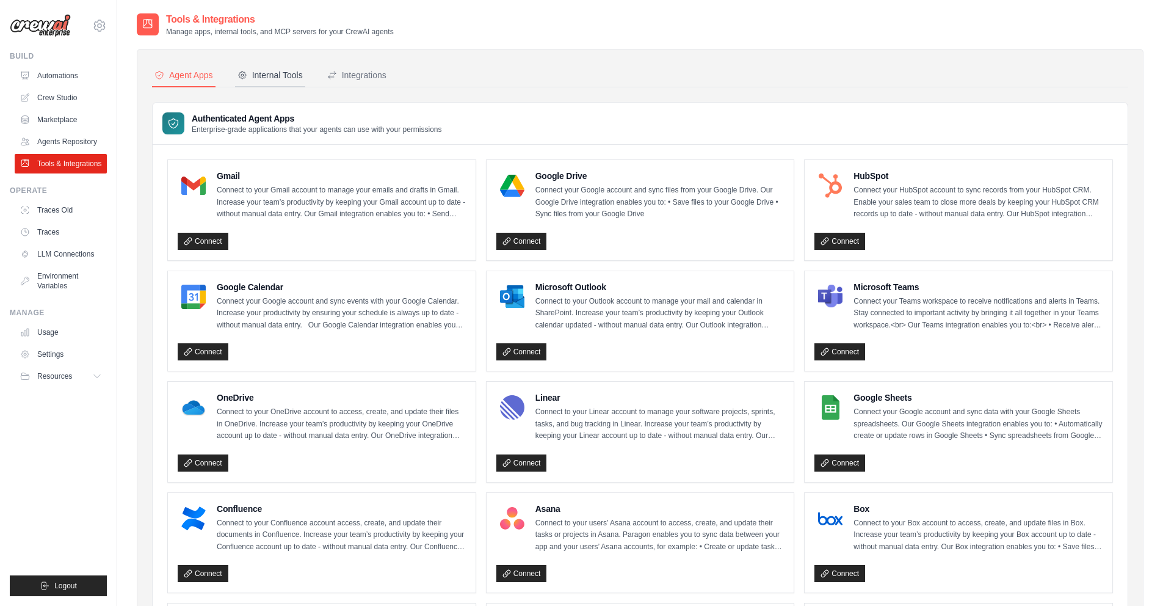
click at [272, 82] on button "Internal Tools" at bounding box center [270, 75] width 70 height 23
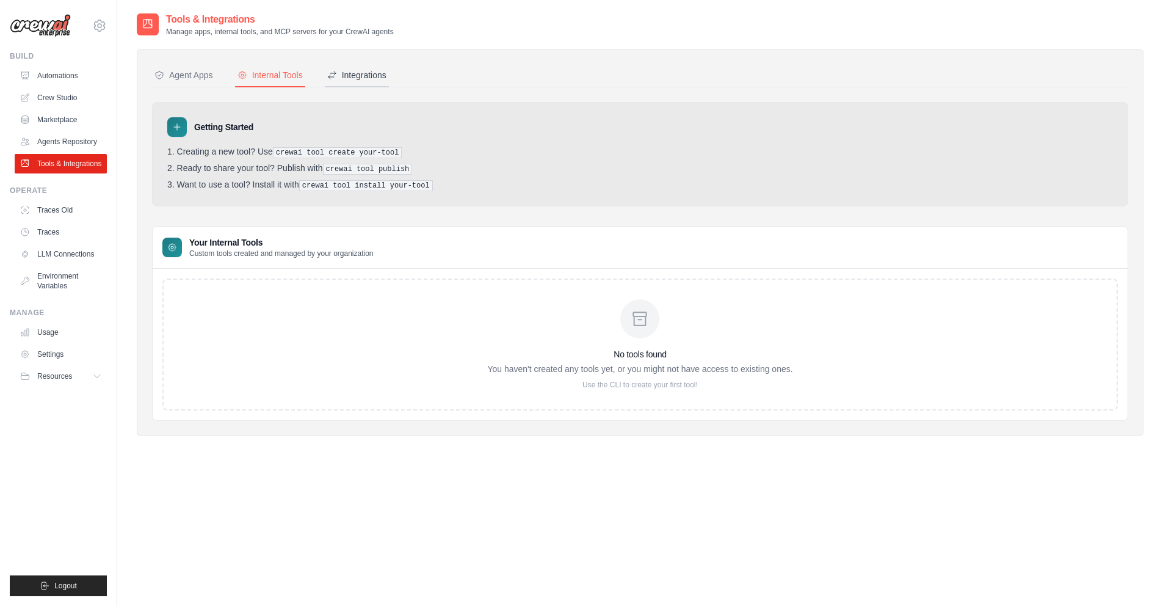
click at [342, 77] on div "Integrations" at bounding box center [356, 75] width 59 height 12
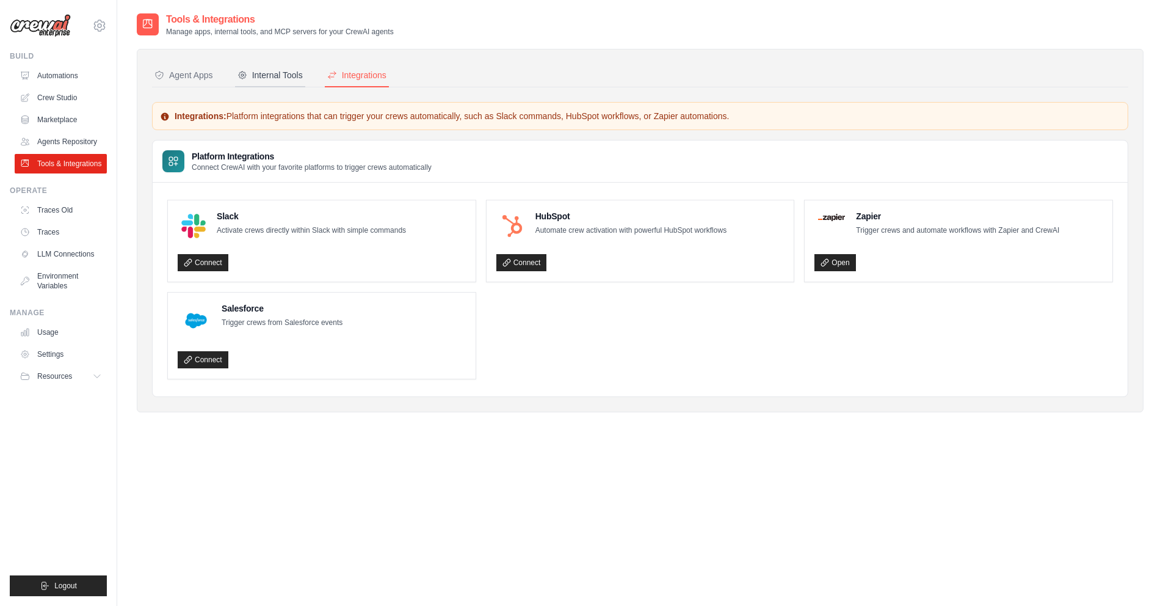
click at [273, 73] on div "Internal Tools" at bounding box center [269, 75] width 65 height 12
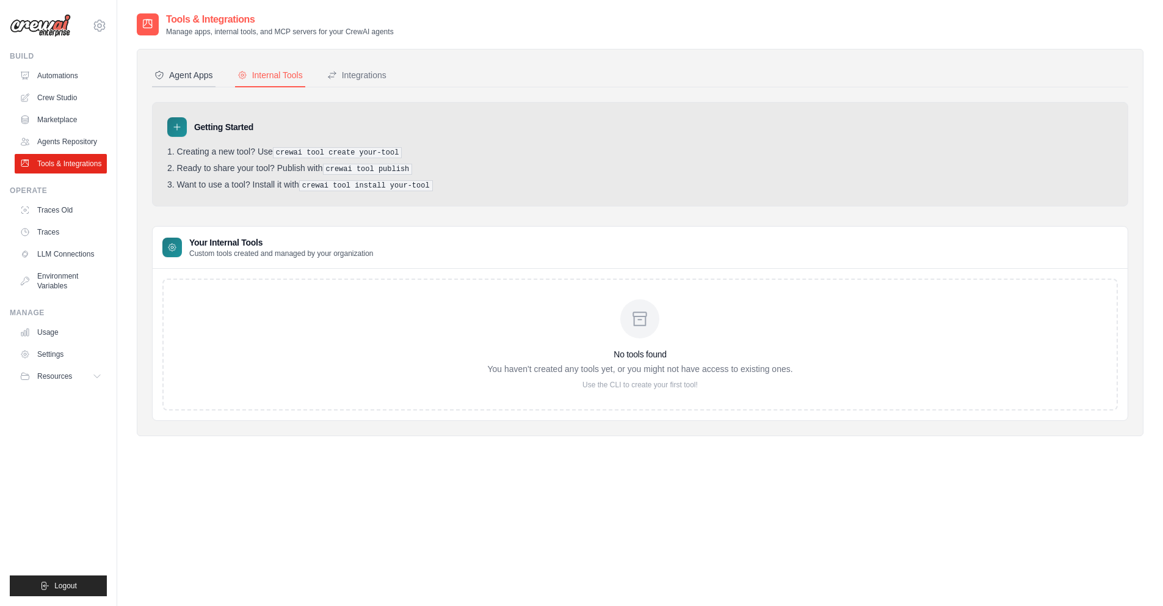
click at [198, 74] on div "Agent Apps" at bounding box center [183, 75] width 59 height 12
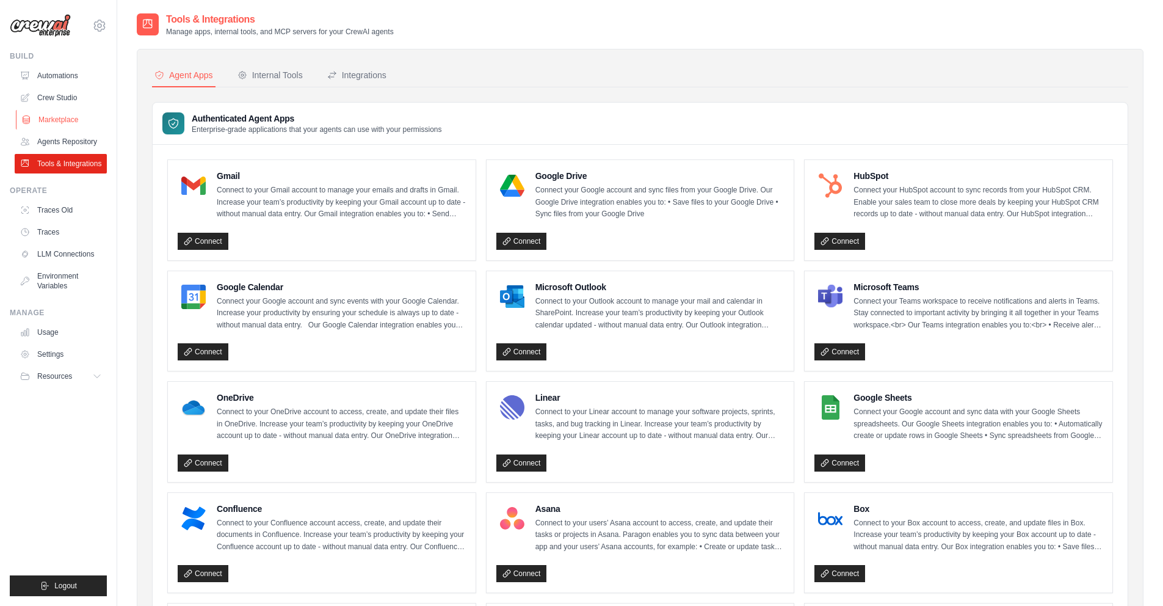
click at [54, 120] on link "Marketplace" at bounding box center [62, 120] width 92 height 20
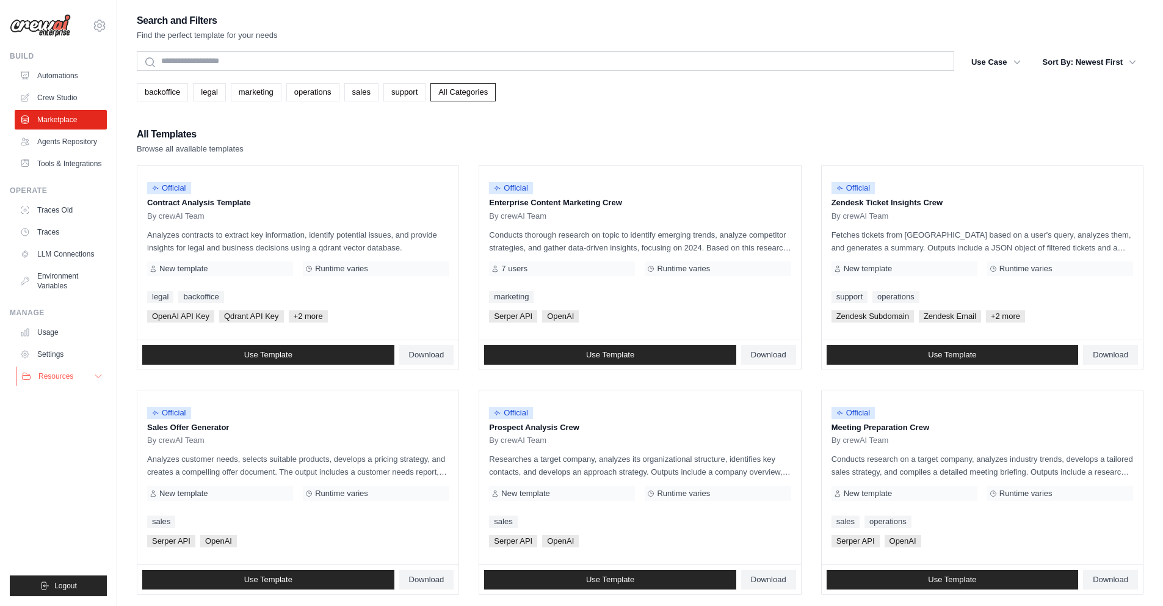
click at [87, 383] on button "Resources" at bounding box center [62, 376] width 92 height 20
